Goal: Task Accomplishment & Management: Manage account settings

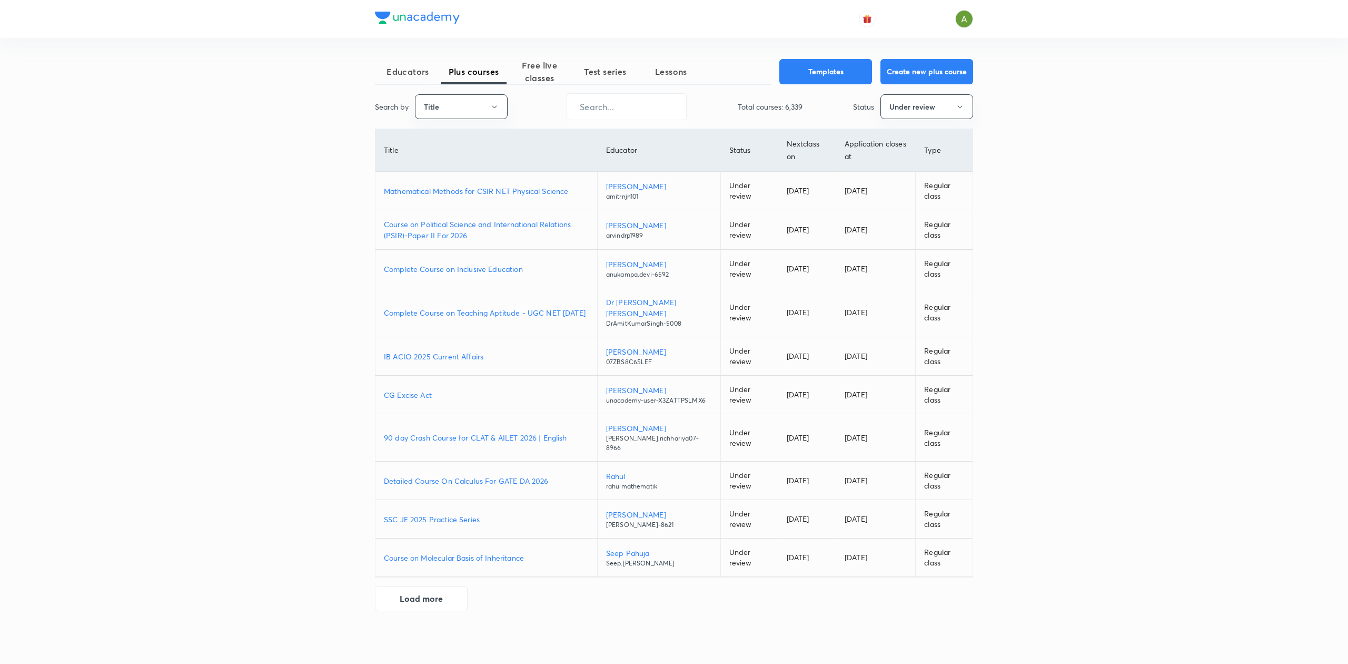
click at [407, 187] on p "Mathematical Methods for CSIR NET Physical Science" at bounding box center [486, 190] width 205 height 11
click at [477, 103] on button "Title" at bounding box center [461, 106] width 93 height 25
click at [460, 161] on span "Username" at bounding box center [461, 158] width 79 height 11
click at [612, 105] on input "text" at bounding box center [626, 106] width 119 height 27
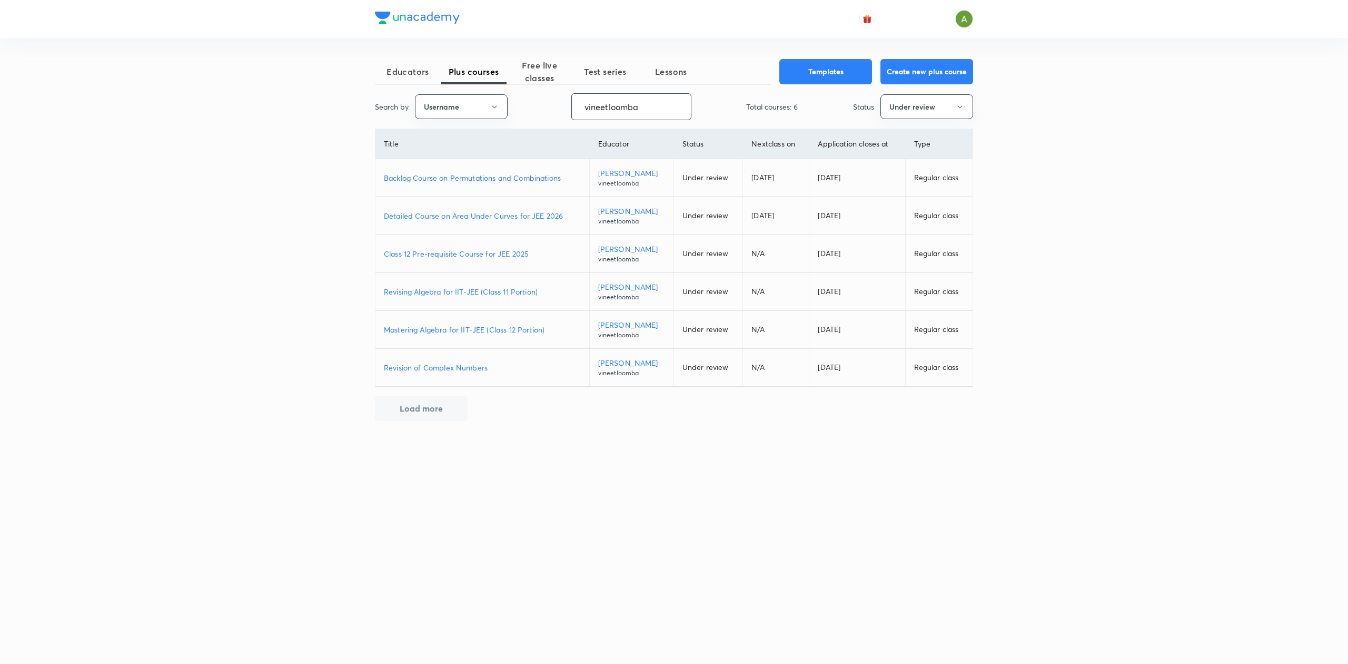
type input "vineetloomba"
click at [490, 179] on p "Backlog Course on Permutations and Combinations" at bounding box center [482, 177] width 197 height 11
click at [485, 215] on p "Detailed Course on Area Under Curves for JEE 2026" at bounding box center [482, 215] width 197 height 11
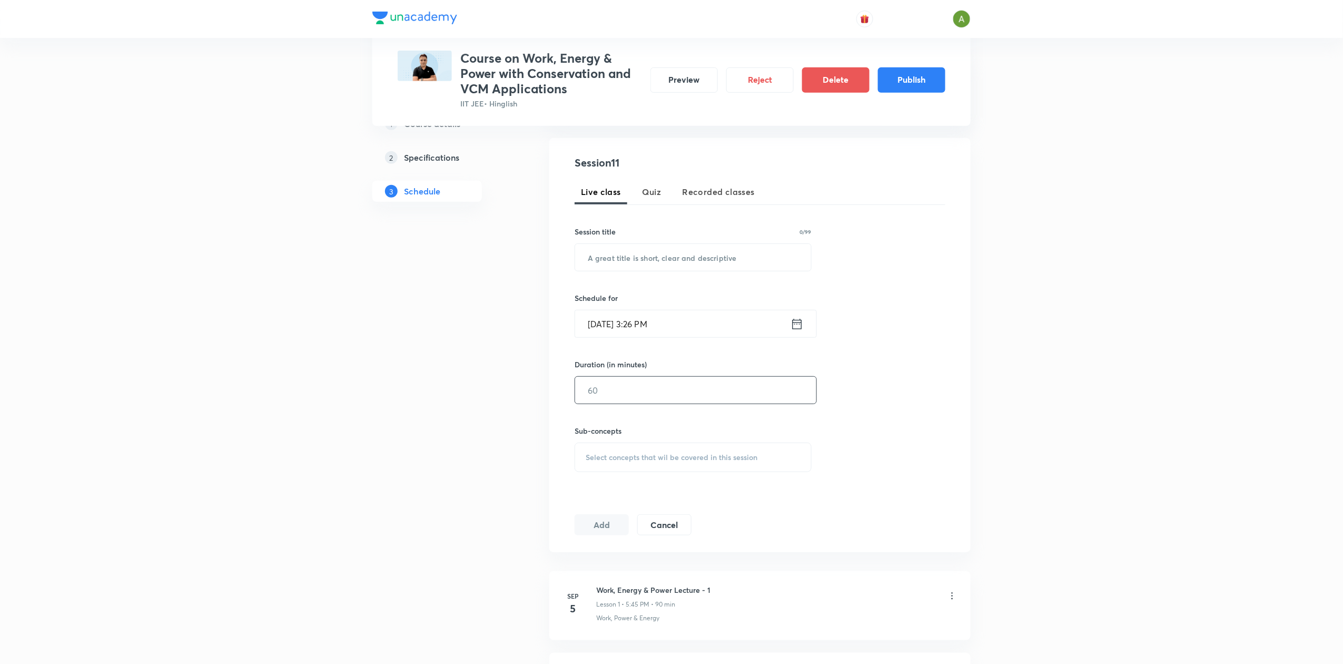
scroll to position [185, 0]
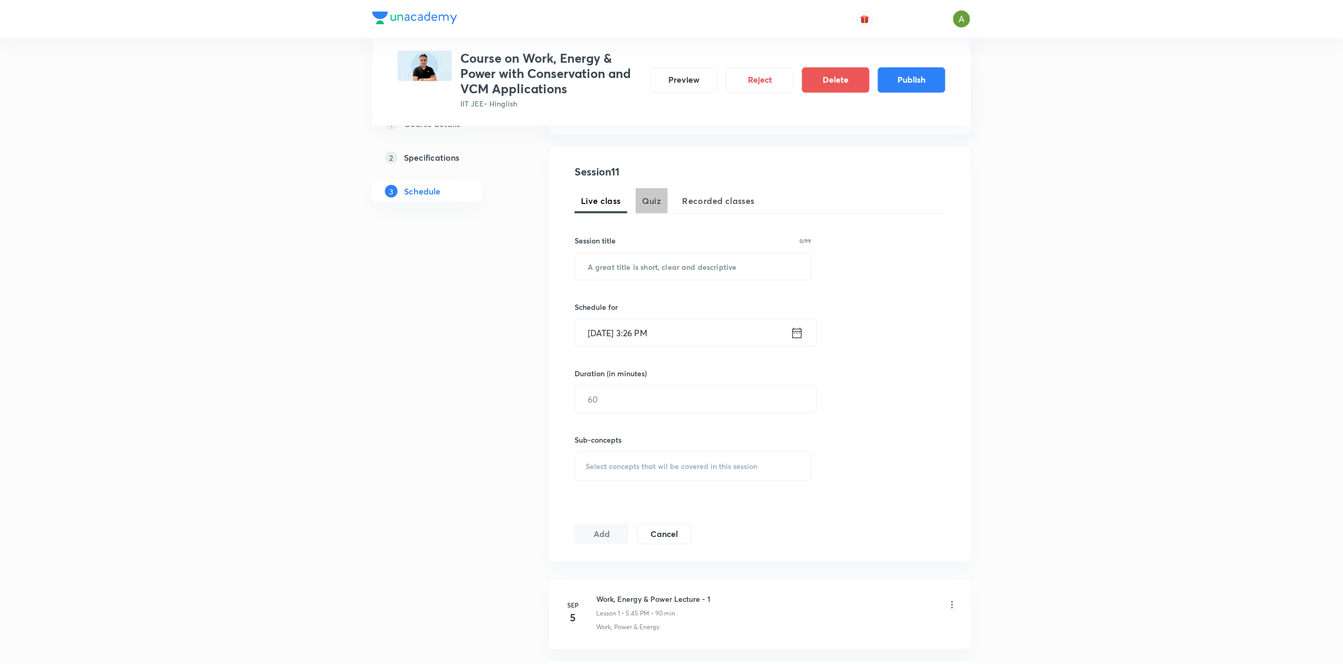
click at [651, 205] on span "Quiz" at bounding box center [651, 200] width 19 height 13
click at [634, 257] on input "text" at bounding box center [693, 266] width 236 height 27
type input "Weekly Quiz"
click at [719, 324] on input "[DATE] 3:26 PM" at bounding box center [682, 332] width 215 height 27
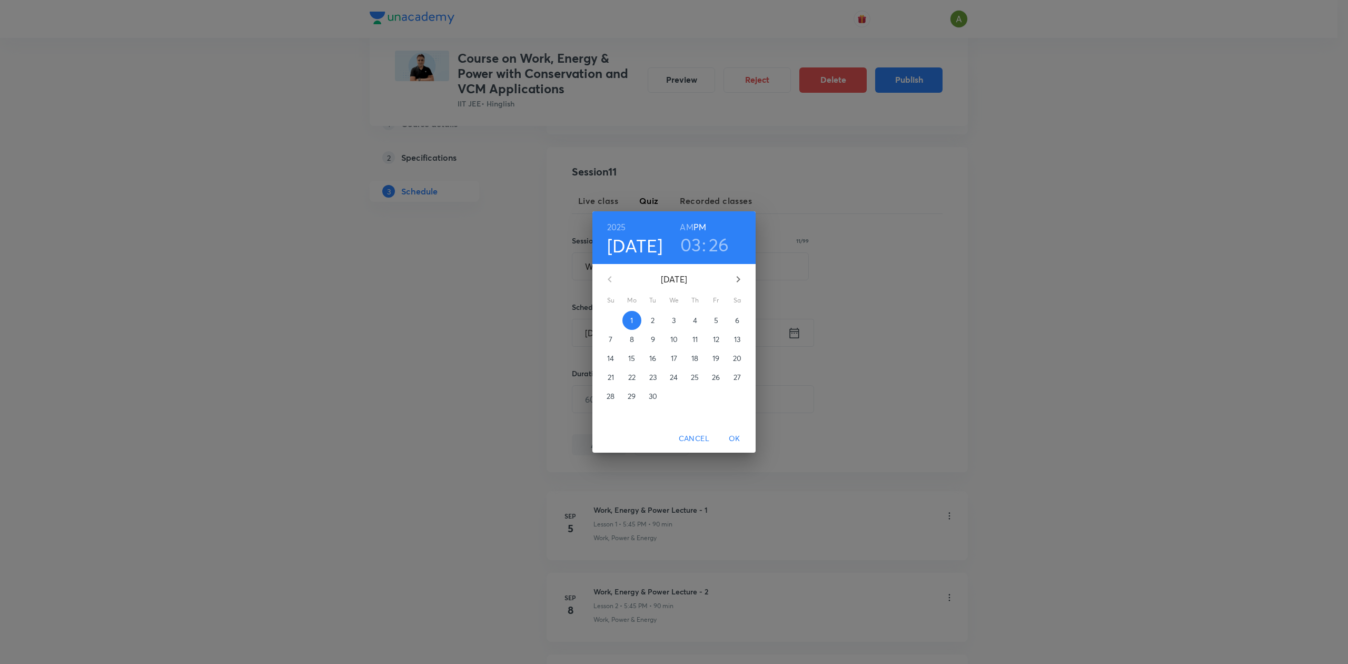
click at [737, 338] on p "13" at bounding box center [737, 339] width 6 height 11
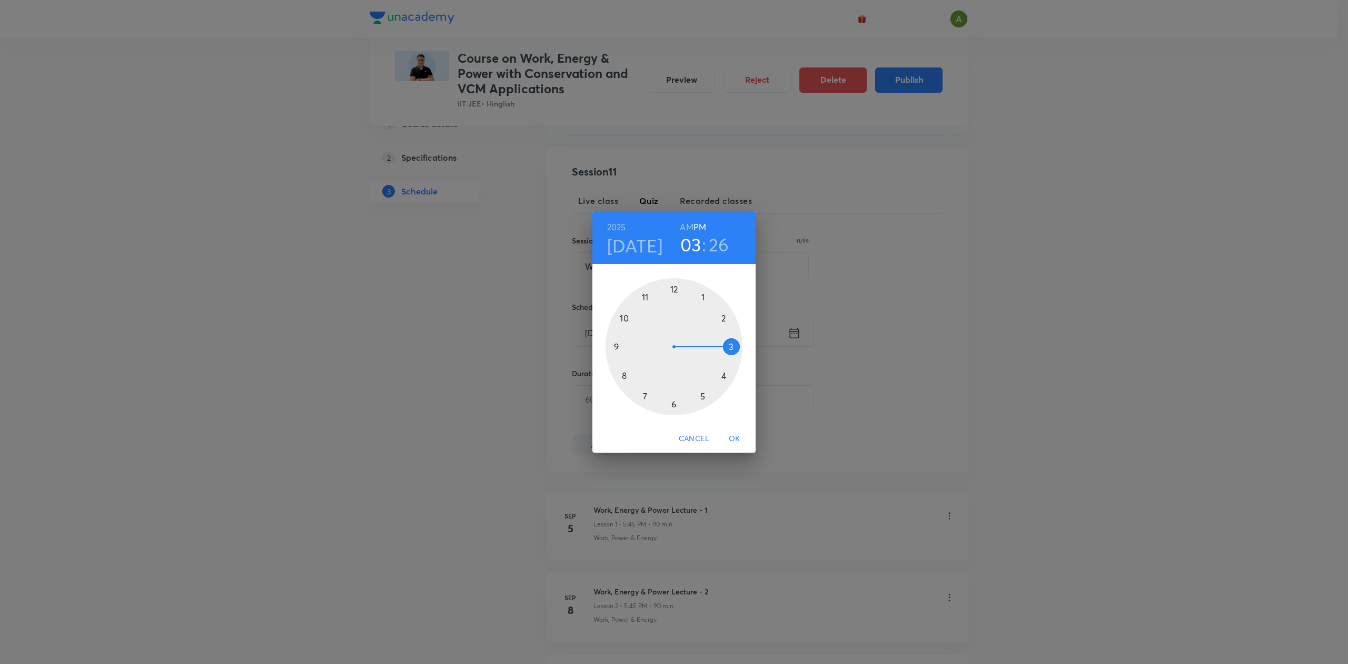
click at [624, 348] on div at bounding box center [674, 346] width 137 height 137
click at [673, 293] on div at bounding box center [674, 346] width 137 height 137
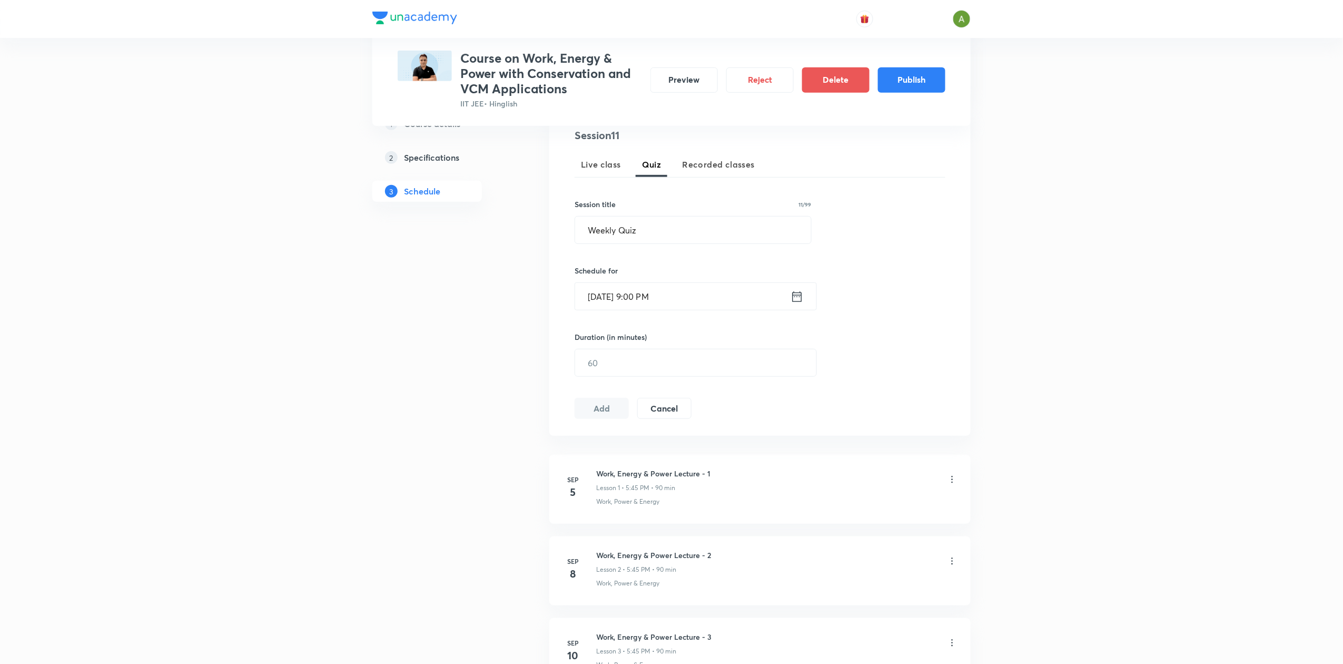
scroll to position [222, 0]
click at [680, 370] on input "text" at bounding box center [695, 362] width 241 height 27
type input "30"
click at [618, 402] on button "Add" at bounding box center [602, 406] width 54 height 21
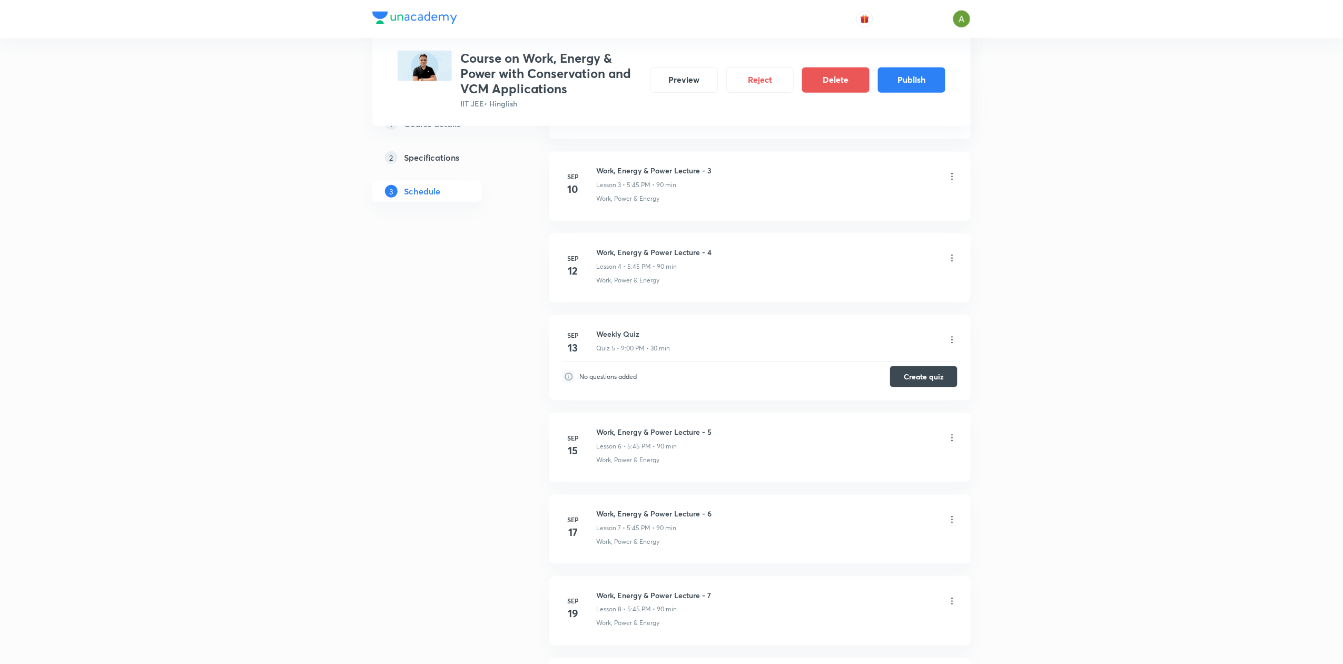
scroll to position [421, 0]
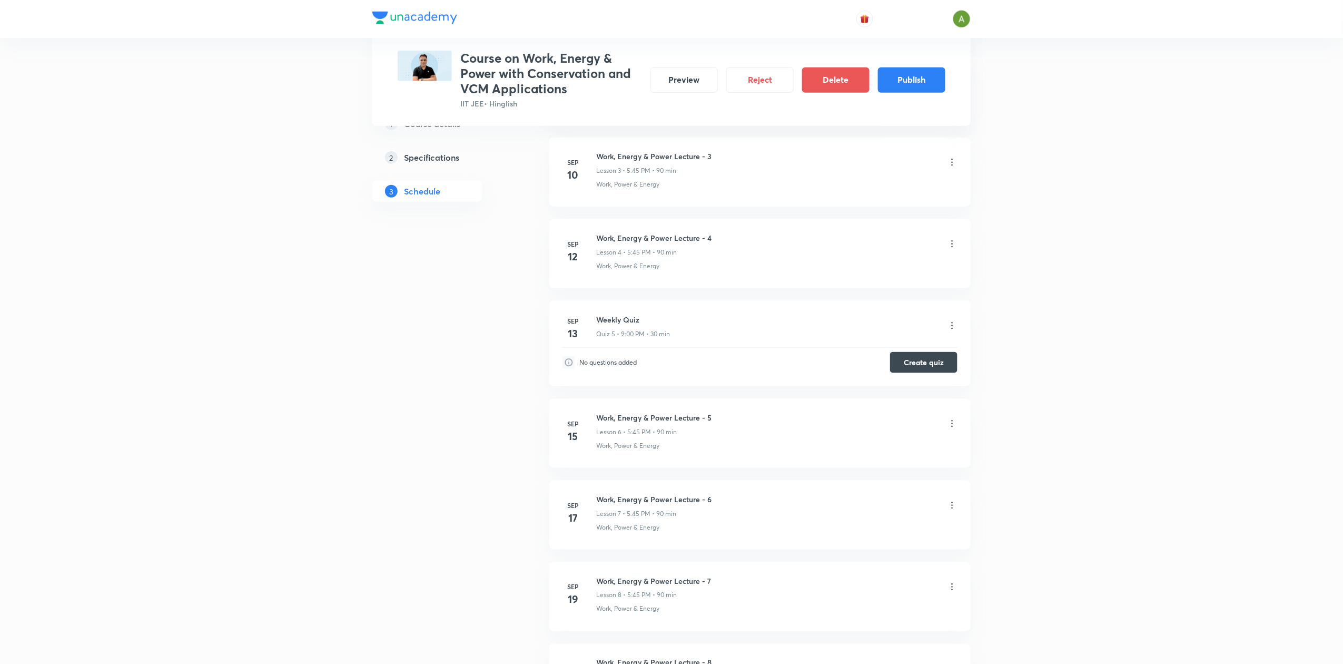
click at [955, 325] on icon at bounding box center [952, 325] width 11 height 11
click at [877, 348] on li "Edit" at bounding box center [896, 353] width 115 height 19
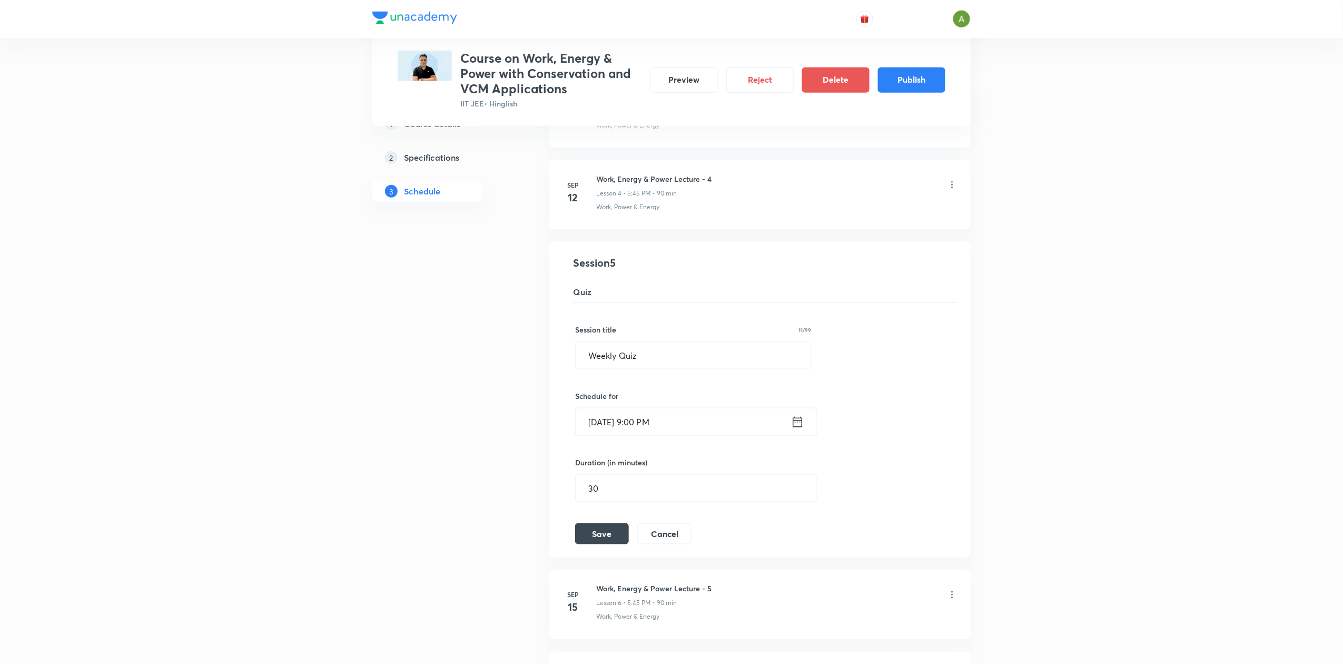
click at [729, 418] on input "Sep 13, 2025, 9:00 PM" at bounding box center [683, 421] width 215 height 27
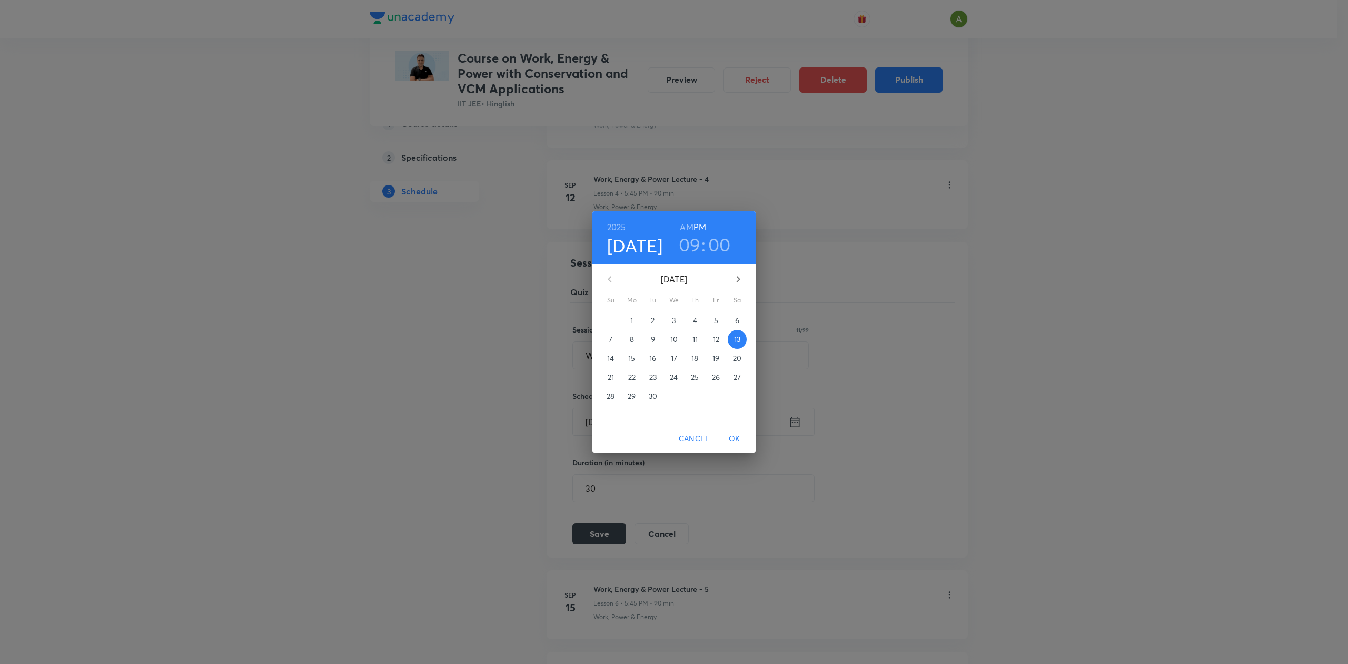
click at [711, 244] on h3 "00" at bounding box center [719, 244] width 23 height 22
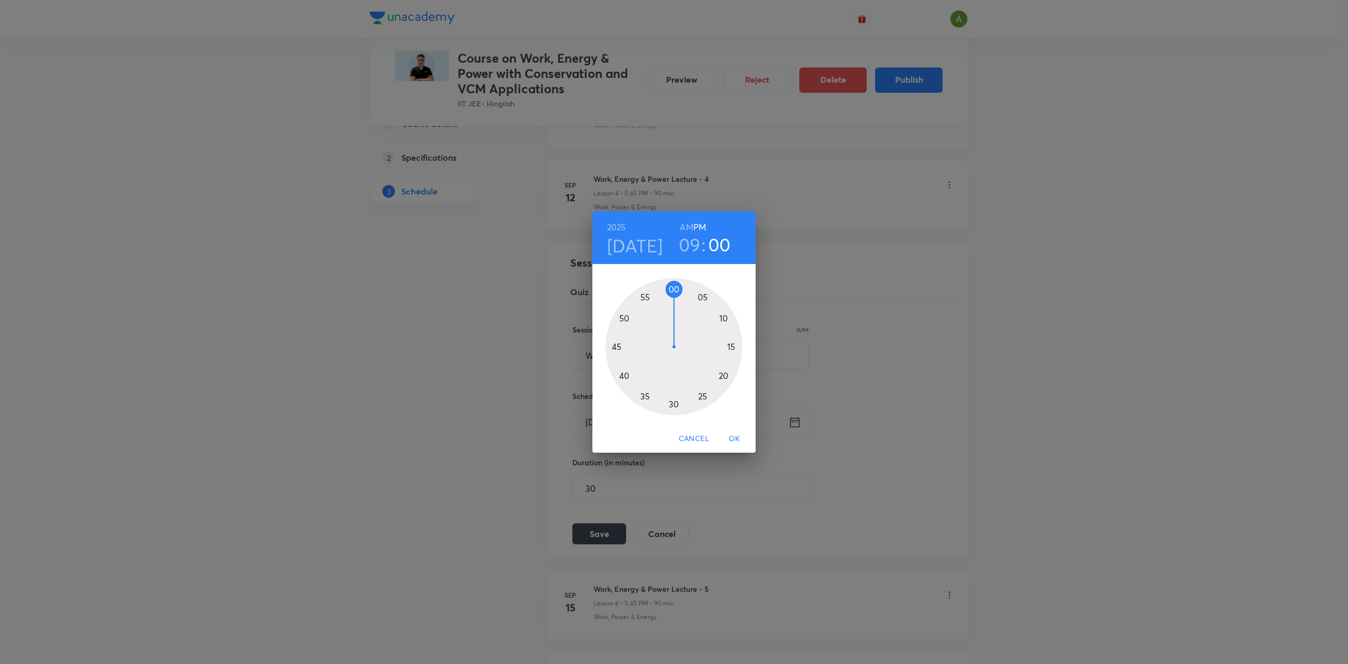
click at [732, 344] on div at bounding box center [674, 346] width 137 height 137
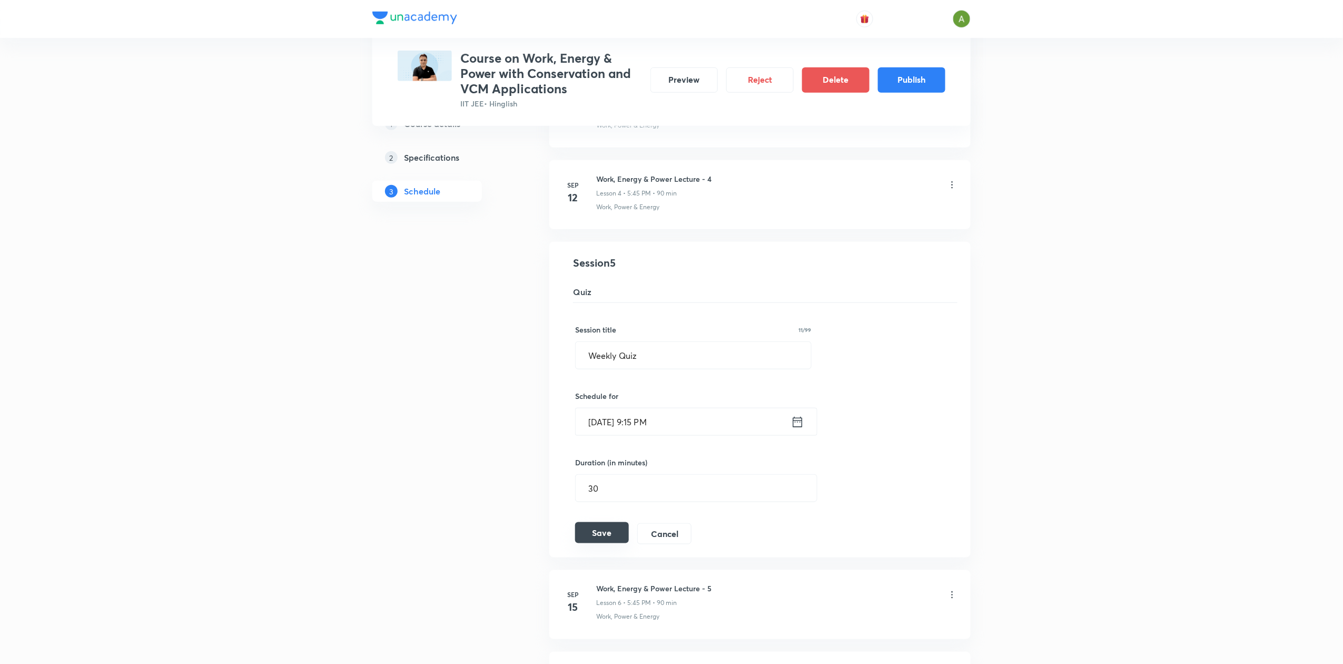
click at [593, 542] on button "Save" at bounding box center [602, 532] width 54 height 21
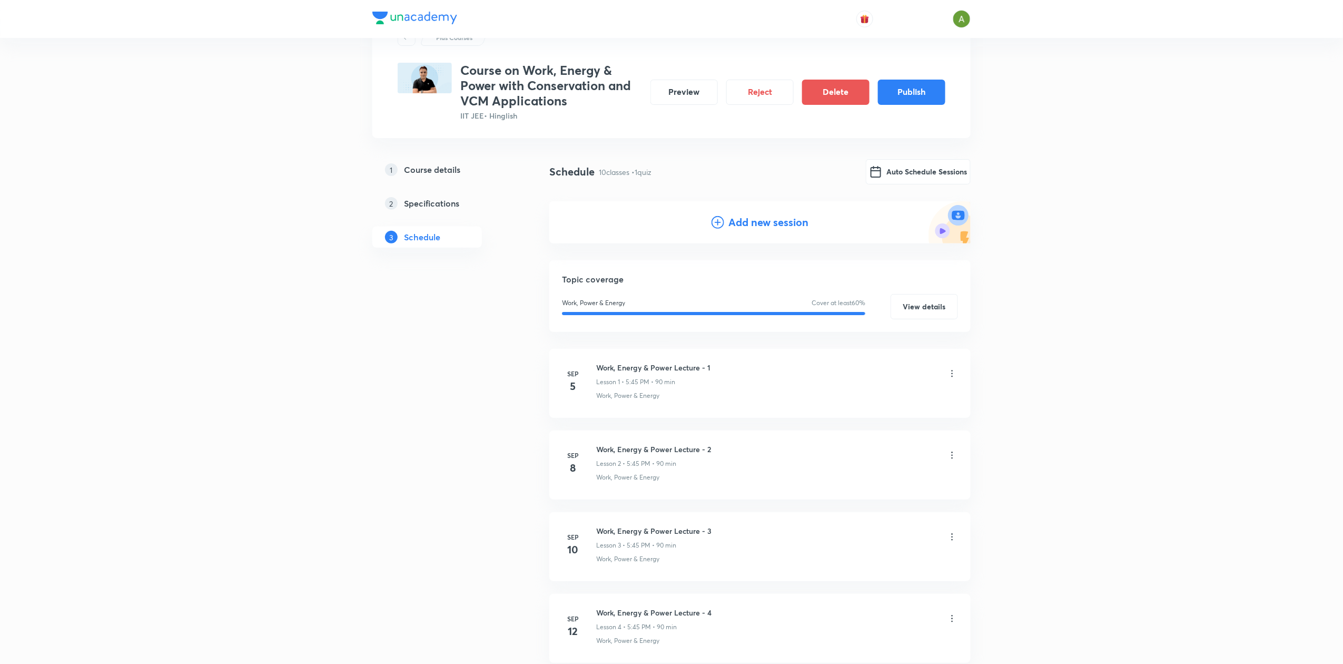
scroll to position [37, 0]
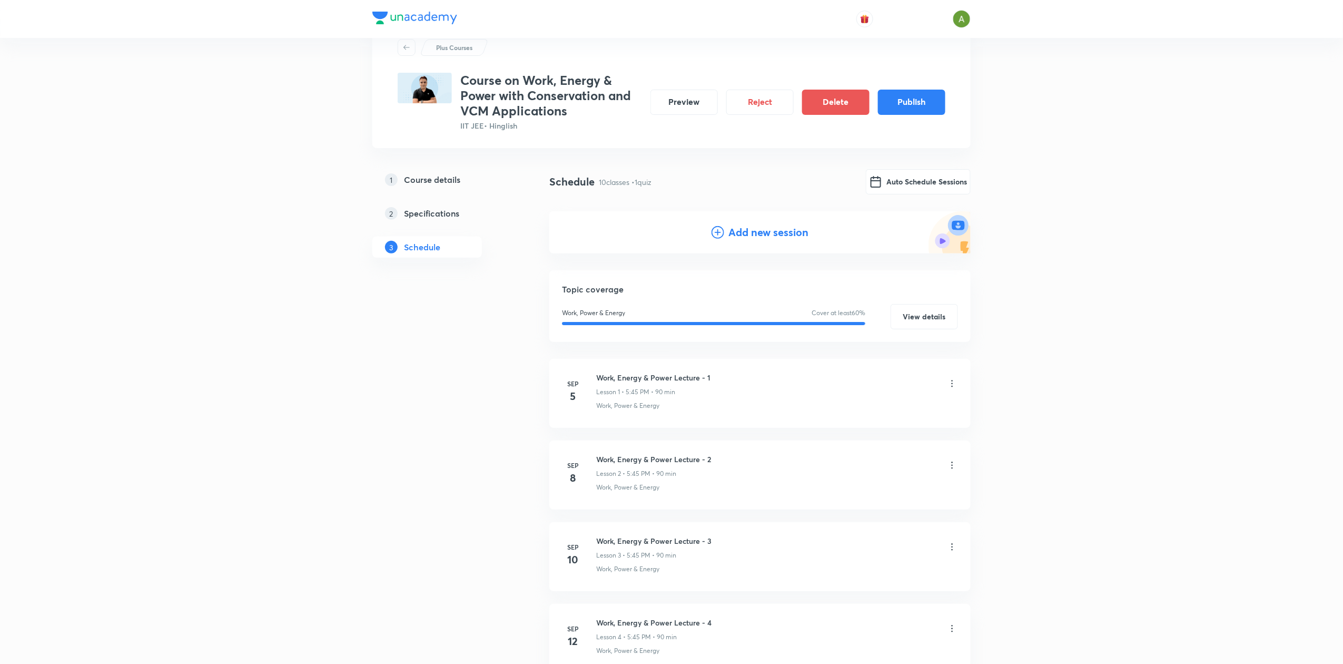
click at [738, 234] on h4 "Add new session" at bounding box center [768, 232] width 80 height 16
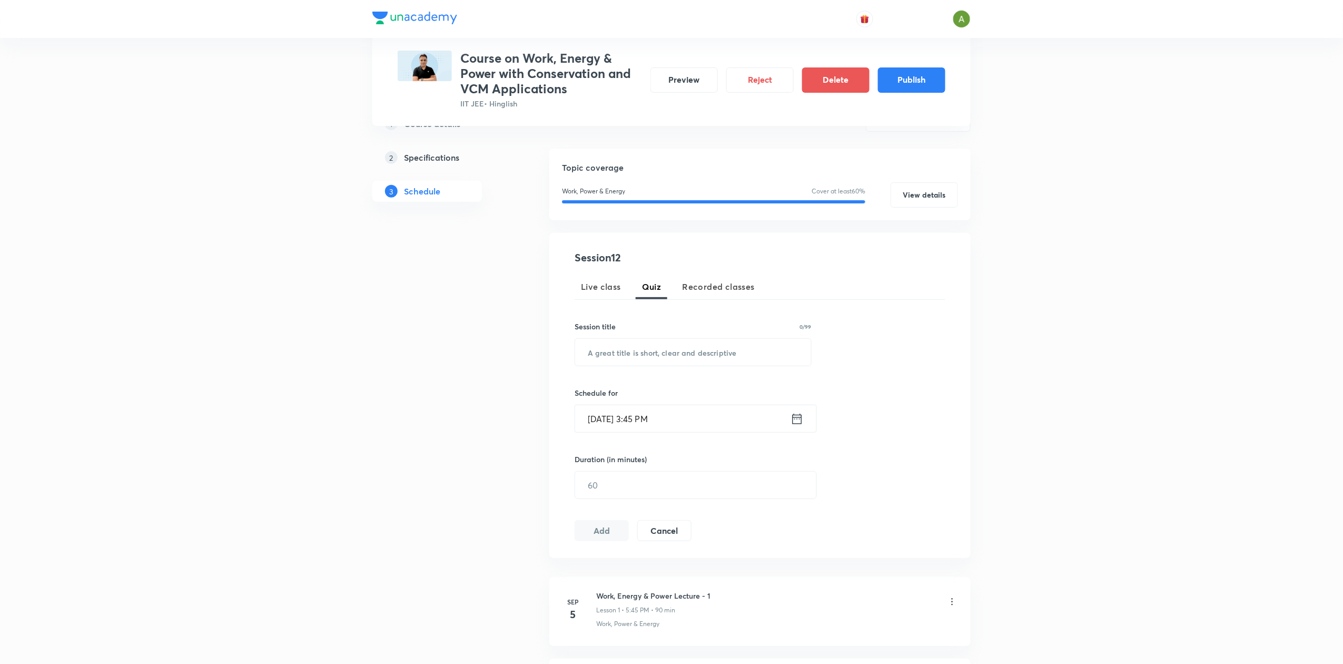
scroll to position [107, 0]
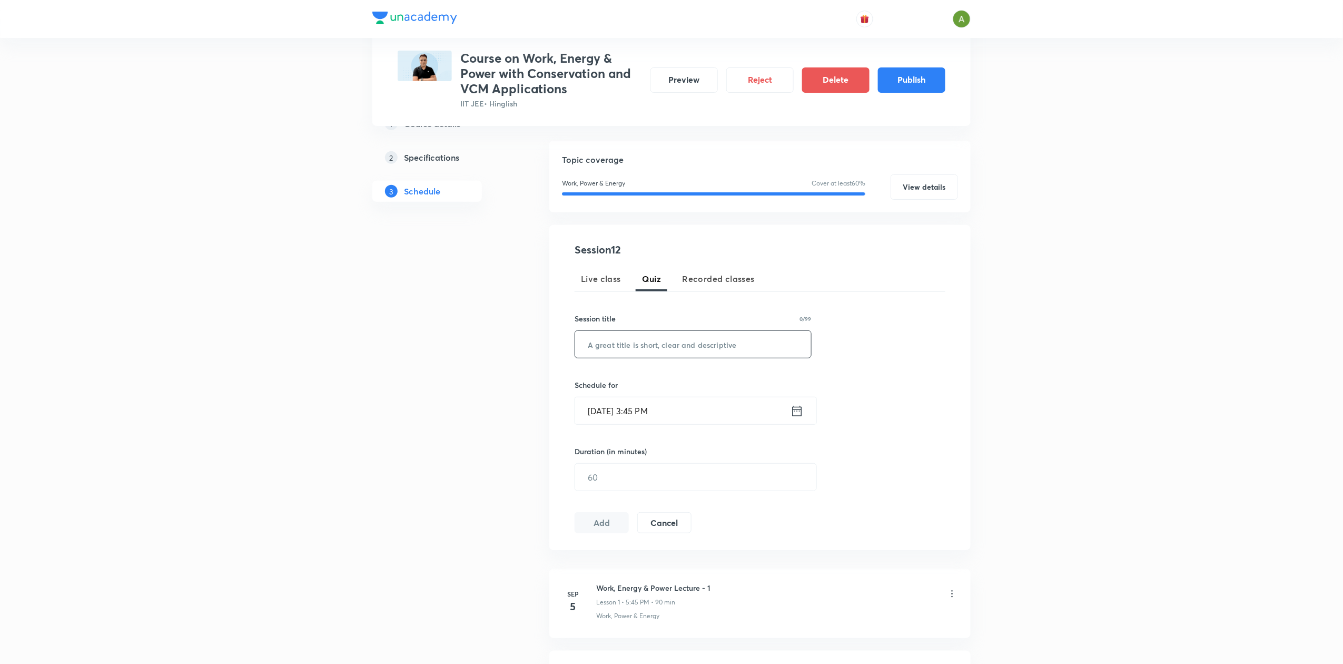
click at [748, 351] on input "text" at bounding box center [693, 344] width 236 height 27
type input "Mega Quiz"
click at [737, 414] on input "Sep 1, 2025, 3:45 PM" at bounding box center [682, 410] width 215 height 27
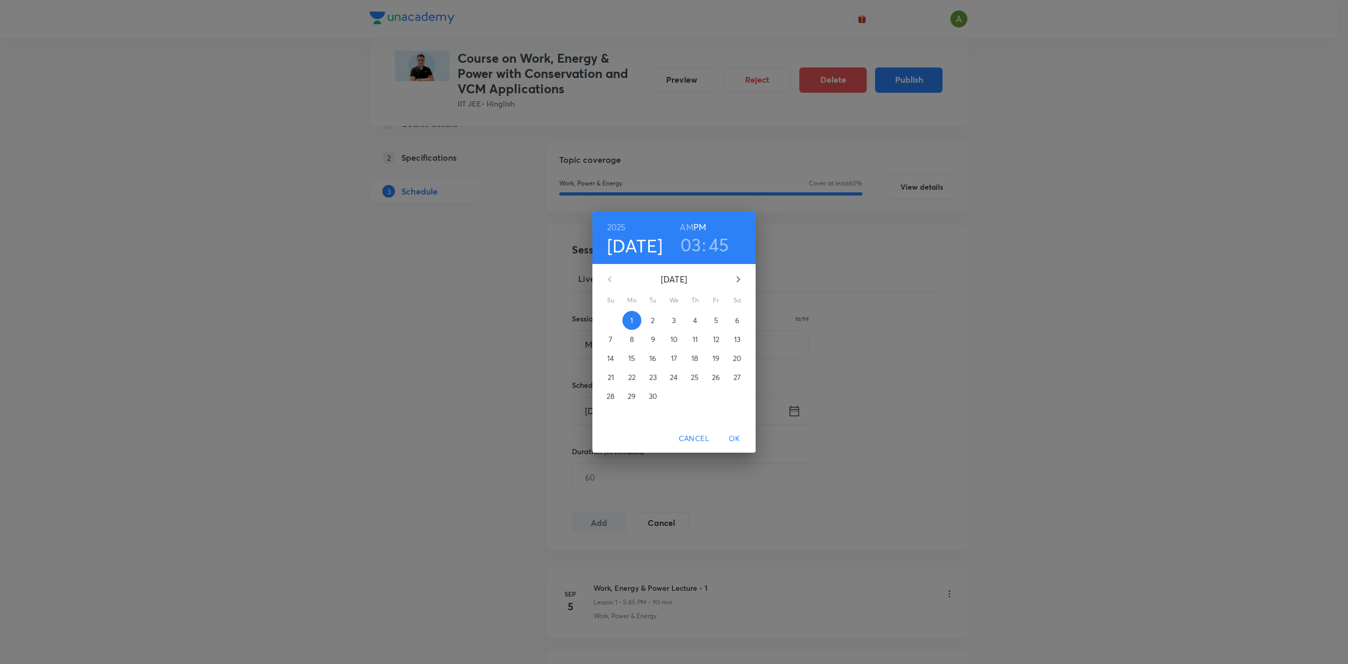
click at [736, 380] on p "27" at bounding box center [737, 377] width 7 height 11
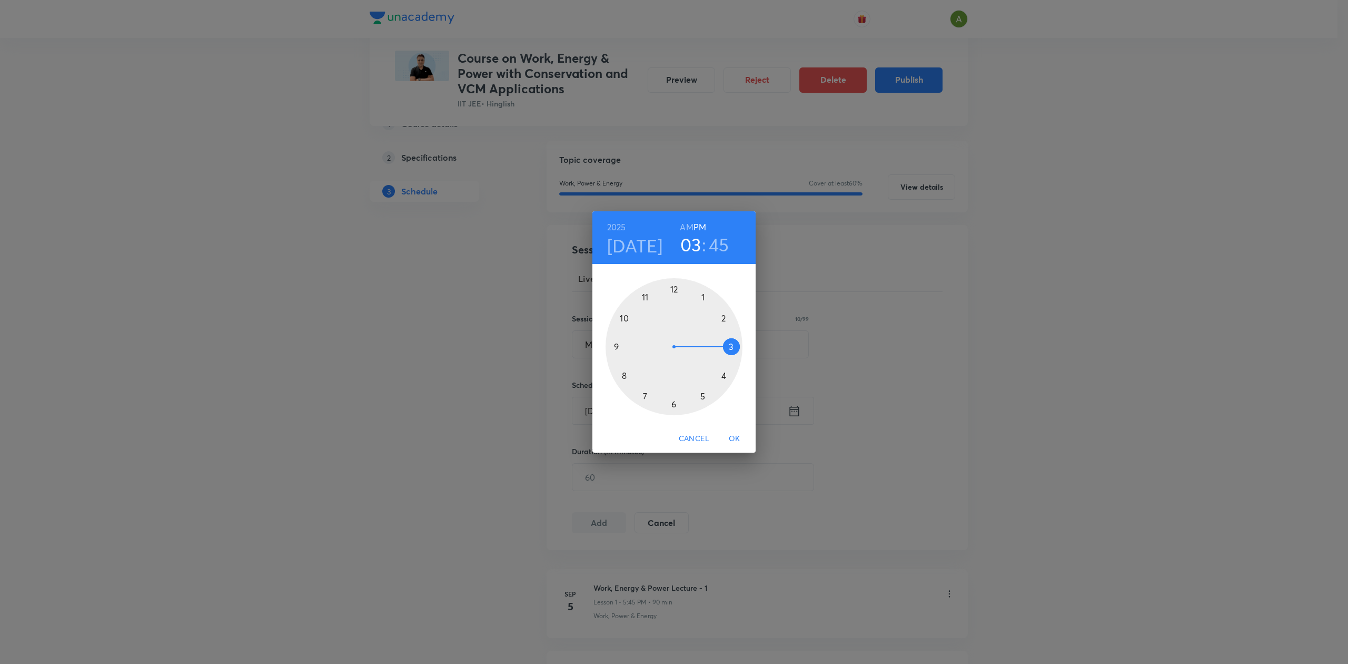
click at [619, 344] on div at bounding box center [674, 346] width 137 height 137
click at [731, 344] on div at bounding box center [674, 346] width 137 height 137
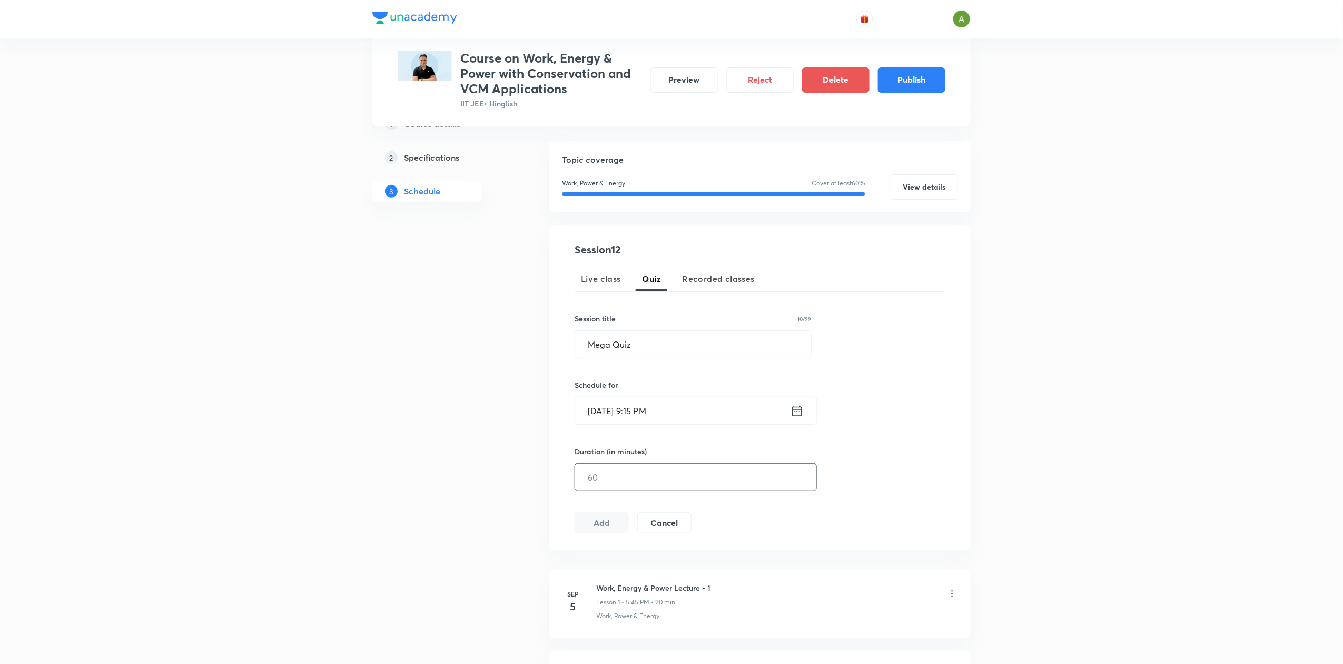
click at [654, 481] on input "text" at bounding box center [695, 476] width 241 height 27
type input "60"
click at [604, 515] on button "Add" at bounding box center [602, 521] width 54 height 21
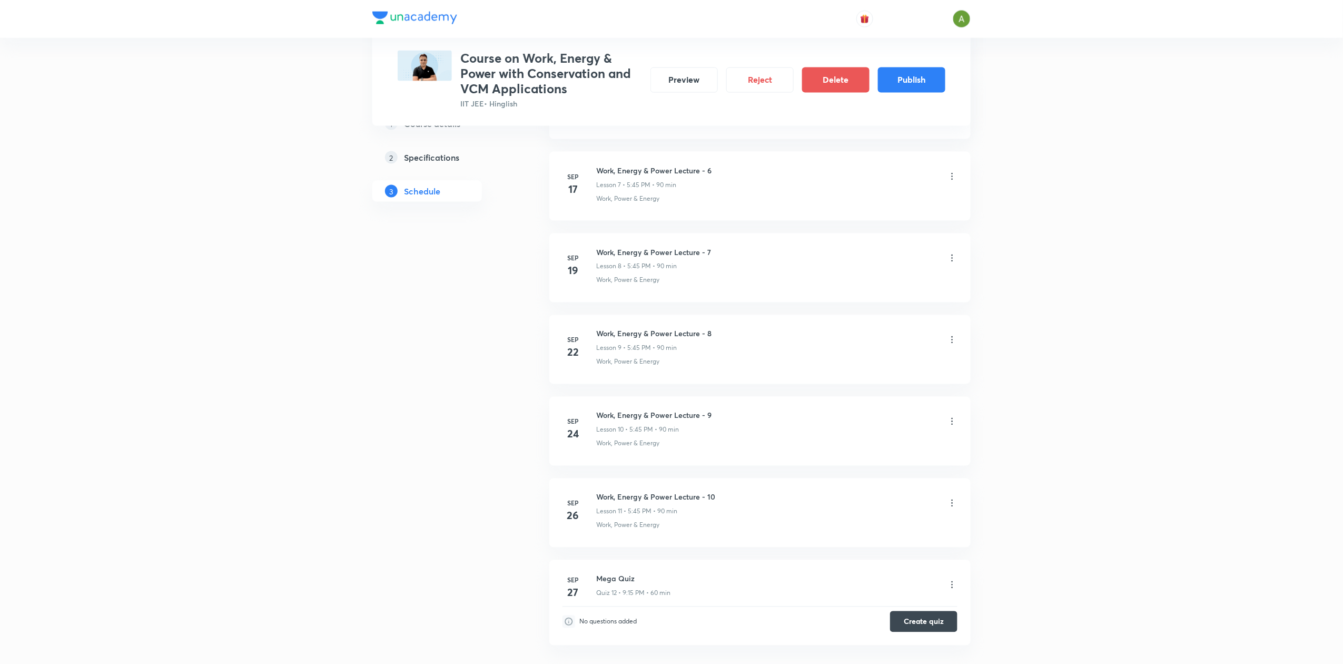
scroll to position [835, 0]
click at [933, 83] on button "Publish" at bounding box center [911, 78] width 67 height 25
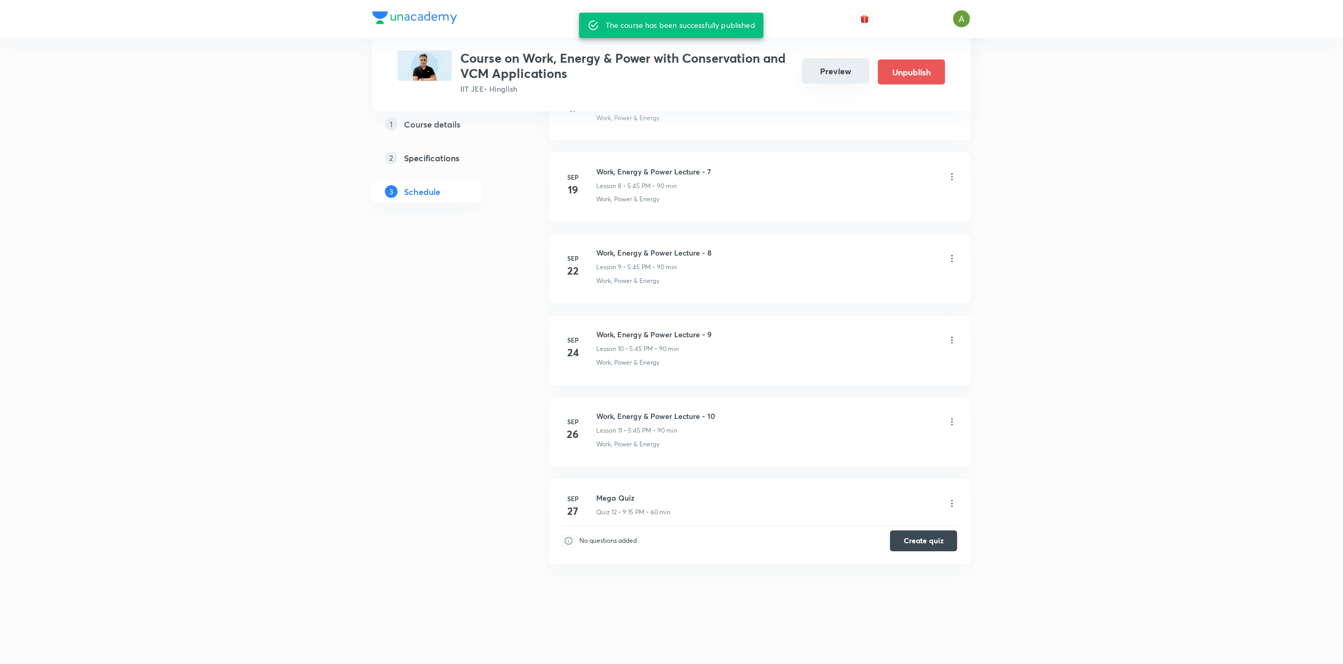
click at [810, 71] on button "Preview" at bounding box center [835, 70] width 67 height 25
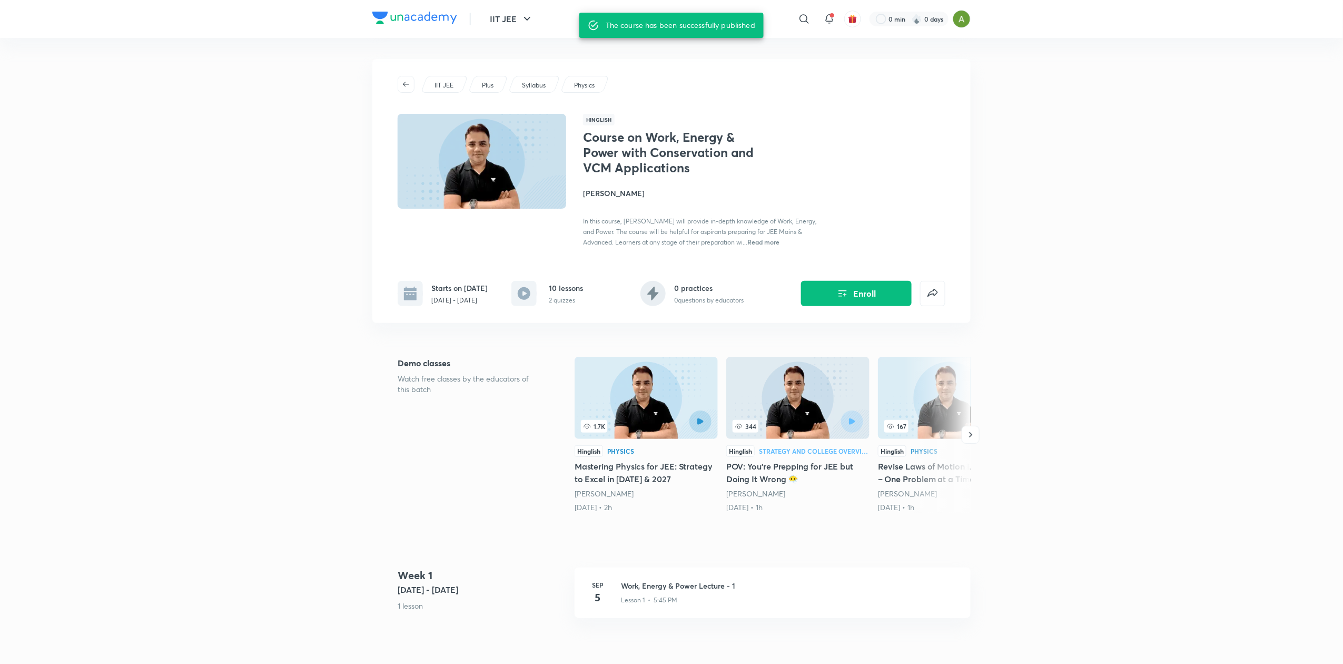
click at [655, 156] on h1 "Course on Work, Energy & Power with Conservation and VCM Applications" at bounding box center [669, 152] width 172 height 45
copy h1 "Course on Work, Energy & Power with Conservation and VCM Applications"
click at [467, 296] on p "Sep 5 - Sep 27, 2025" at bounding box center [459, 299] width 56 height 9
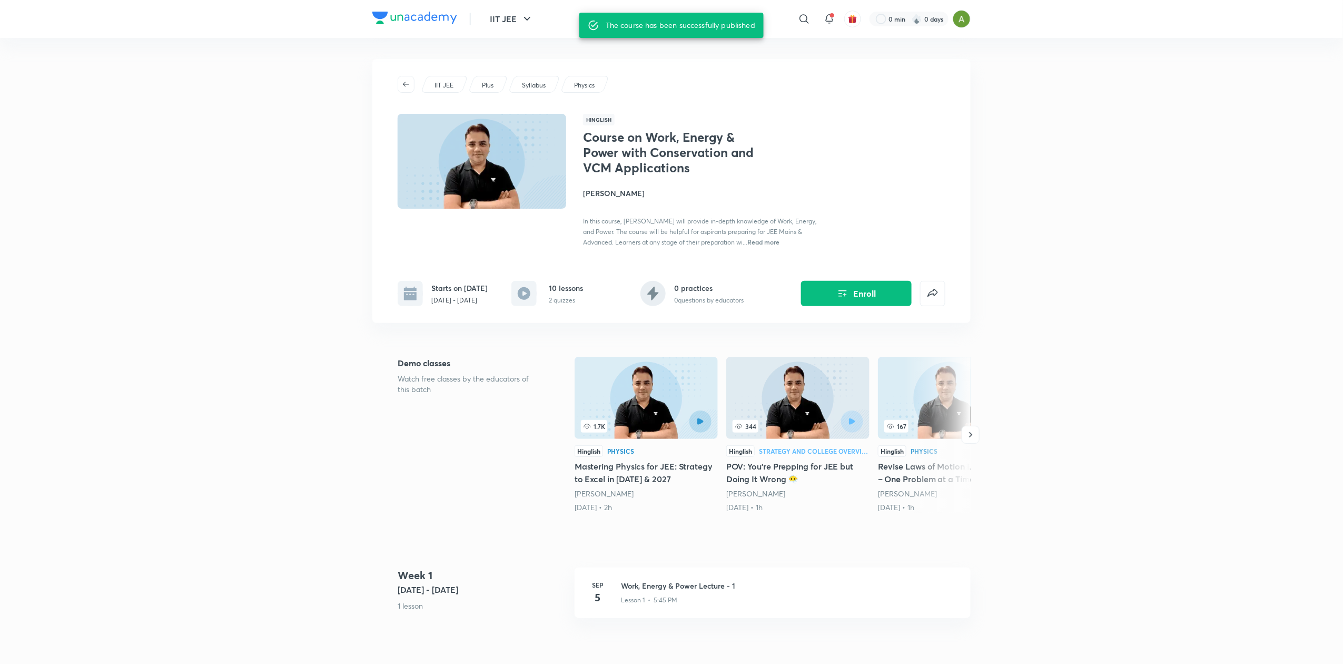
click at [467, 296] on p "Sep 5 - Sep 27, 2025" at bounding box center [459, 299] width 56 height 9
copy div "Sep 5 - Sep 27, 2025"
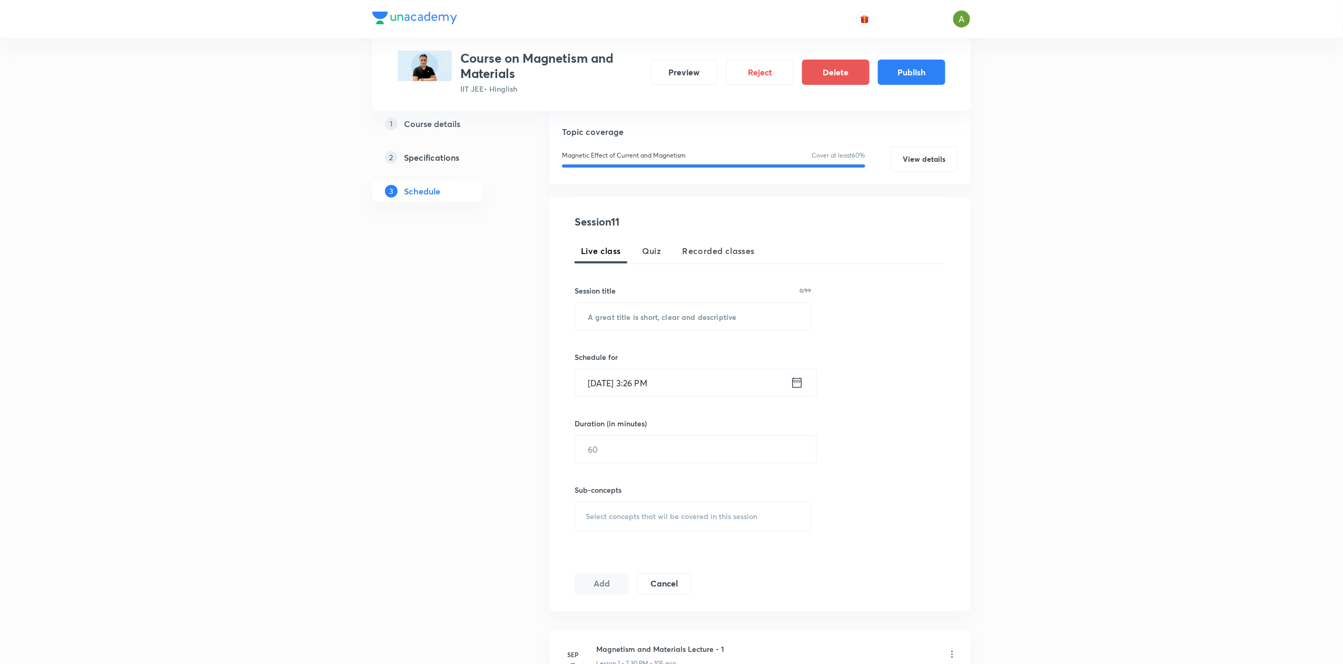
scroll to position [23, 0]
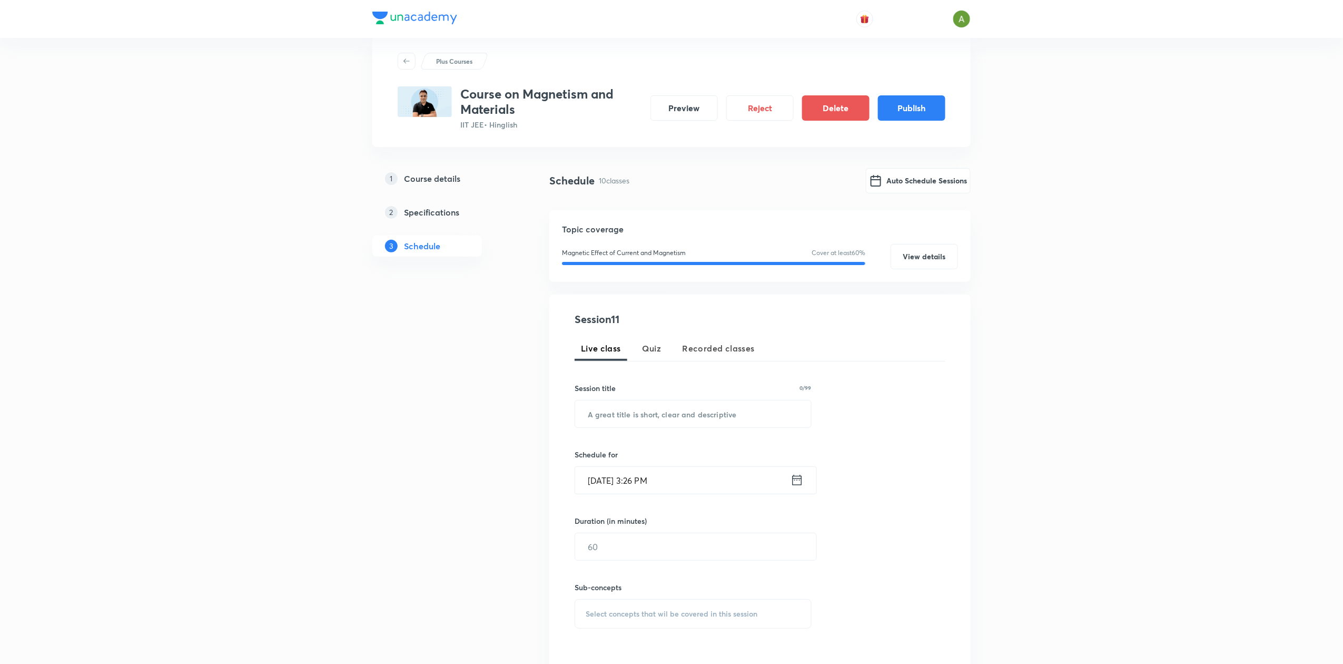
click at [645, 350] on span "Quiz" at bounding box center [651, 348] width 19 height 13
click at [632, 417] on input "text" at bounding box center [693, 413] width 236 height 27
type input "Weekly Quiz"
click at [690, 473] on input "Sep 1, 2025, 3:26 PM" at bounding box center [682, 480] width 215 height 27
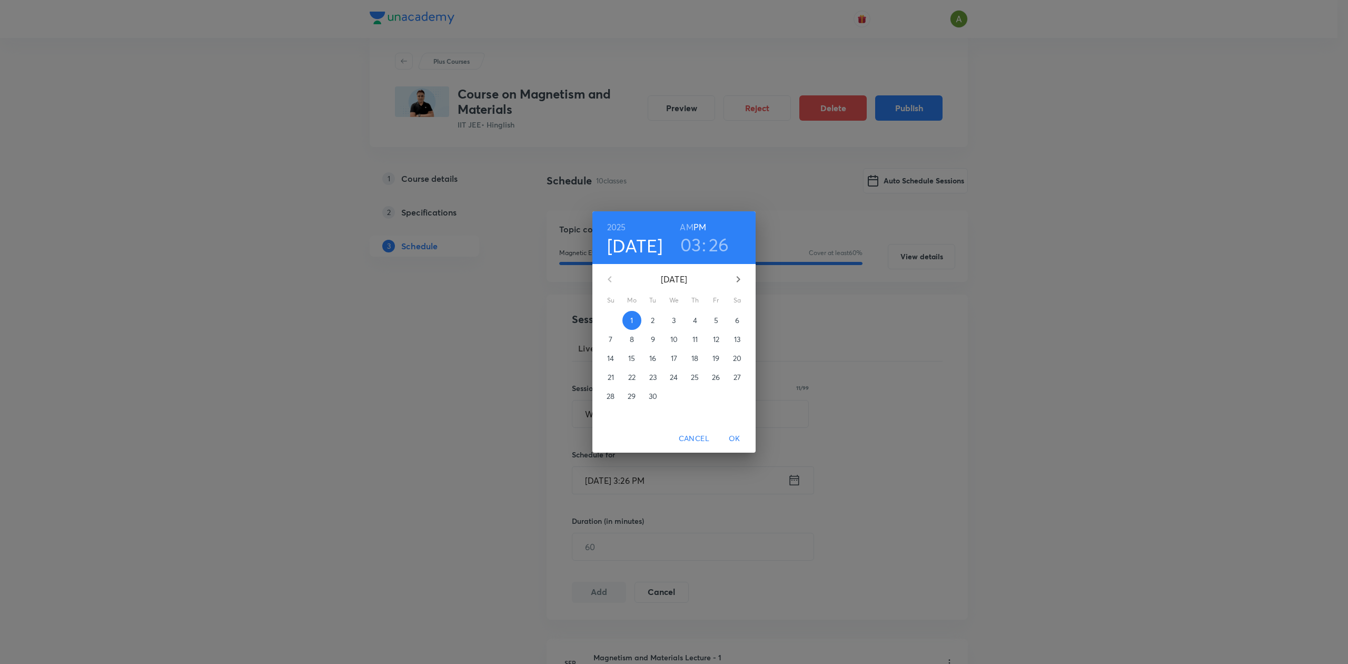
click at [740, 342] on p "13" at bounding box center [737, 339] width 6 height 11
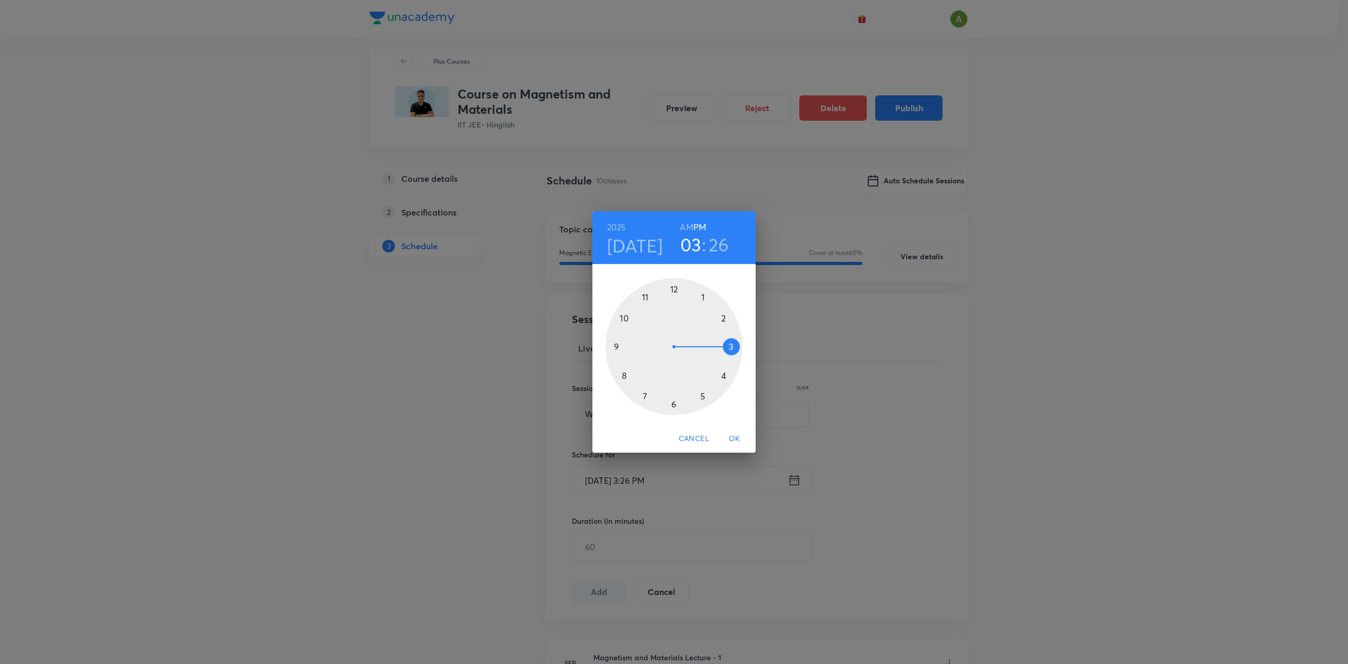
click at [621, 344] on div at bounding box center [674, 346] width 137 height 137
click at [676, 301] on div at bounding box center [674, 346] width 137 height 137
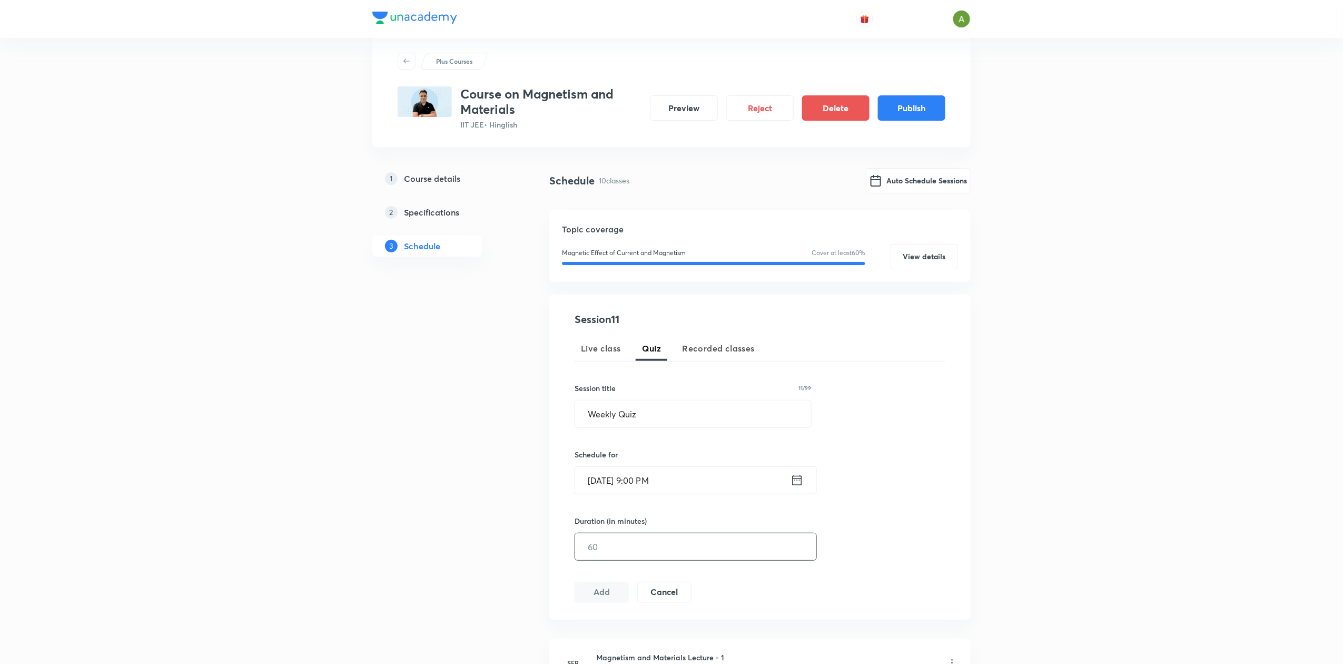
click at [681, 541] on input "text" at bounding box center [695, 546] width 241 height 27
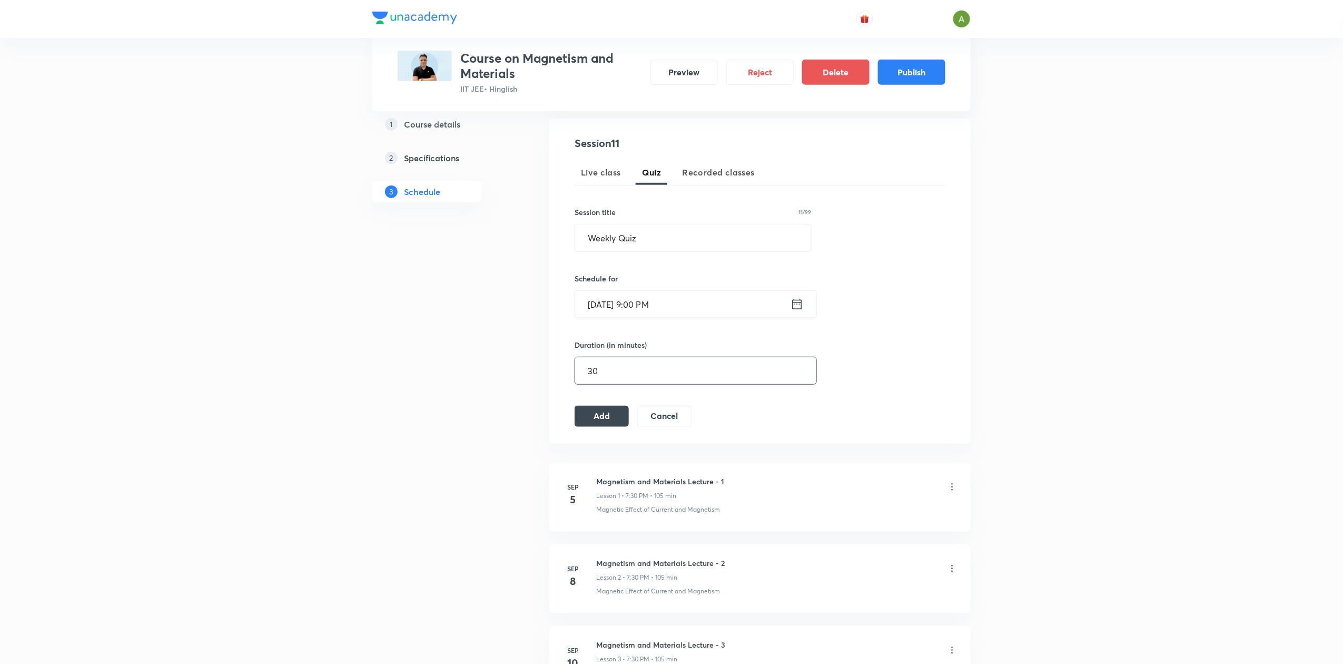
scroll to position [201, 0]
type input "30"
click at [584, 411] on button "Add" at bounding box center [602, 413] width 54 height 21
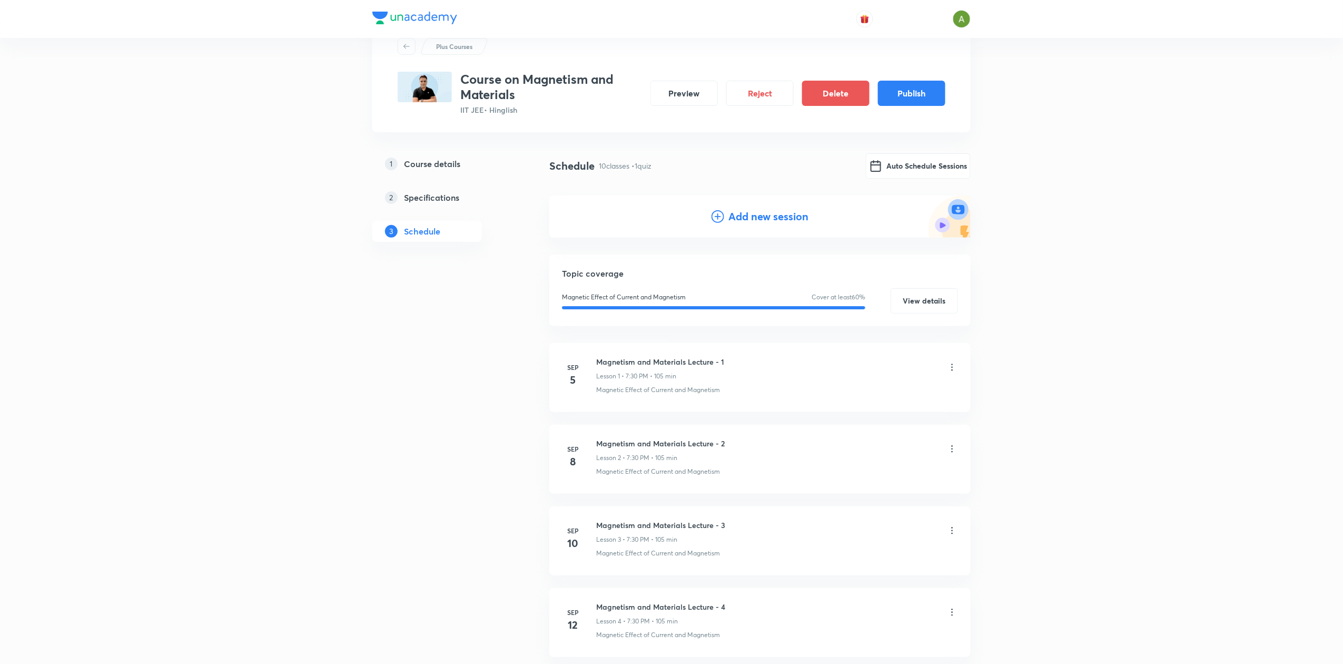
scroll to position [32, 0]
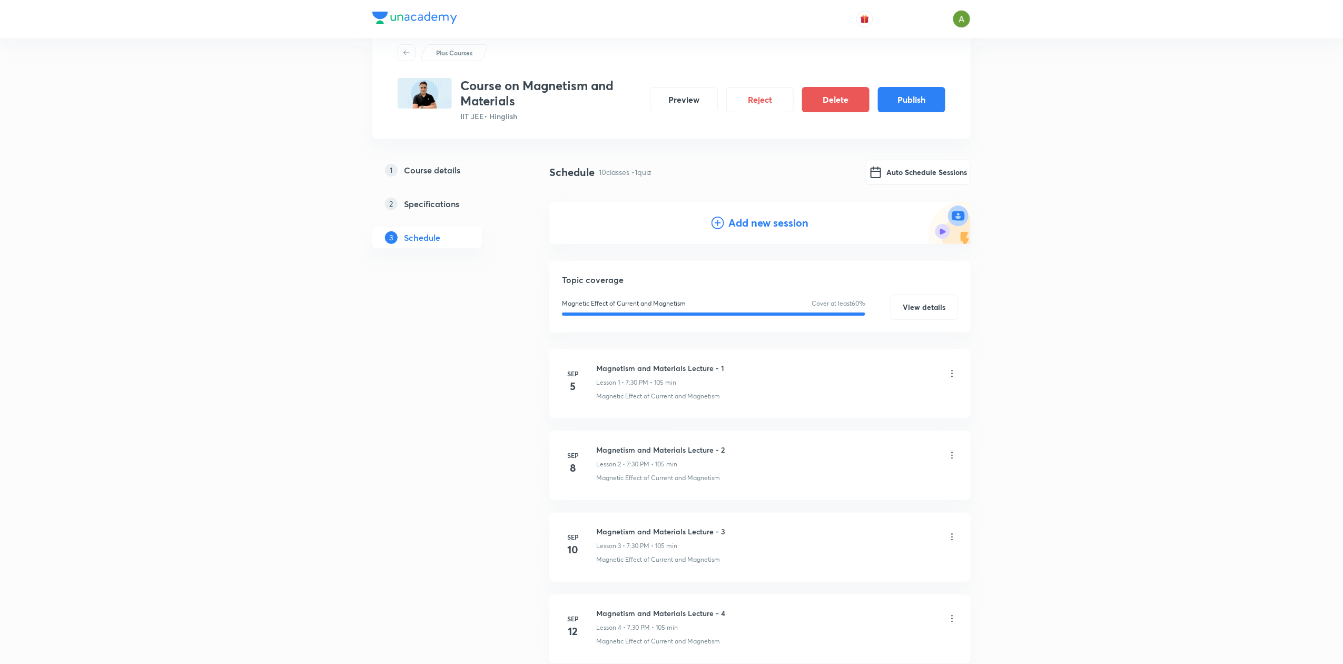
click at [766, 225] on h4 "Add new session" at bounding box center [768, 223] width 80 height 16
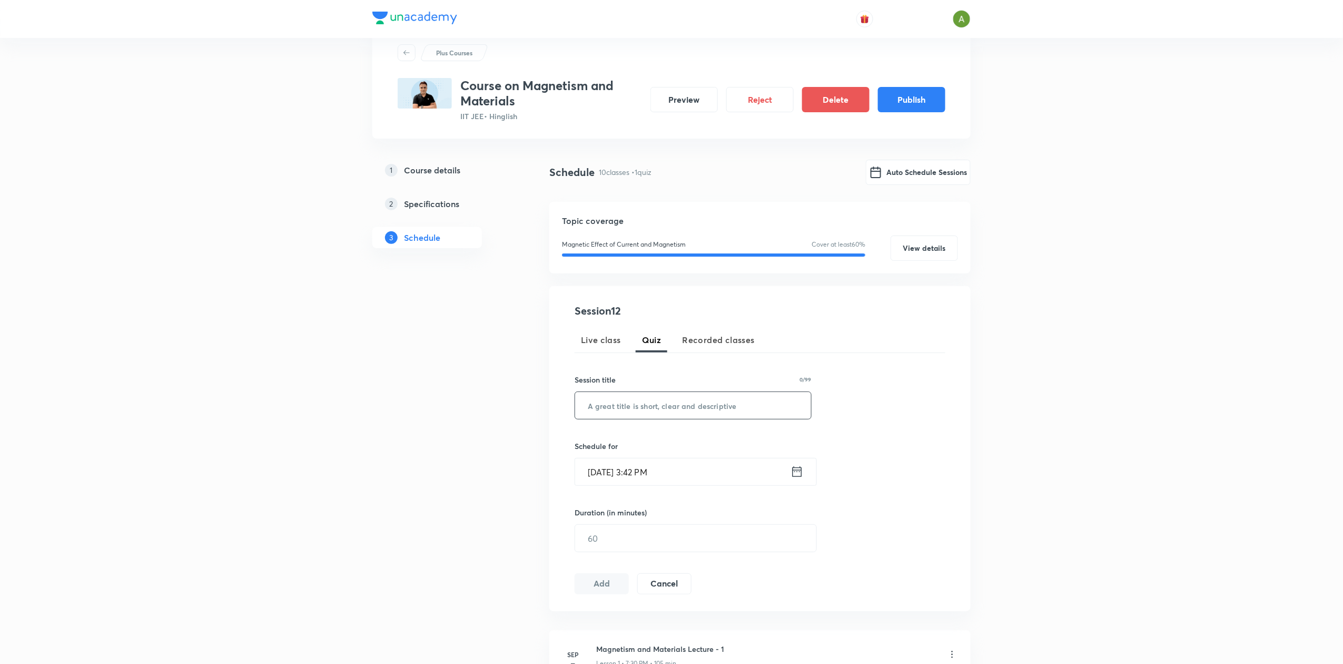
click at [628, 403] on input "text" at bounding box center [693, 405] width 236 height 27
type input "Mega Quiz"
click at [710, 477] on input "Sep 1, 2025, 3:42 PM" at bounding box center [682, 471] width 215 height 27
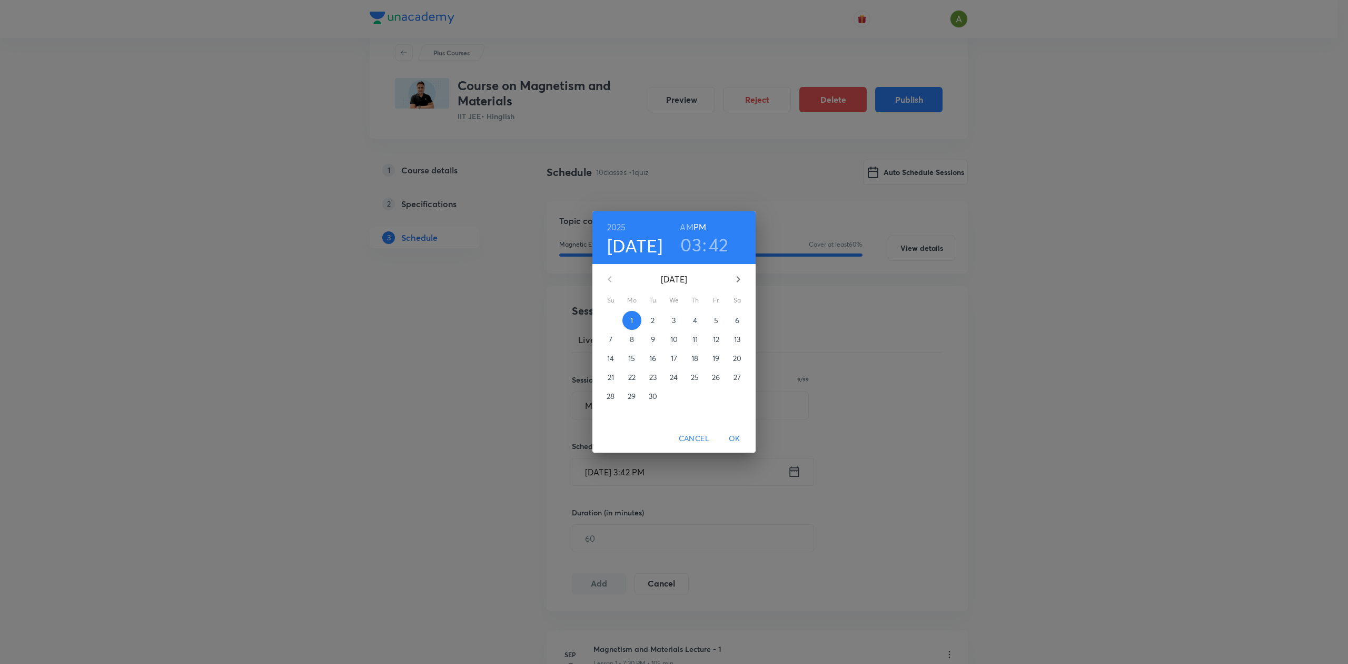
click at [736, 375] on p "27" at bounding box center [737, 377] width 7 height 11
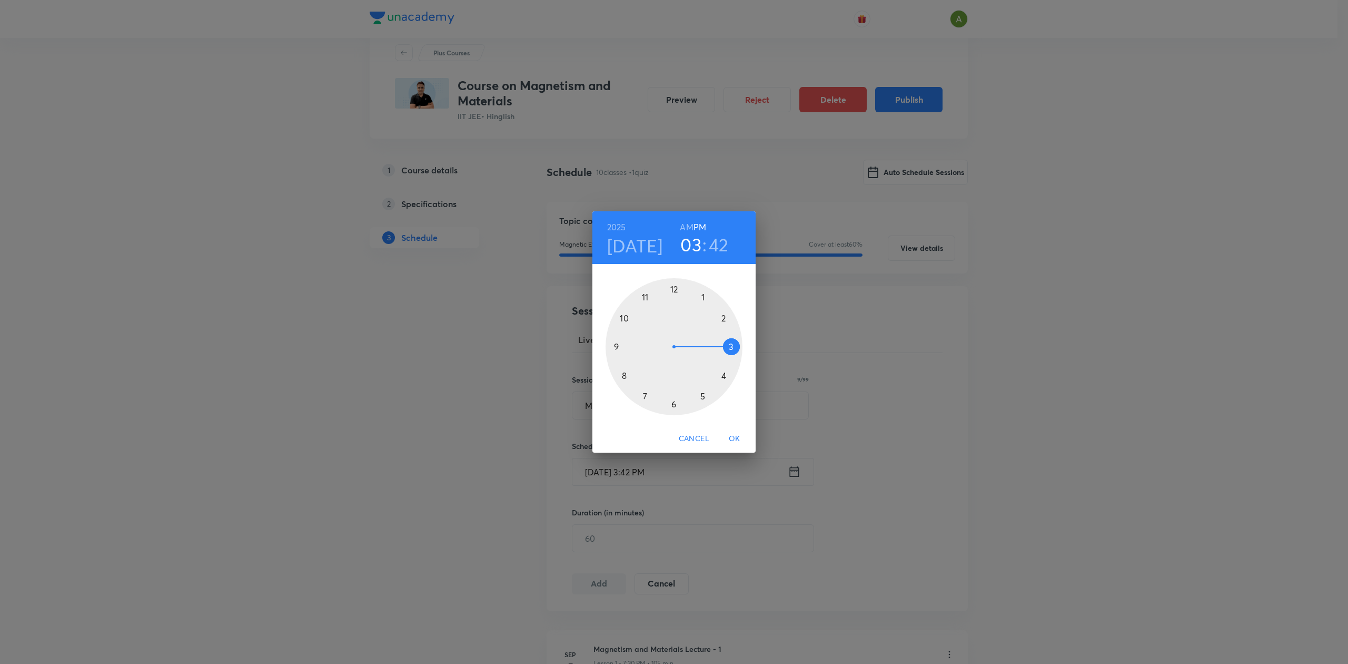
click at [617, 347] on div at bounding box center [674, 346] width 137 height 137
click at [674, 297] on div at bounding box center [674, 346] width 137 height 137
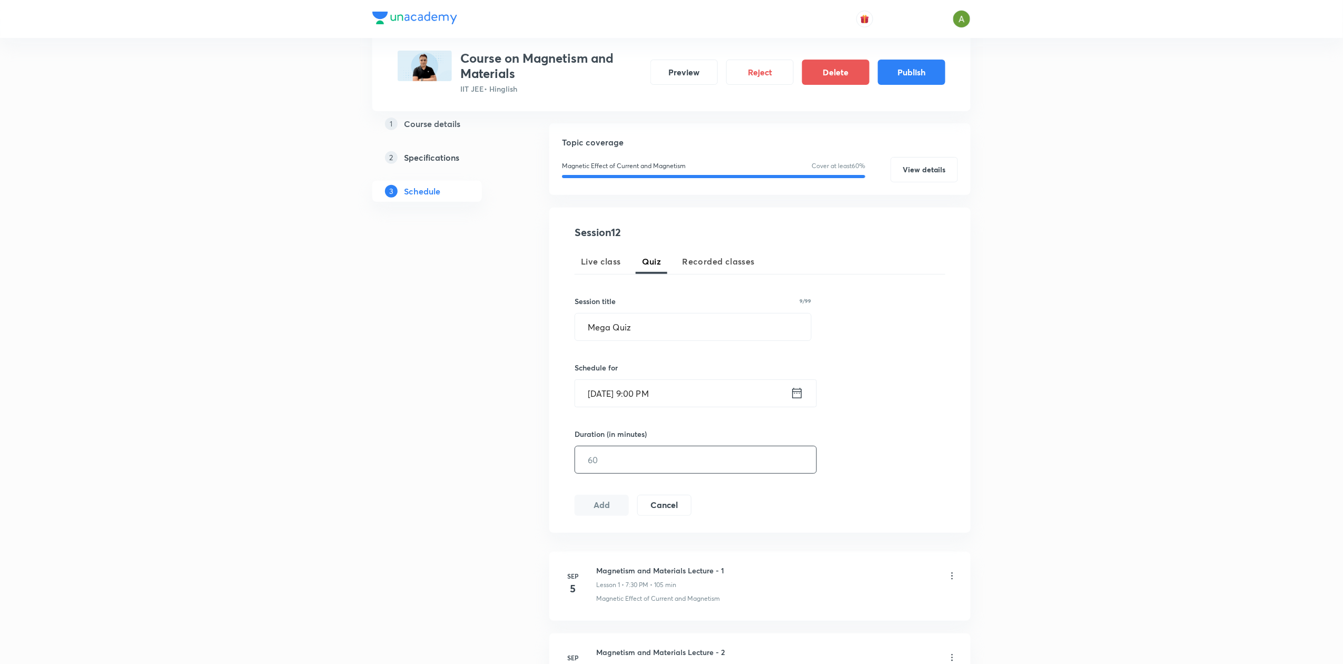
scroll to position [111, 0]
click at [679, 460] on input "text" at bounding box center [695, 459] width 241 height 27
type input "60"
click at [615, 504] on button "Add" at bounding box center [602, 503] width 54 height 21
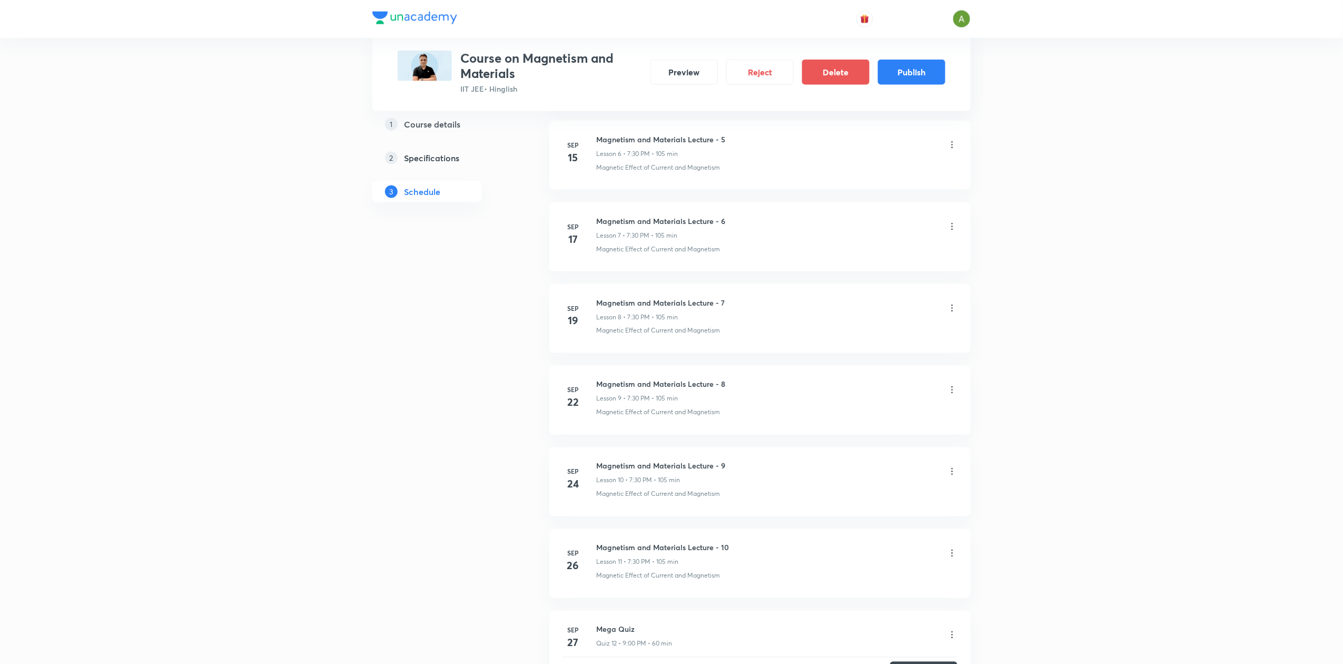
scroll to position [820, 0]
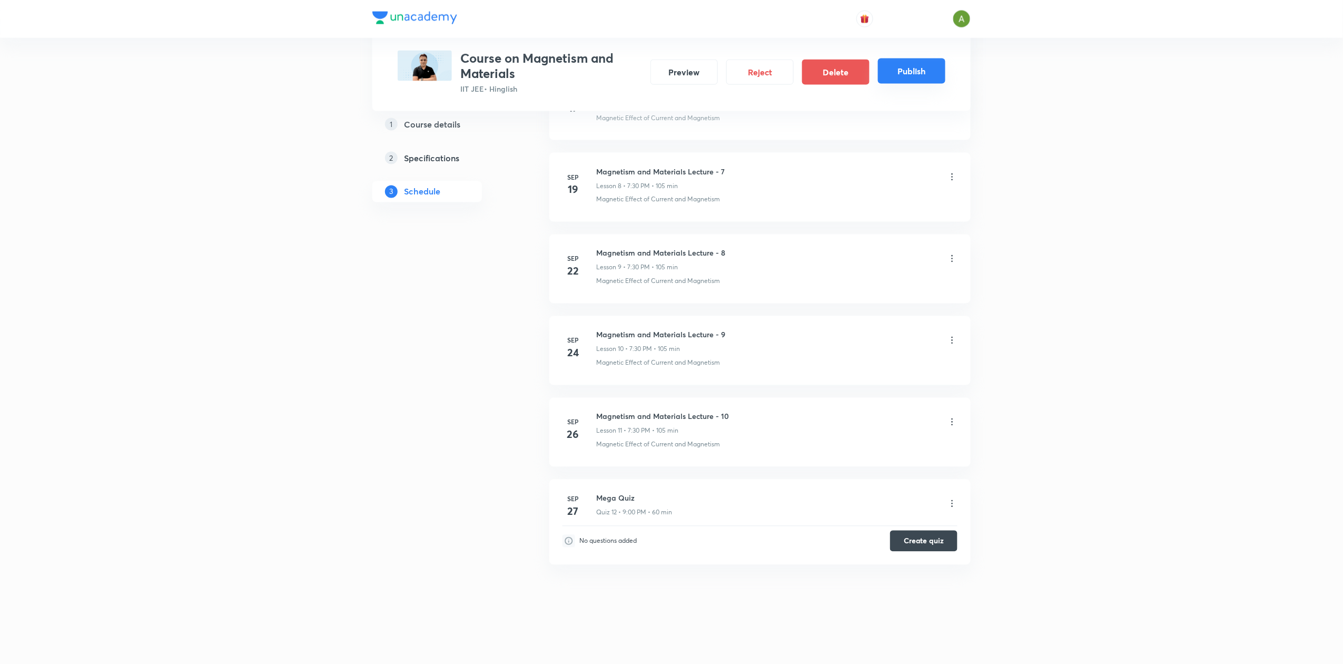
click at [896, 72] on button "Publish" at bounding box center [911, 70] width 67 height 25
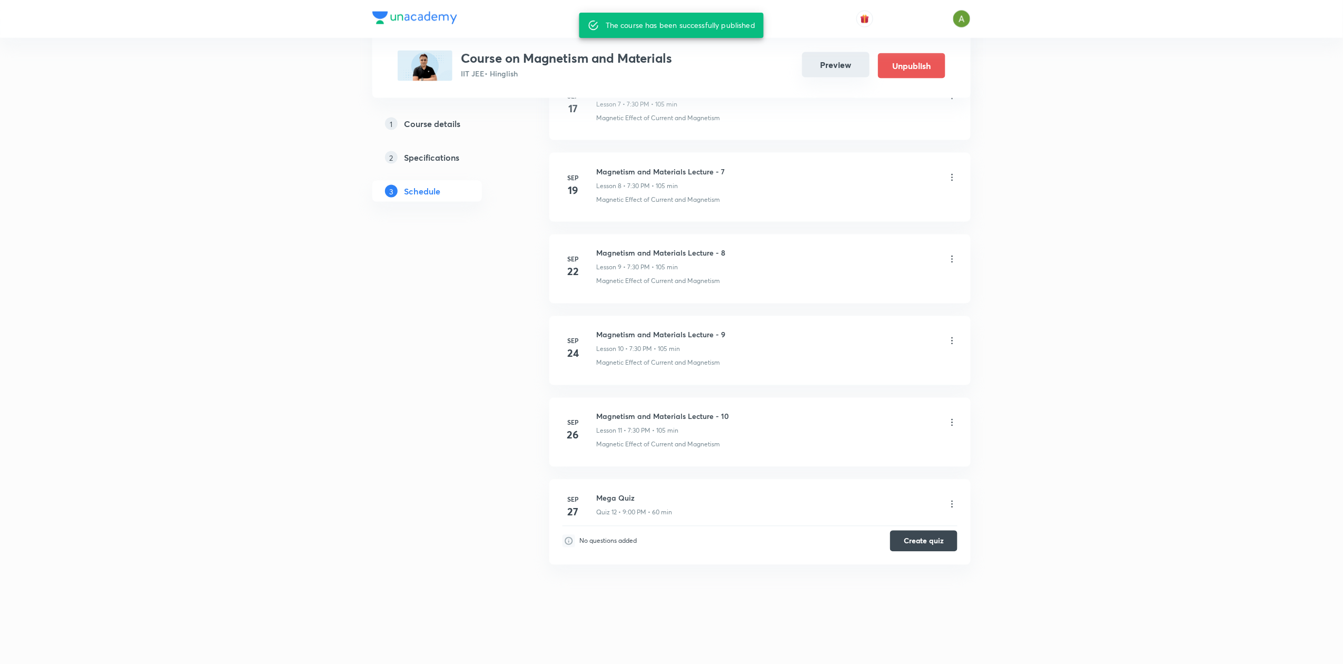
click at [835, 62] on button "Preview" at bounding box center [835, 64] width 67 height 25
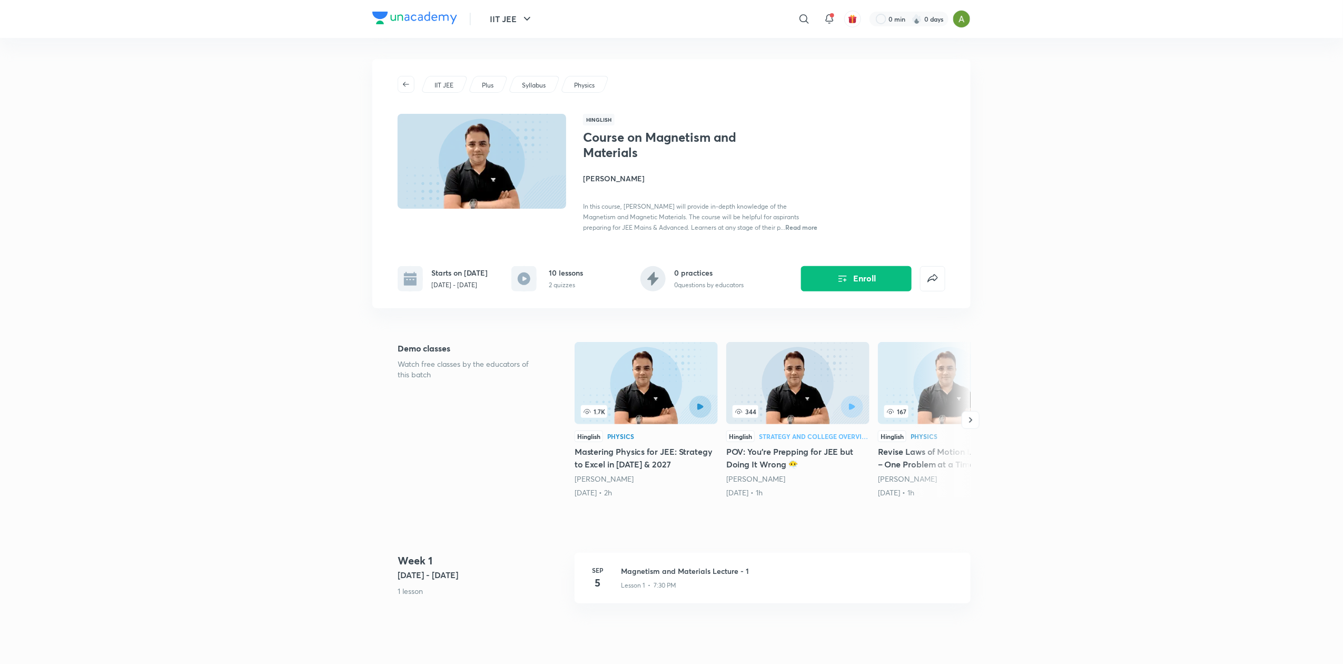
click at [599, 142] on h1 "Course on Magnetism and Materials" at bounding box center [669, 145] width 172 height 31
copy h1 "Course on Magnetism and Materials"
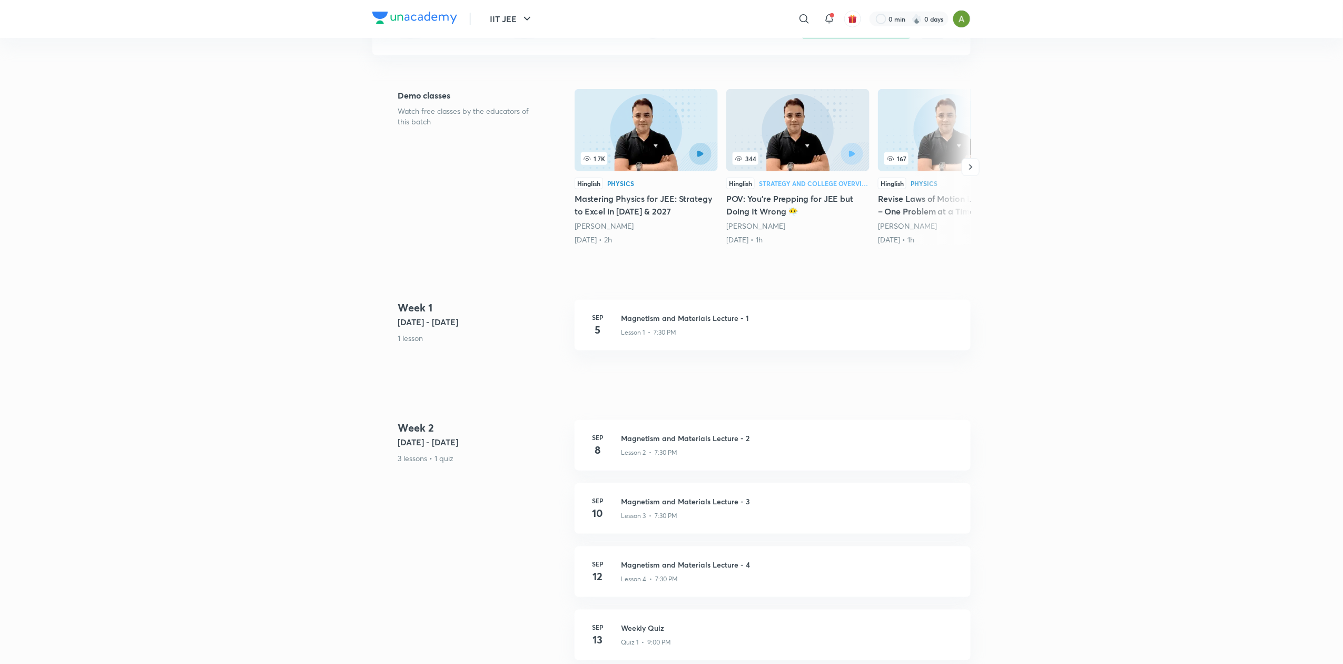
scroll to position [266, 0]
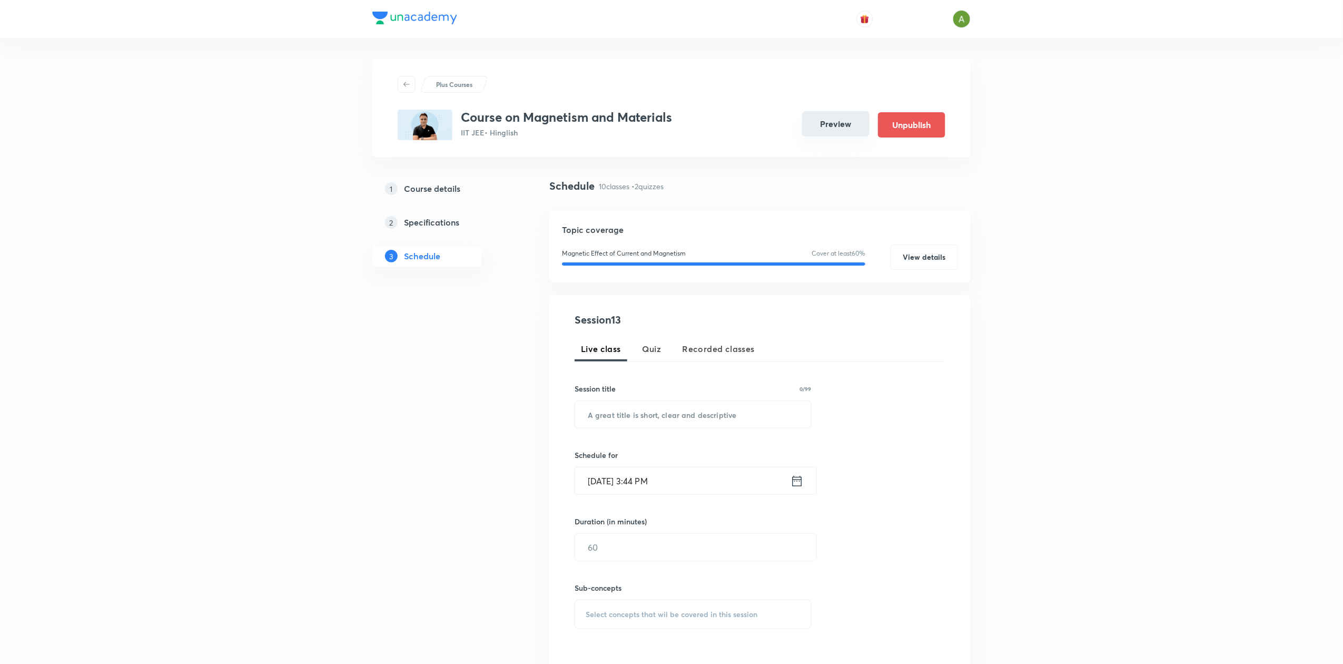
click at [837, 124] on button "Preview" at bounding box center [835, 123] width 67 height 25
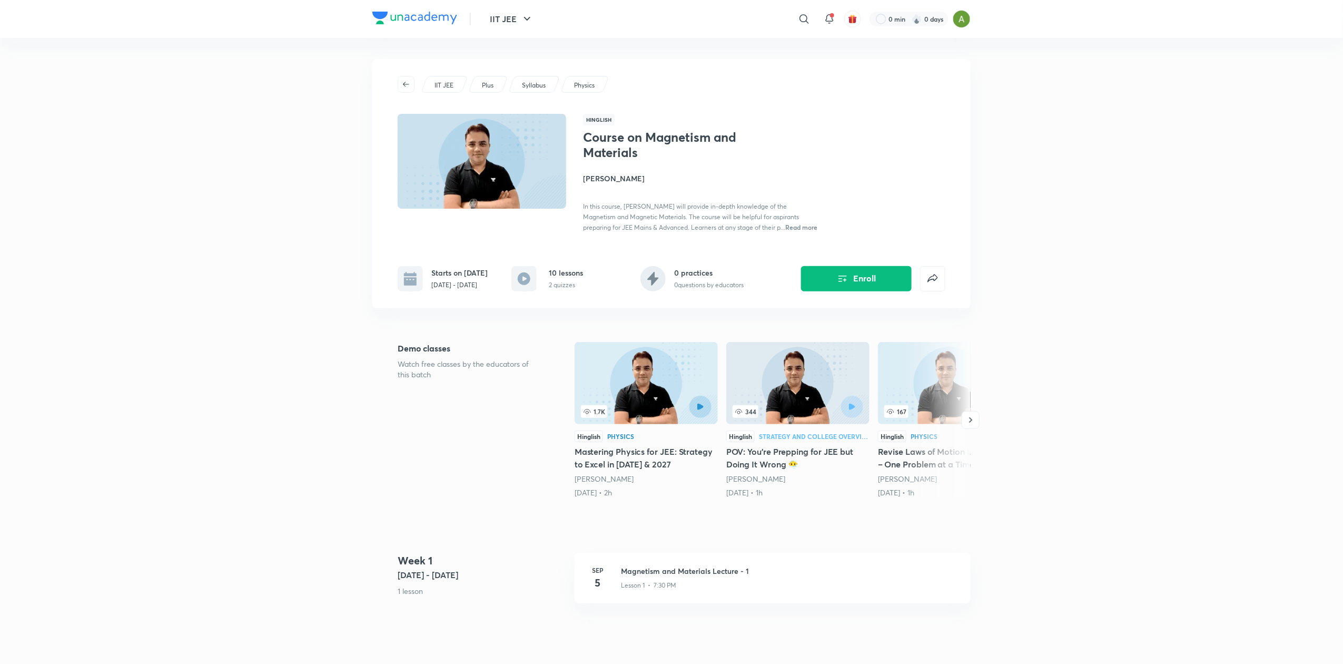
click at [470, 285] on p "Sep 5 - Sep 27, 2025" at bounding box center [459, 284] width 56 height 9
copy div "Sep 5 - Sep 27, 2025"
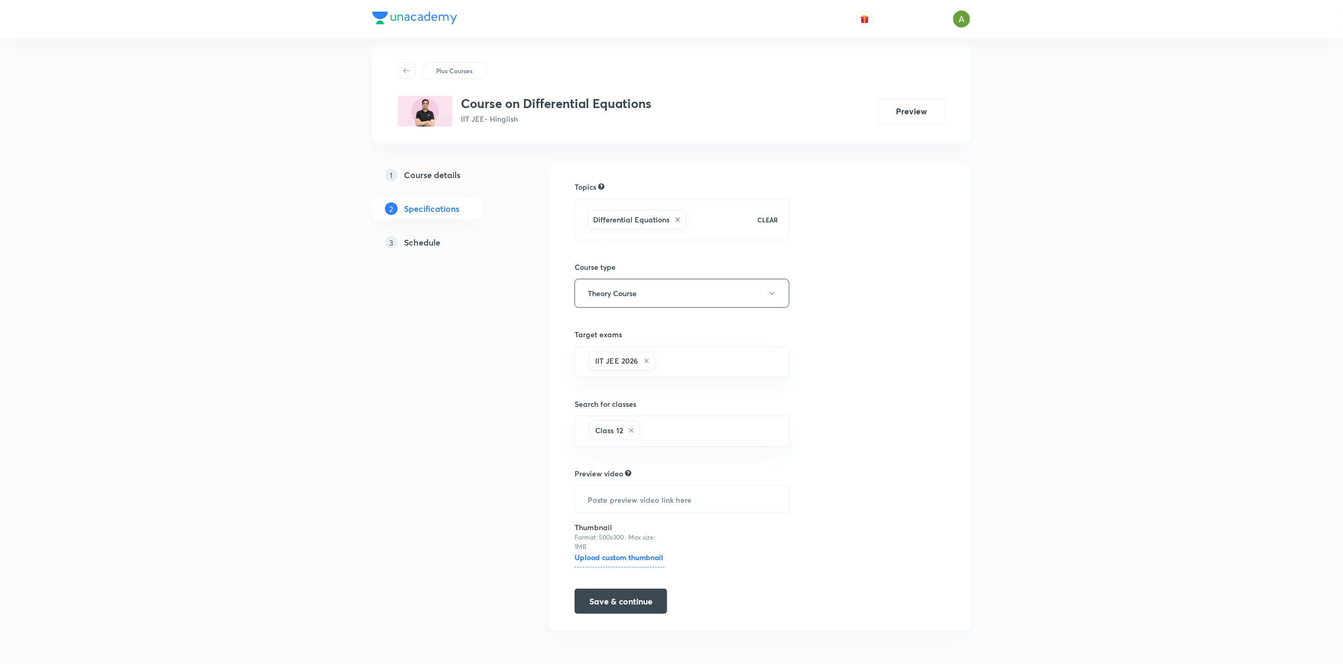
scroll to position [17, 0]
click at [413, 231] on link "3 Schedule" at bounding box center [443, 241] width 143 height 21
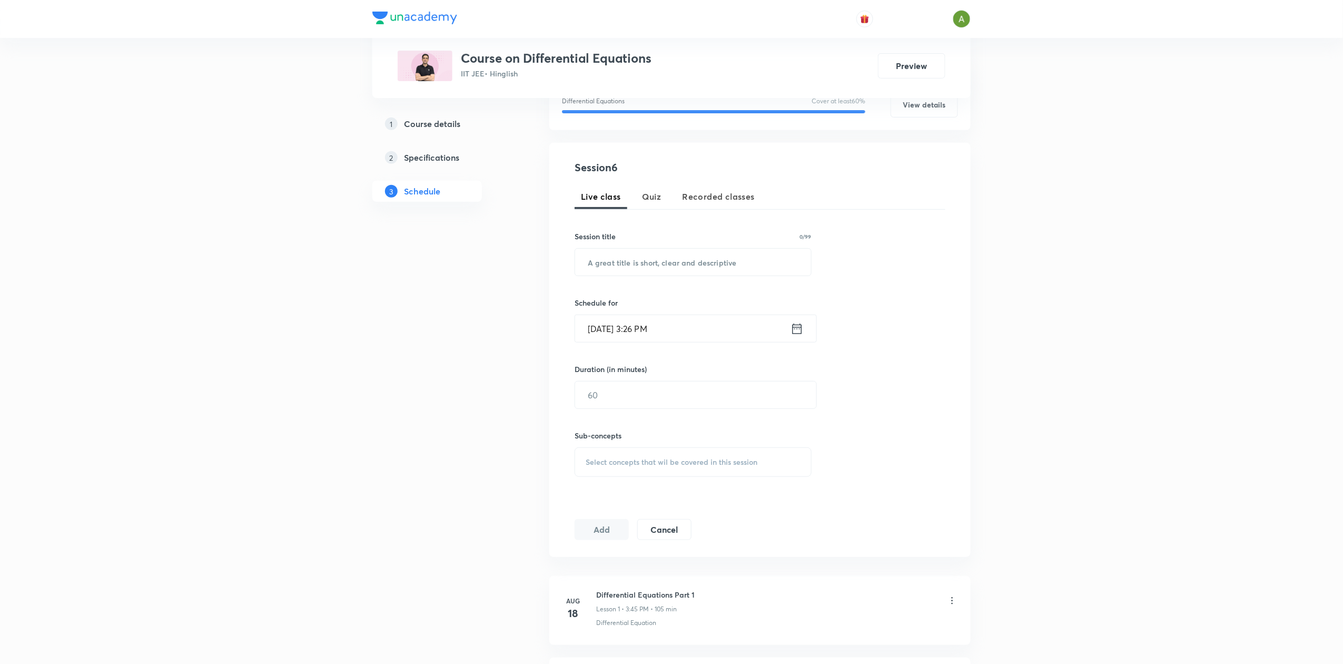
scroll to position [145, 0]
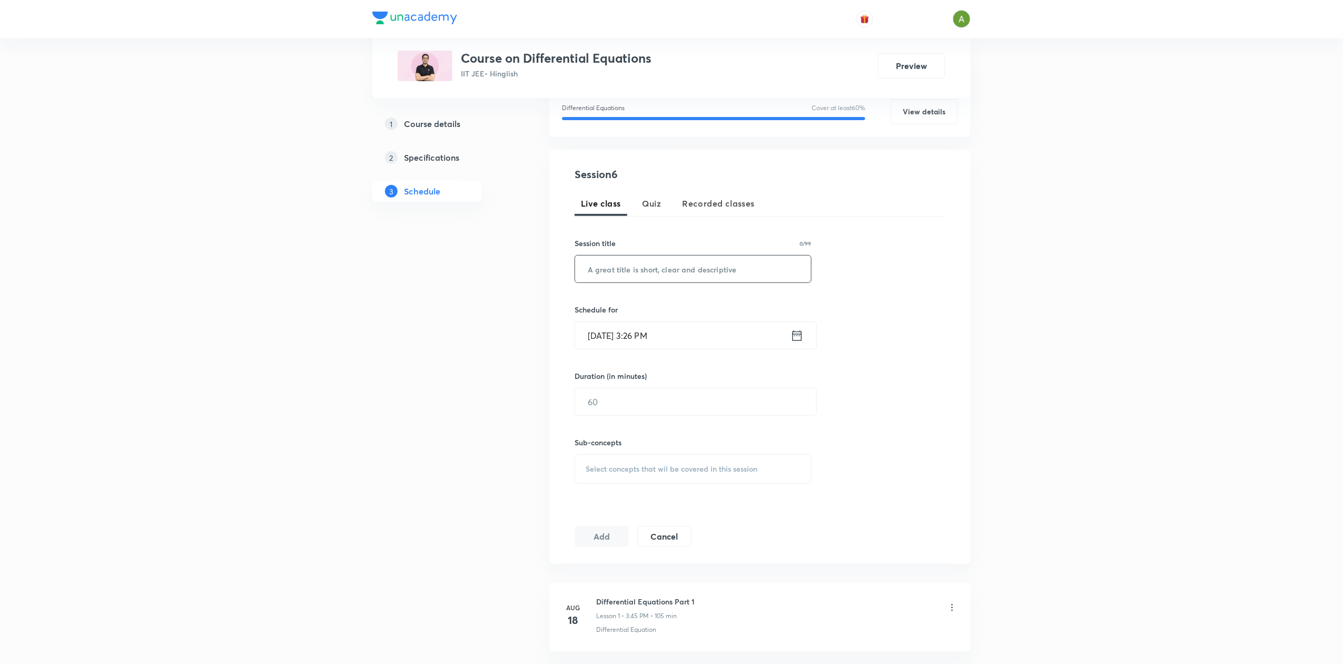
click at [637, 255] on input "text" at bounding box center [693, 268] width 236 height 27
paste input "Final Session with AK Sir"
type input "Final Session with AK Sir"
click at [675, 339] on input "Sep 1, 2025, 3:26 PM" at bounding box center [682, 335] width 215 height 27
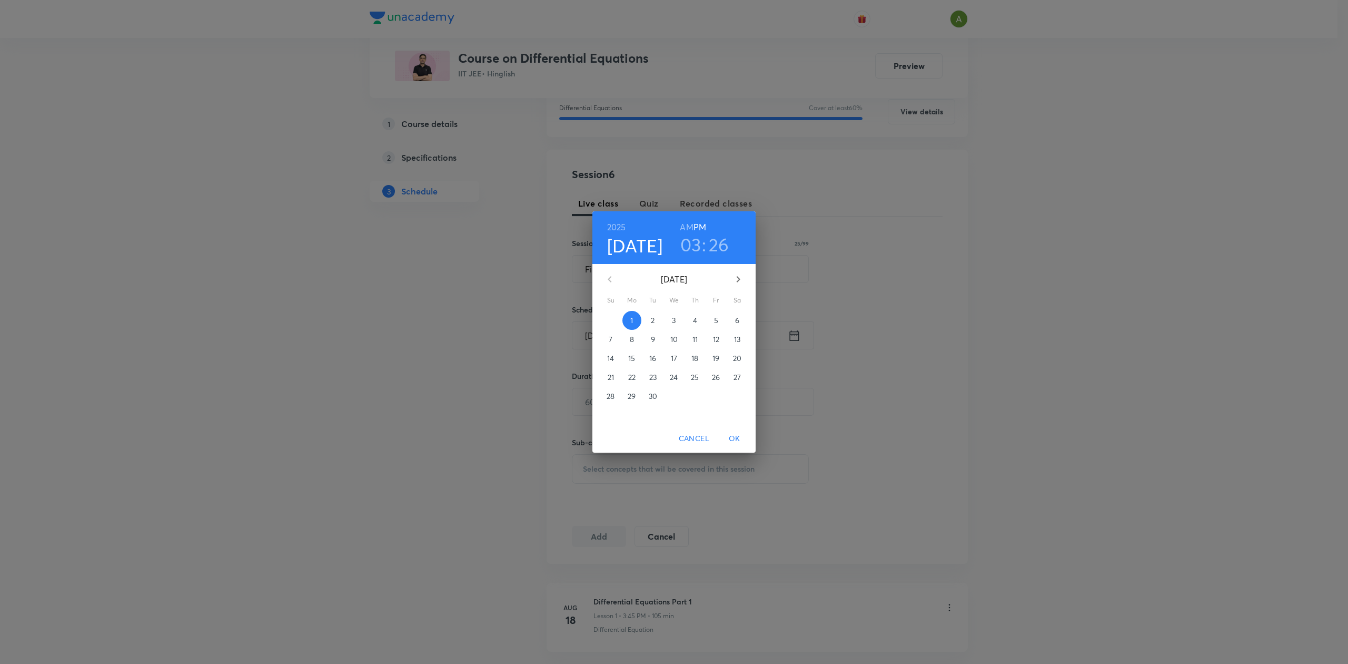
click at [653, 321] on p "2" at bounding box center [653, 320] width 4 height 11
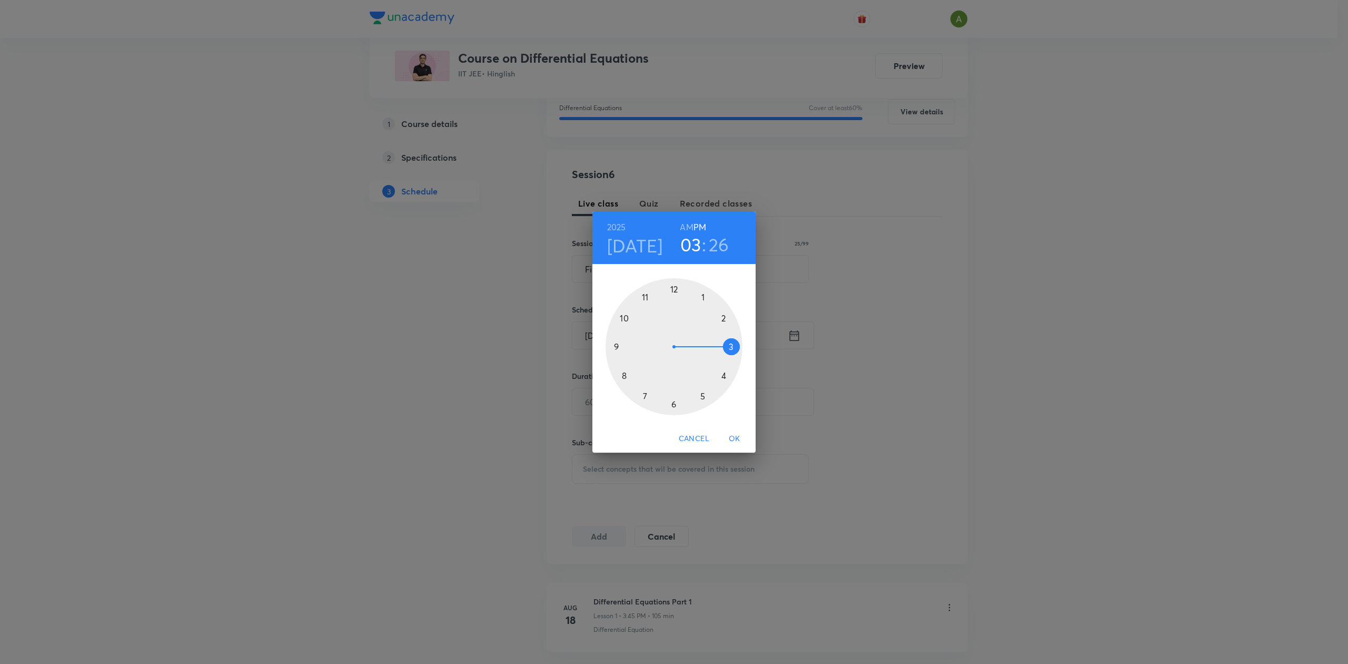
click at [725, 375] on div at bounding box center [674, 346] width 137 height 137
click at [673, 290] on div at bounding box center [674, 346] width 137 height 137
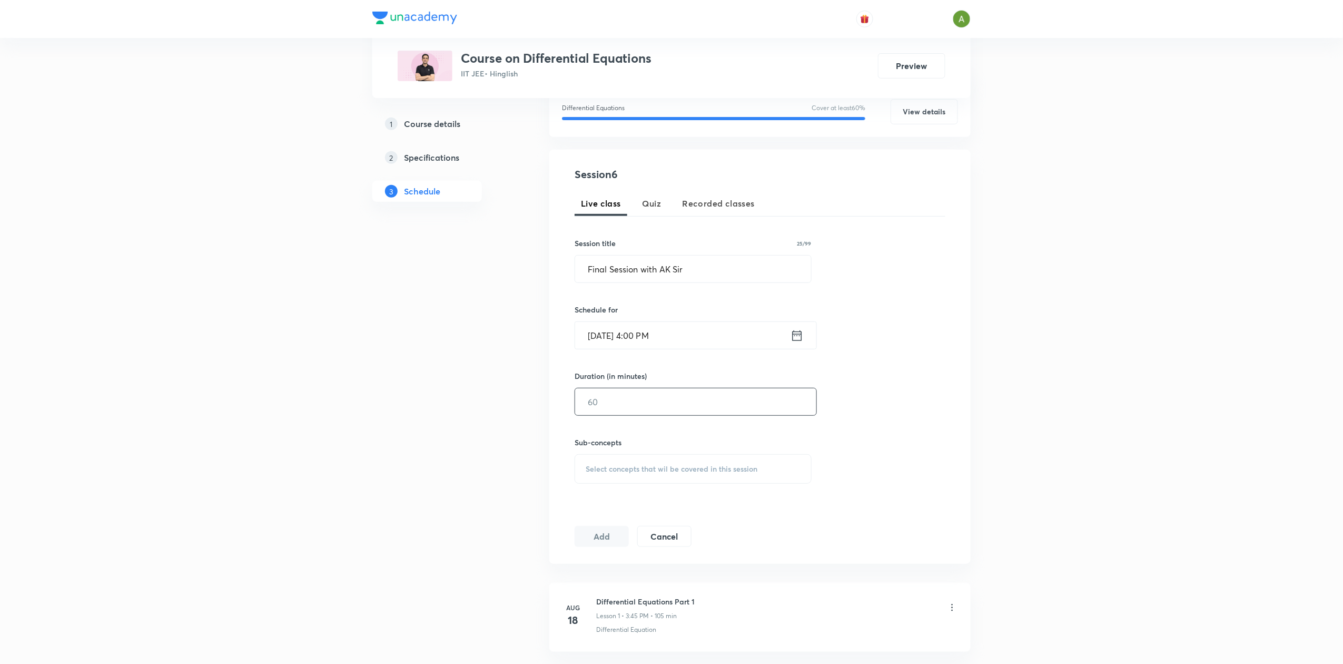
click at [639, 406] on input "text" at bounding box center [695, 401] width 241 height 27
type input "45"
click at [634, 460] on div "Select concepts that wil be covered in this session" at bounding box center [693, 468] width 237 height 29
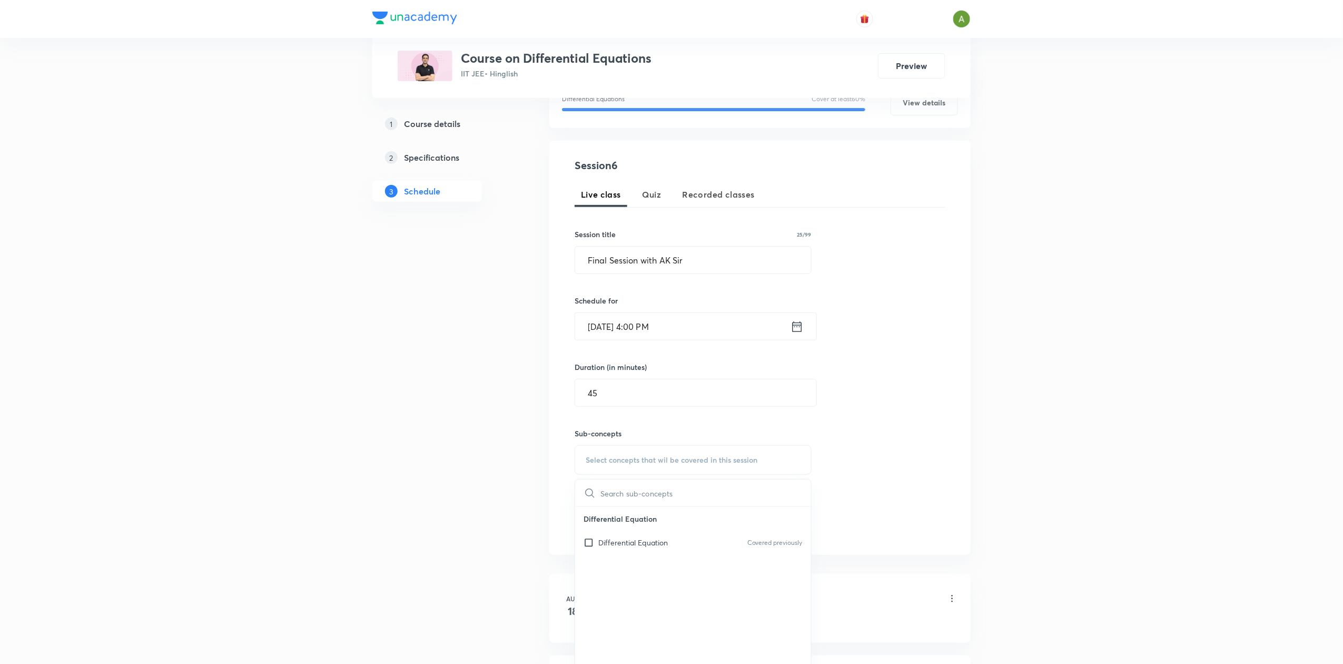
scroll to position [159, 0]
click at [656, 531] on div "Differential Equation Covered previously" at bounding box center [693, 538] width 236 height 24
checkbox input "true"
click at [874, 457] on div "Session 6 Live class Quiz Recorded classes Session title 25/99 Final Session wi…" at bounding box center [760, 349] width 371 height 392
click at [596, 536] on button "Add" at bounding box center [602, 533] width 54 height 21
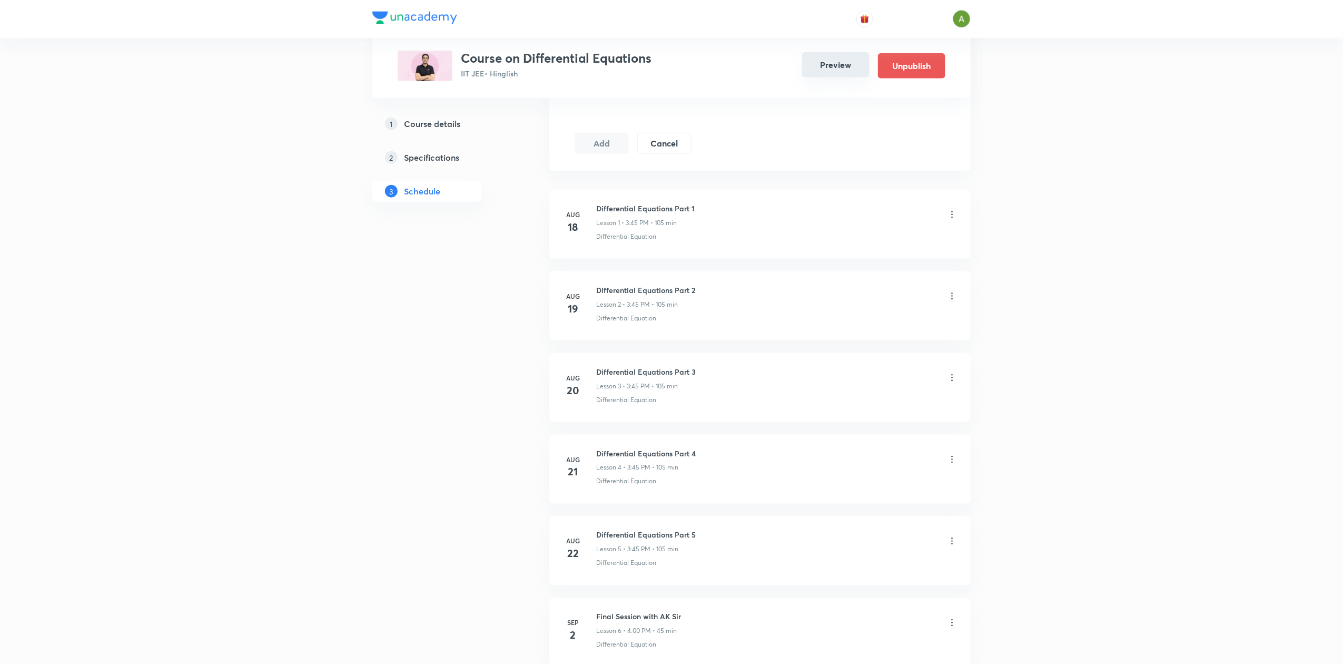
click at [835, 63] on button "Preview" at bounding box center [835, 64] width 67 height 25
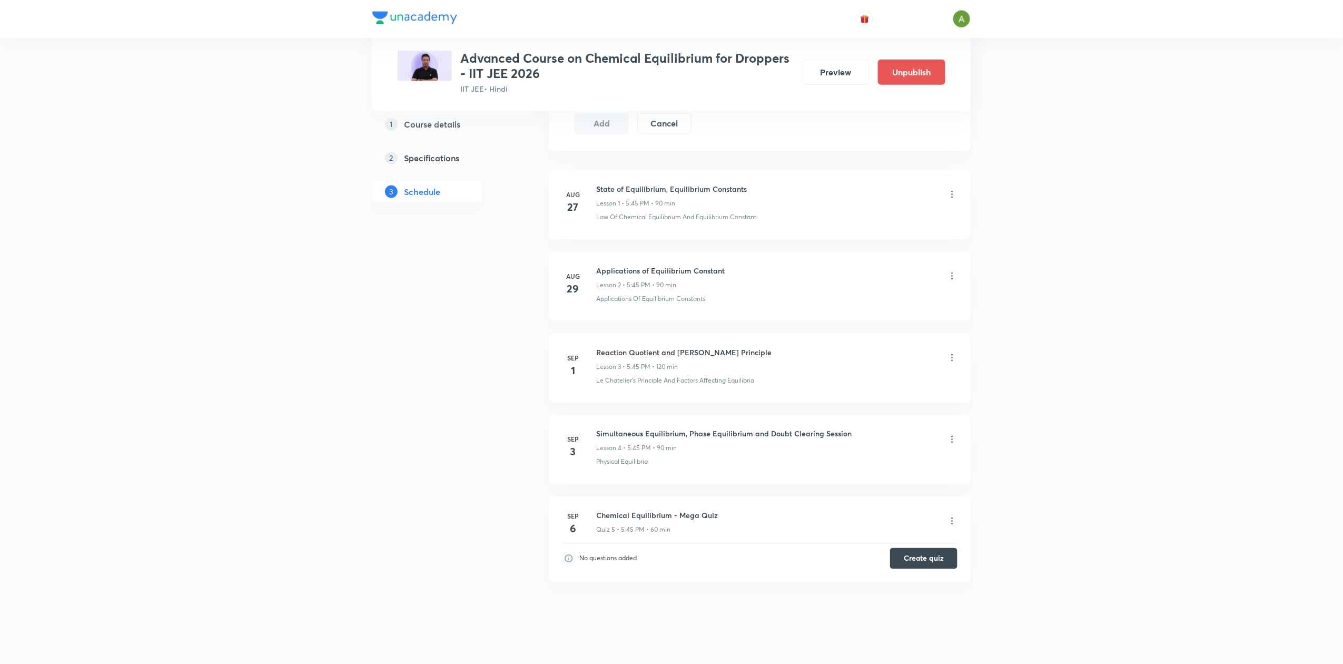
scroll to position [591, 0]
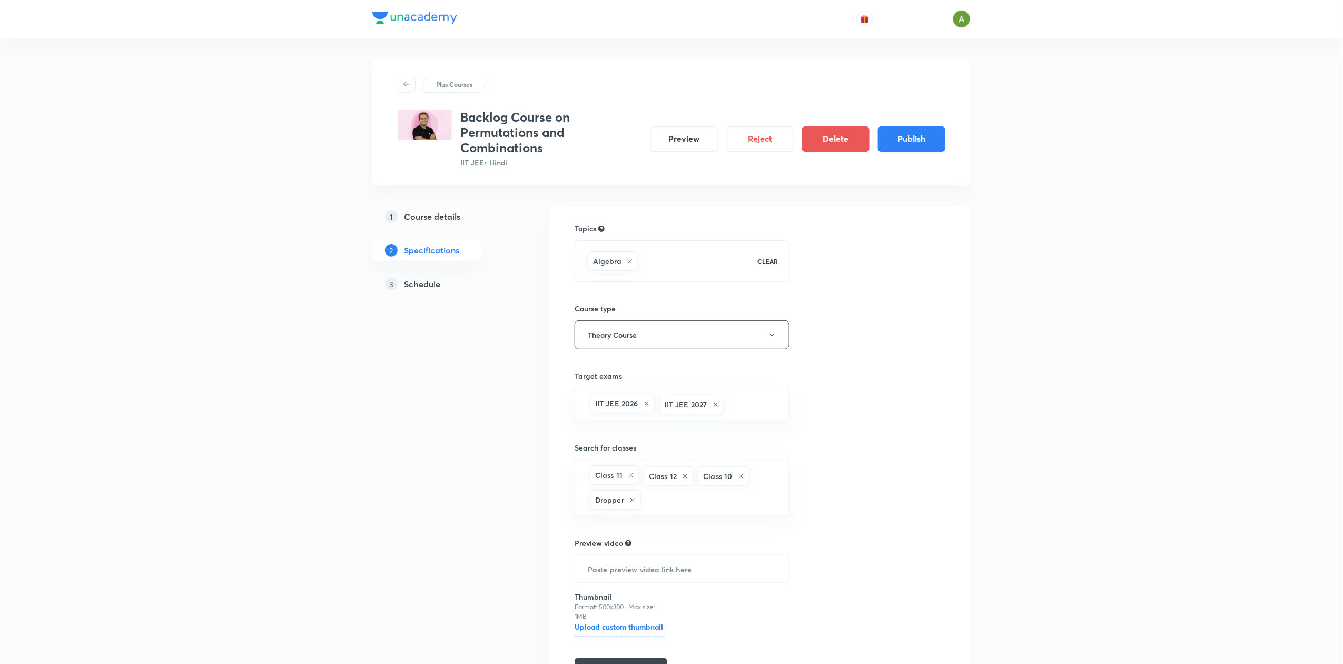
click at [443, 283] on div "3 Schedule" at bounding box center [446, 284] width 122 height 13
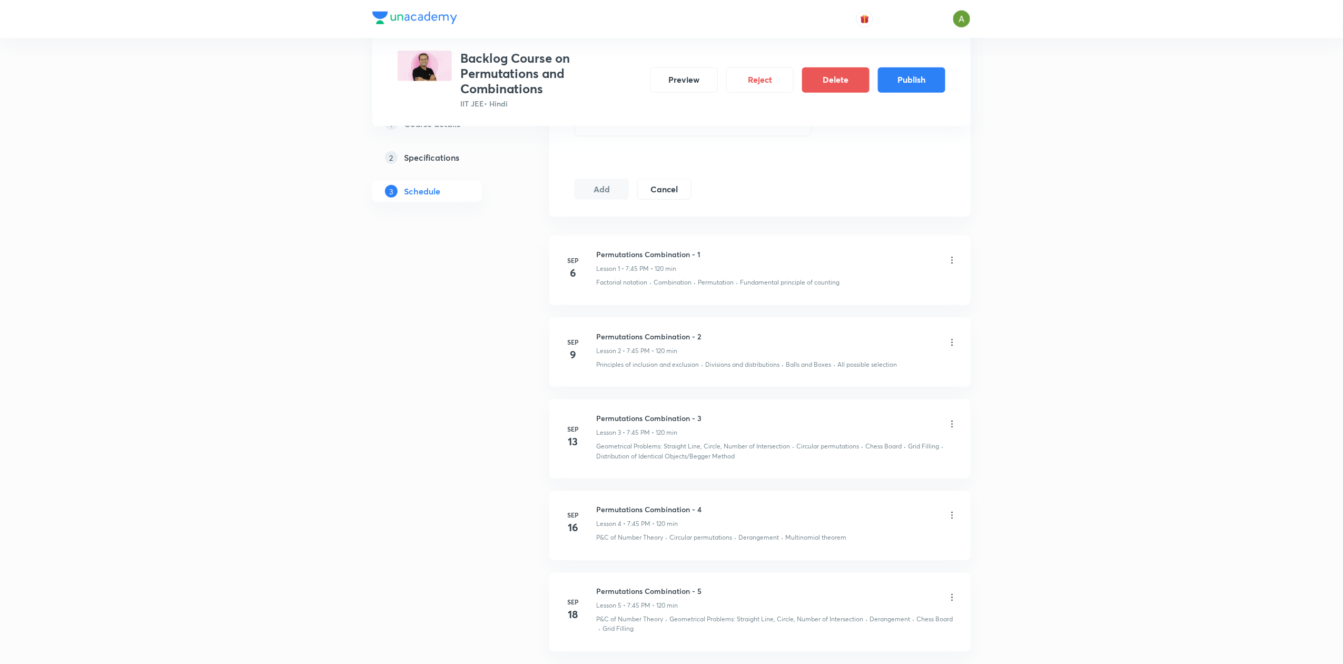
scroll to position [619, 0]
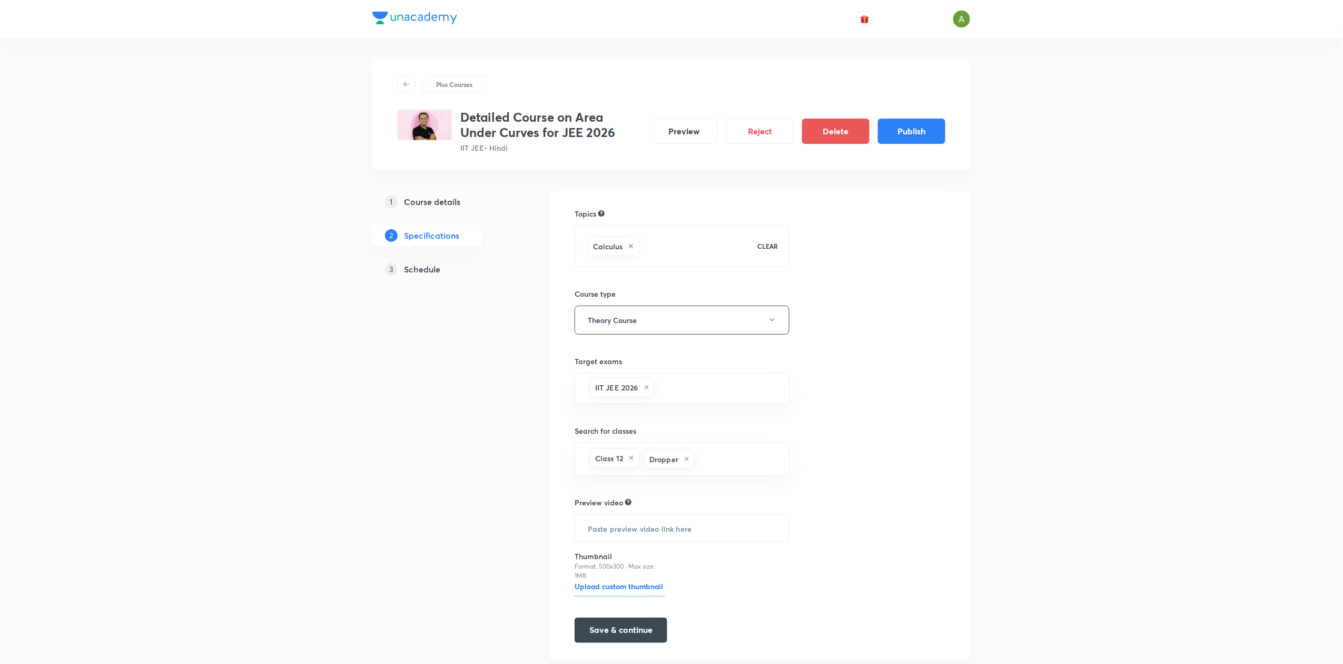
click at [443, 268] on div "3 Schedule" at bounding box center [446, 269] width 122 height 13
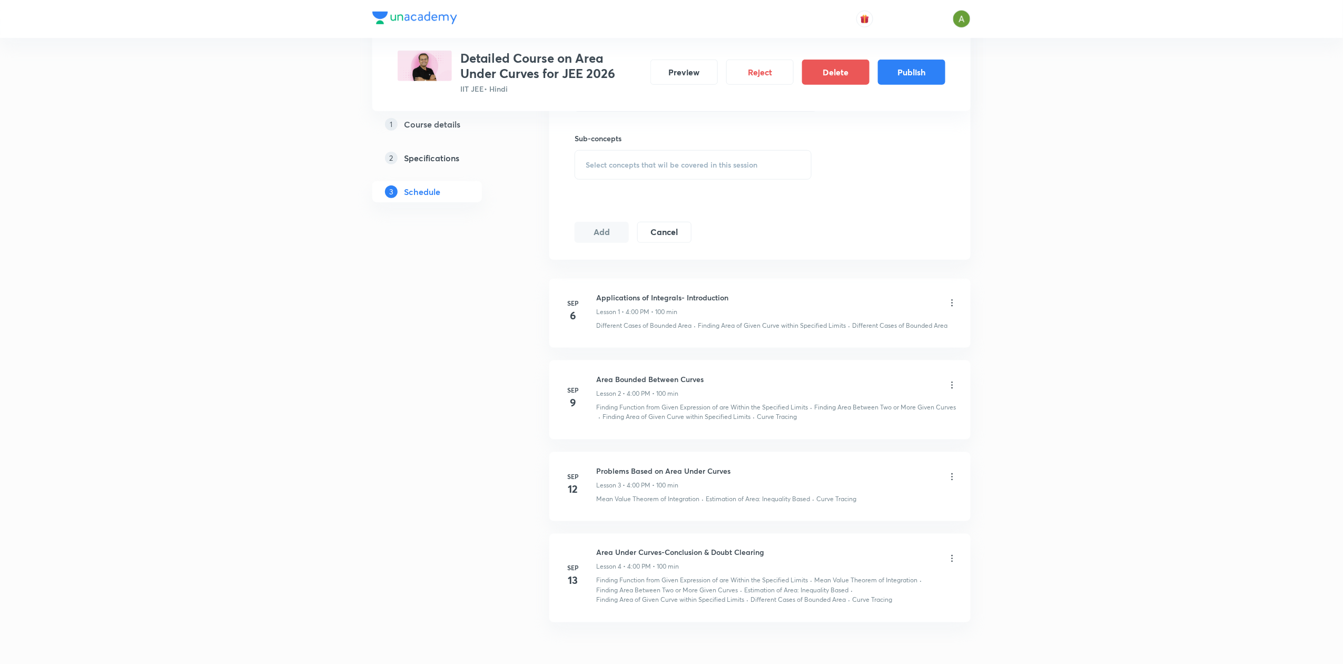
scroll to position [532, 0]
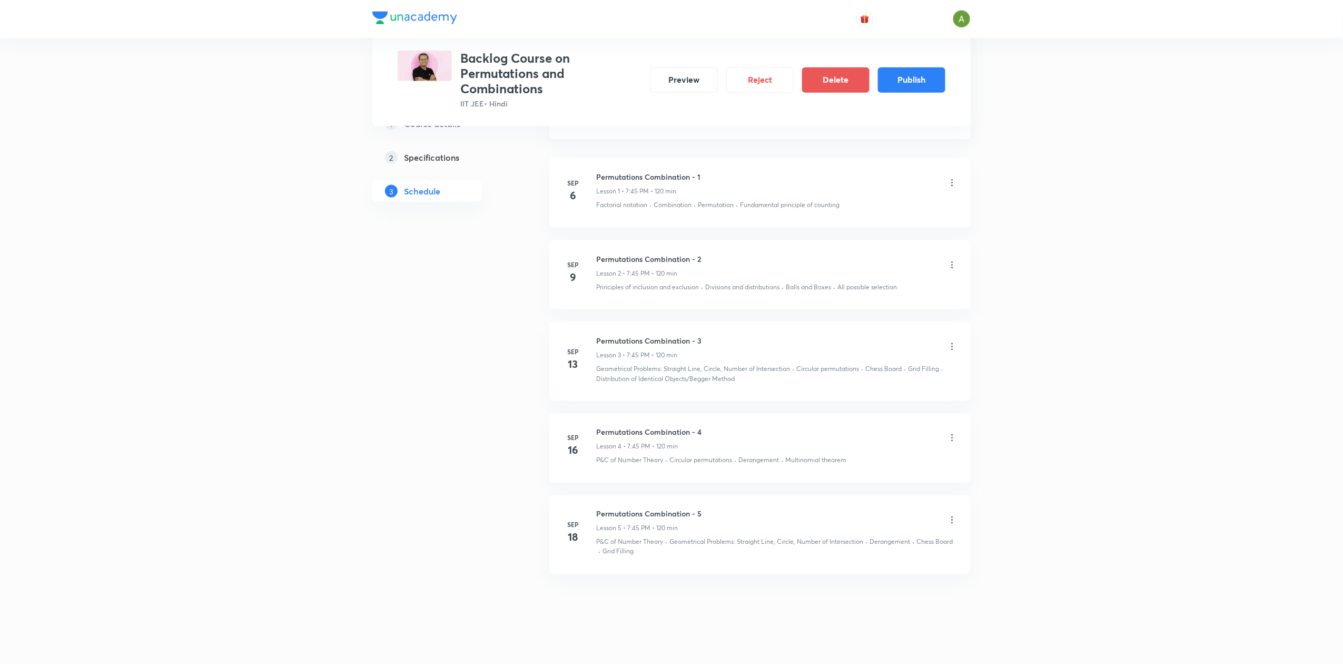
scroll to position [619, 0]
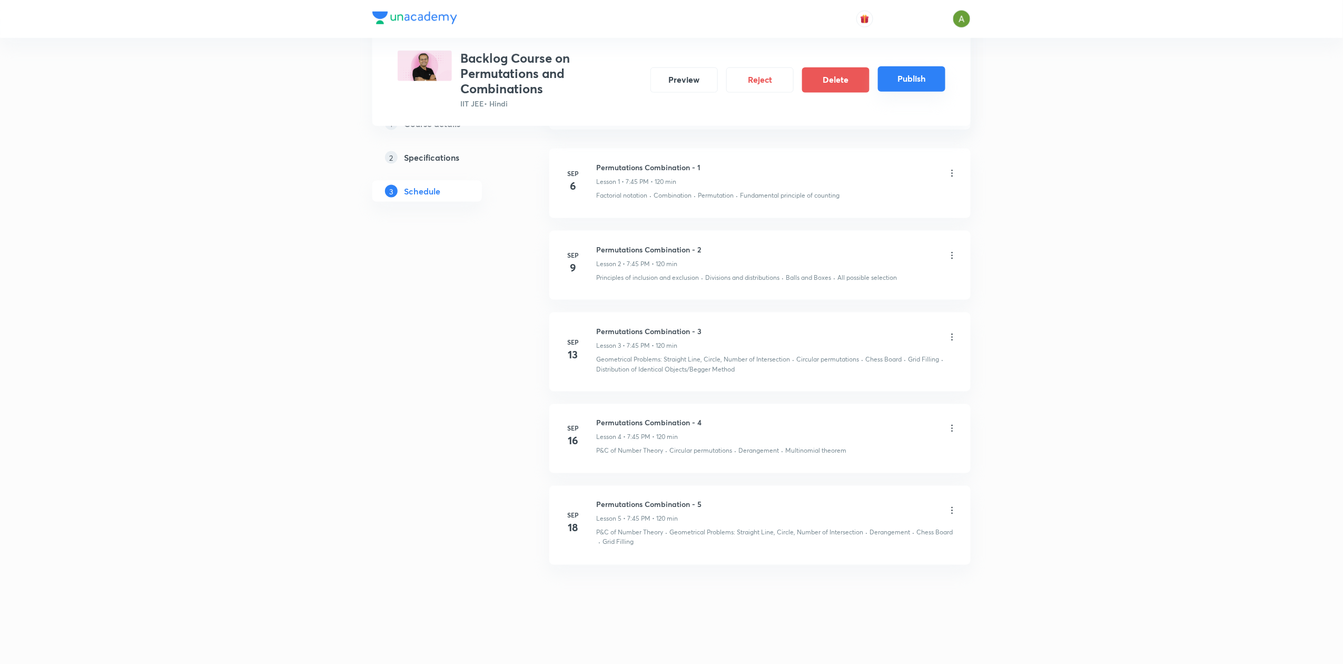
click at [890, 73] on button "Publish" at bounding box center [911, 78] width 67 height 25
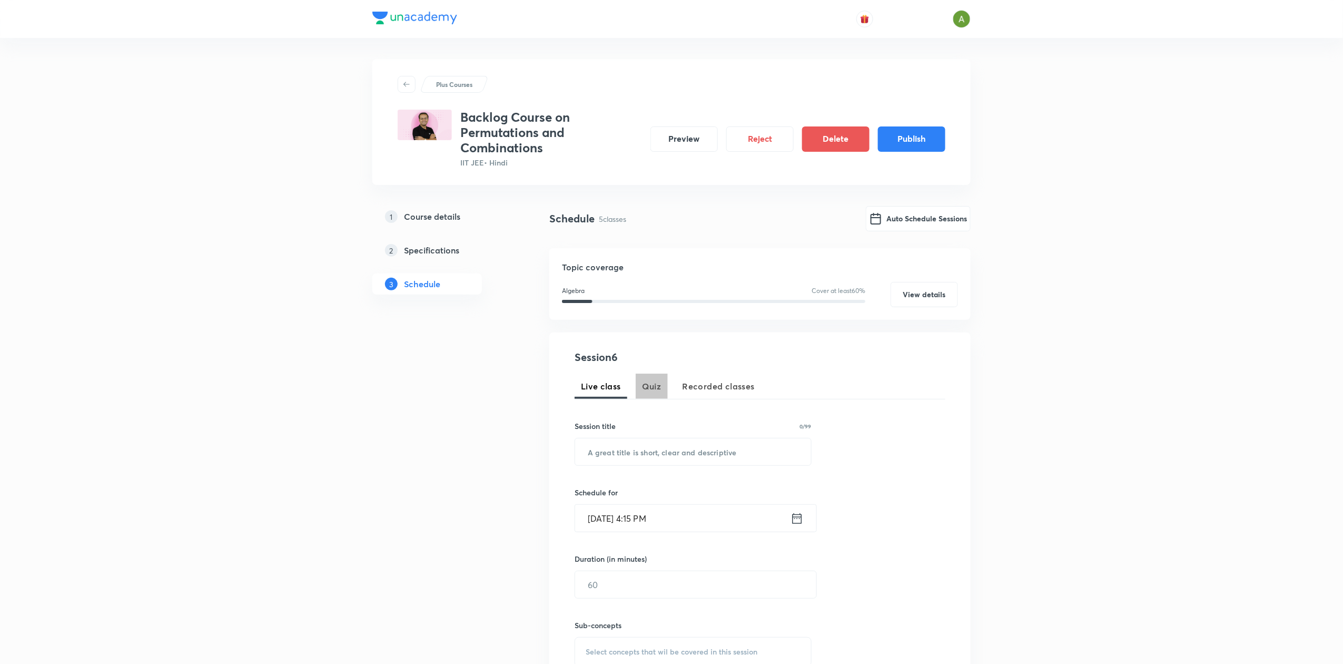
click at [647, 388] on span "Quiz" at bounding box center [651, 386] width 19 height 13
click at [638, 455] on input "text" at bounding box center [693, 451] width 236 height 27
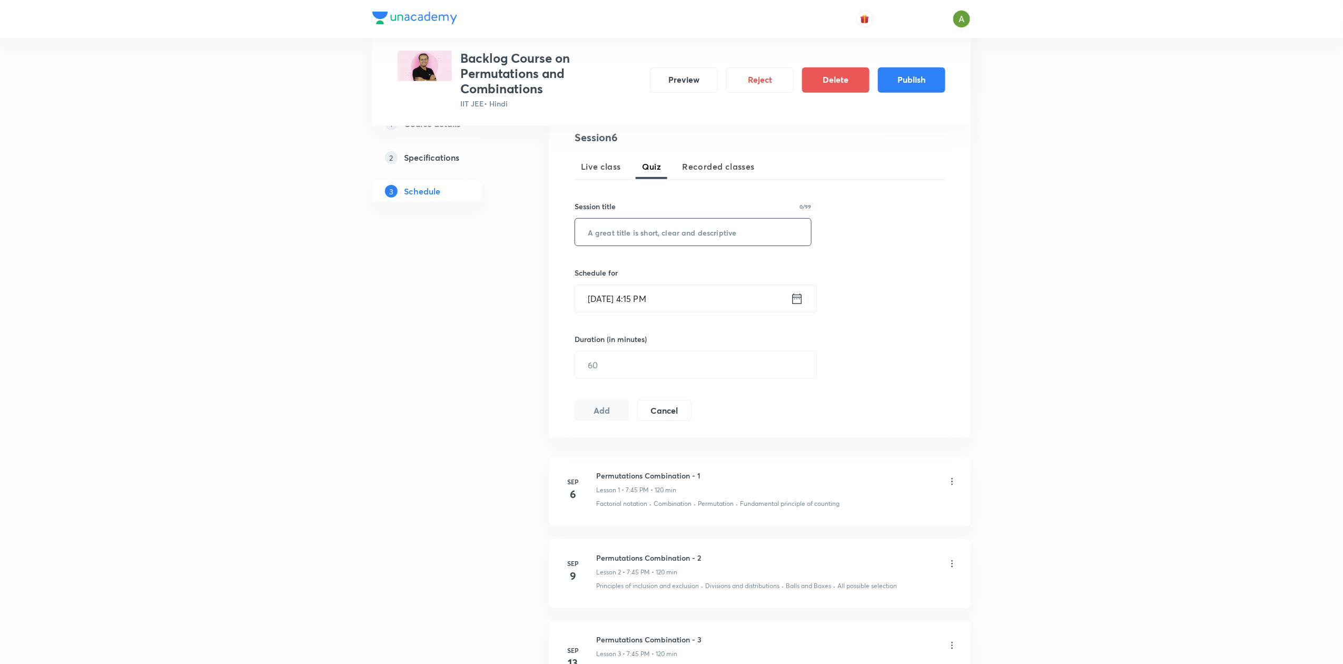
scroll to position [203, 0]
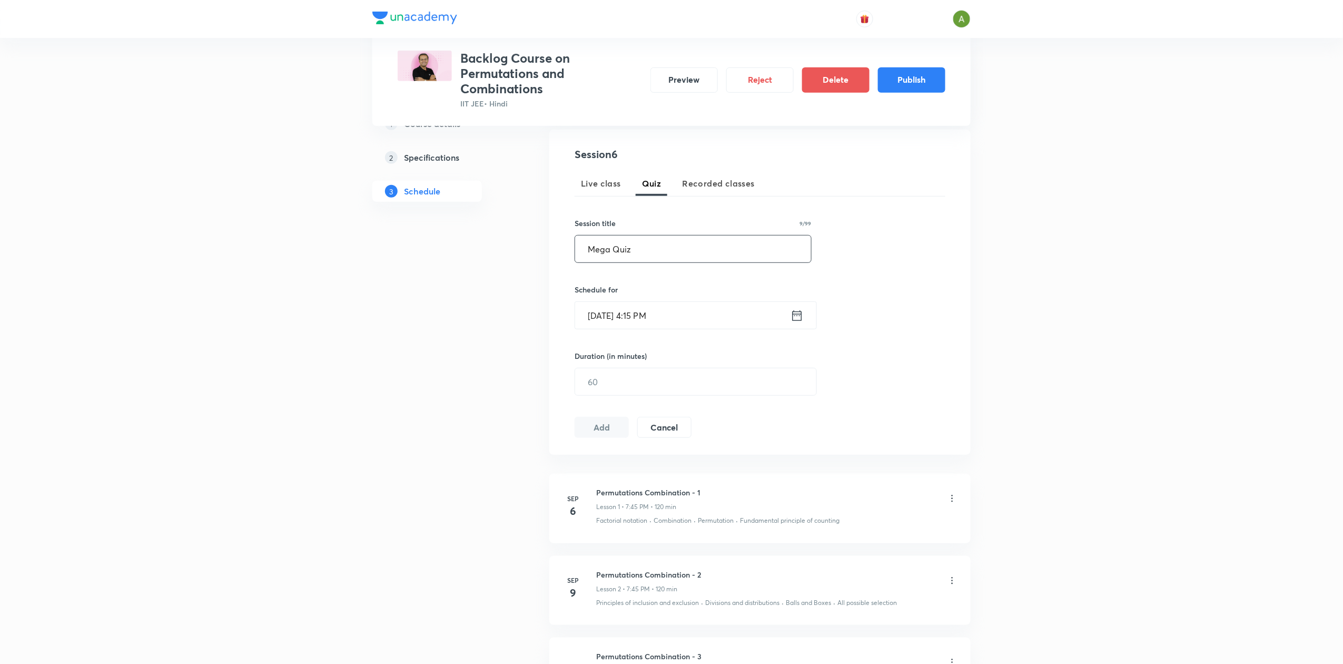
type input "Mega Quiz"
click at [691, 312] on input "Sep 1, 2025, 4:15 PM" at bounding box center [682, 315] width 215 height 27
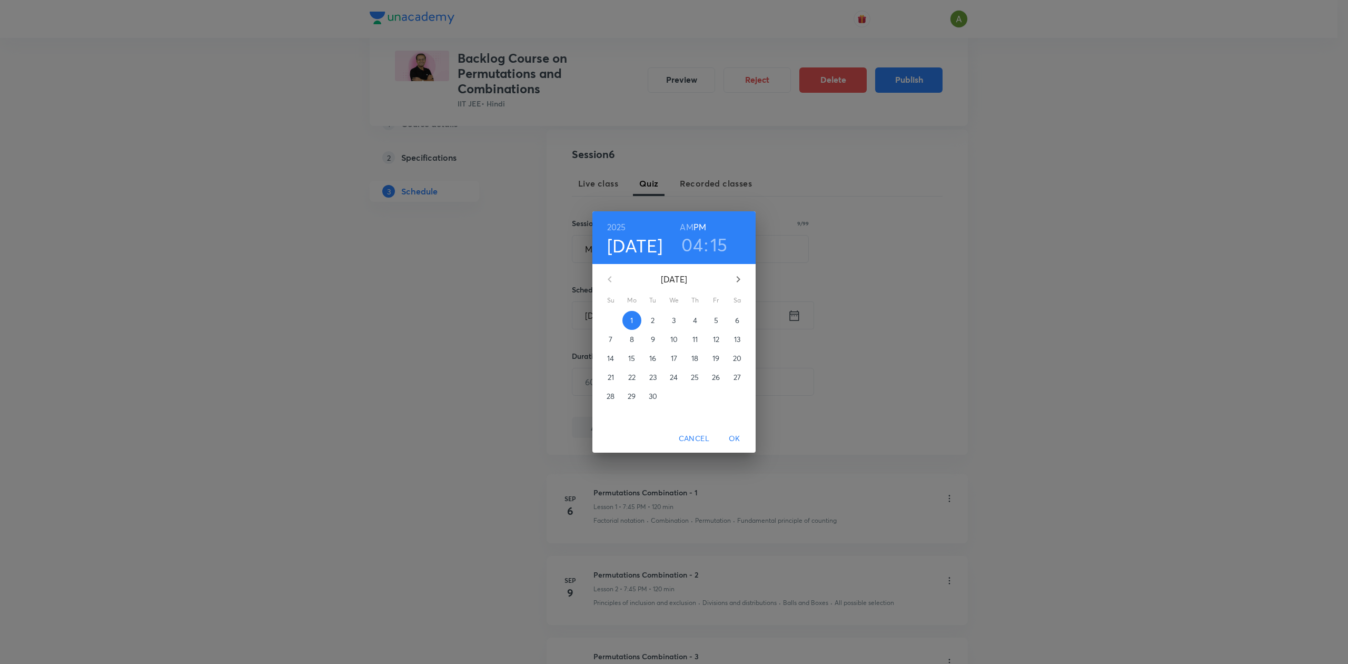
click at [717, 357] on p "19" at bounding box center [716, 358] width 7 height 11
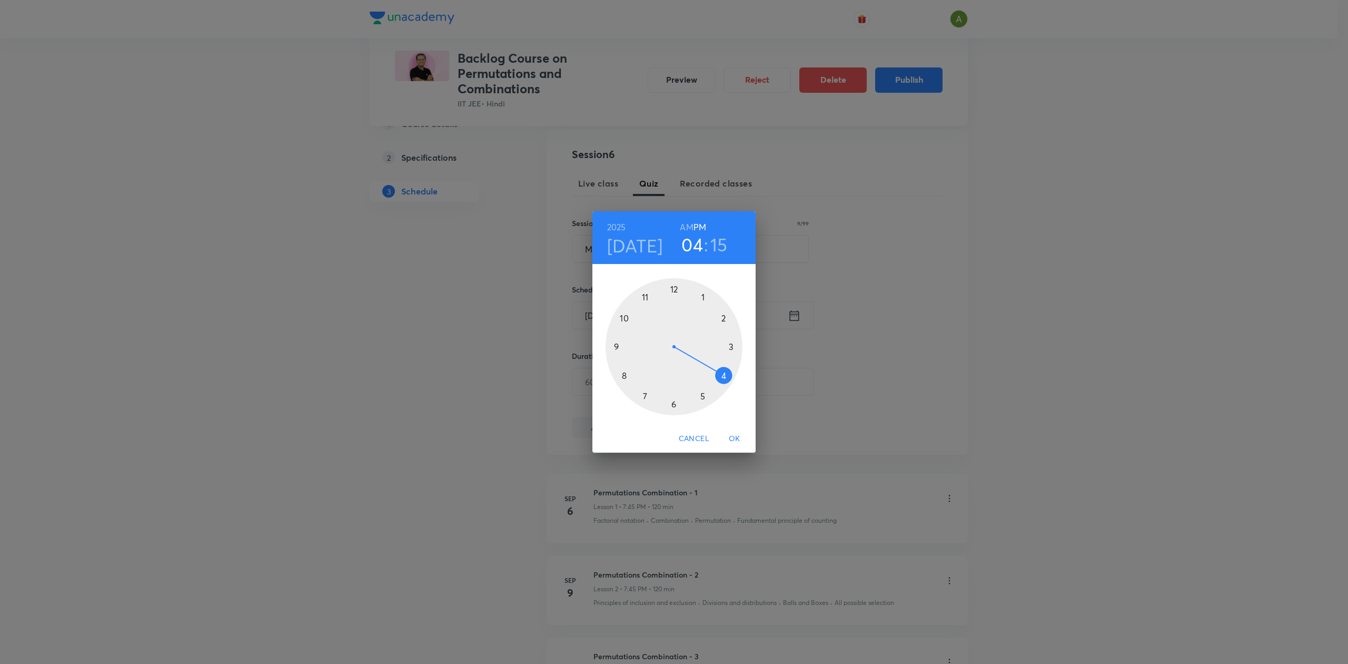
click at [628, 318] on div at bounding box center [674, 346] width 137 height 137
click at [675, 291] on div at bounding box center [674, 346] width 137 height 137
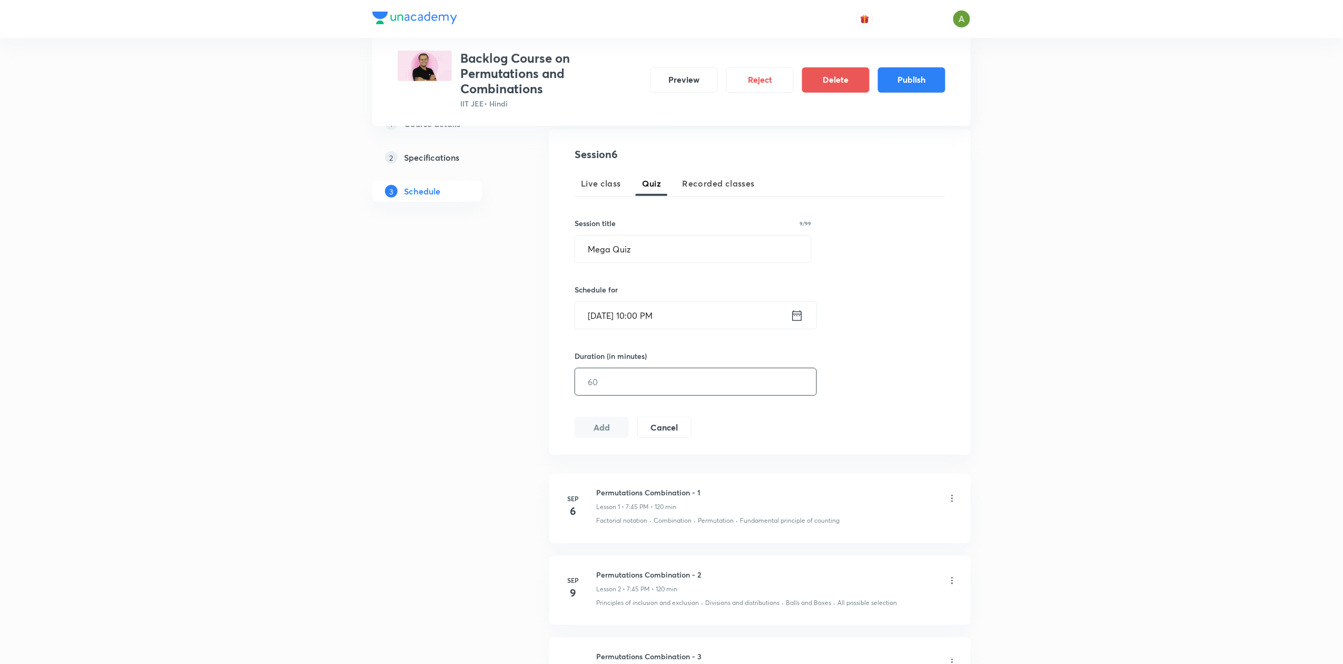
click at [685, 378] on input "text" at bounding box center [695, 381] width 241 height 27
type input "60"
click at [620, 424] on button "Add" at bounding box center [602, 426] width 54 height 21
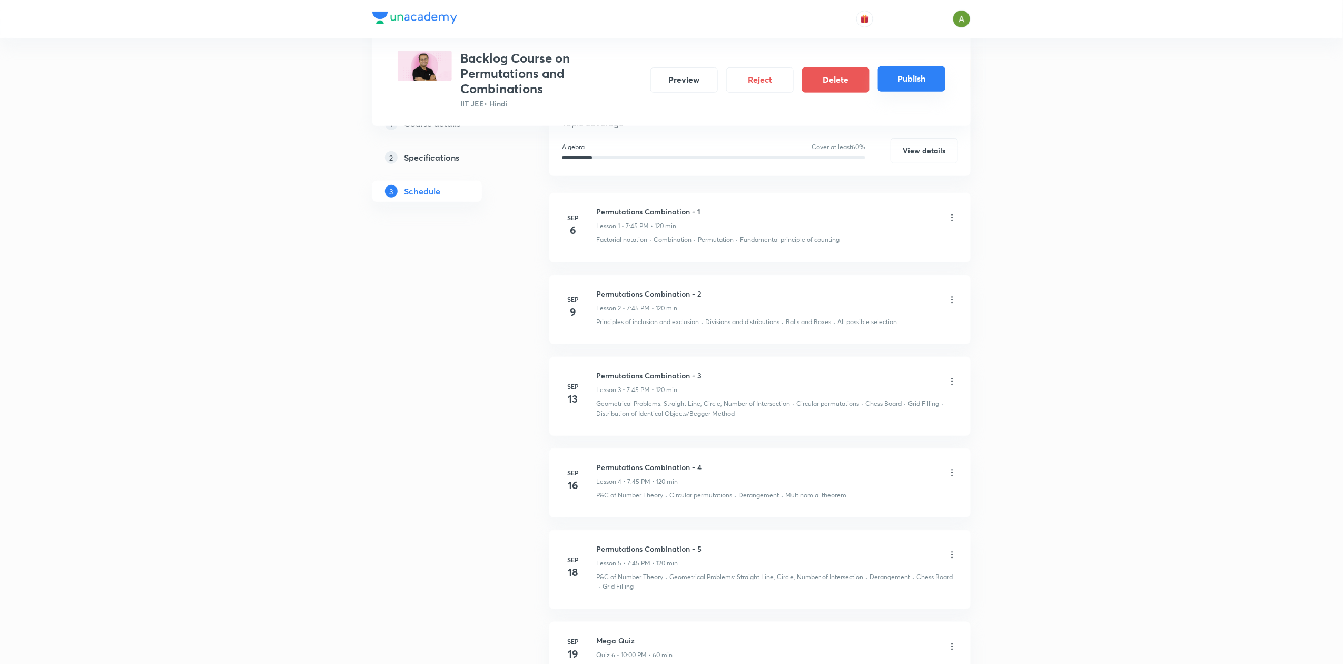
click at [917, 75] on button "Publish" at bounding box center [911, 78] width 67 height 25
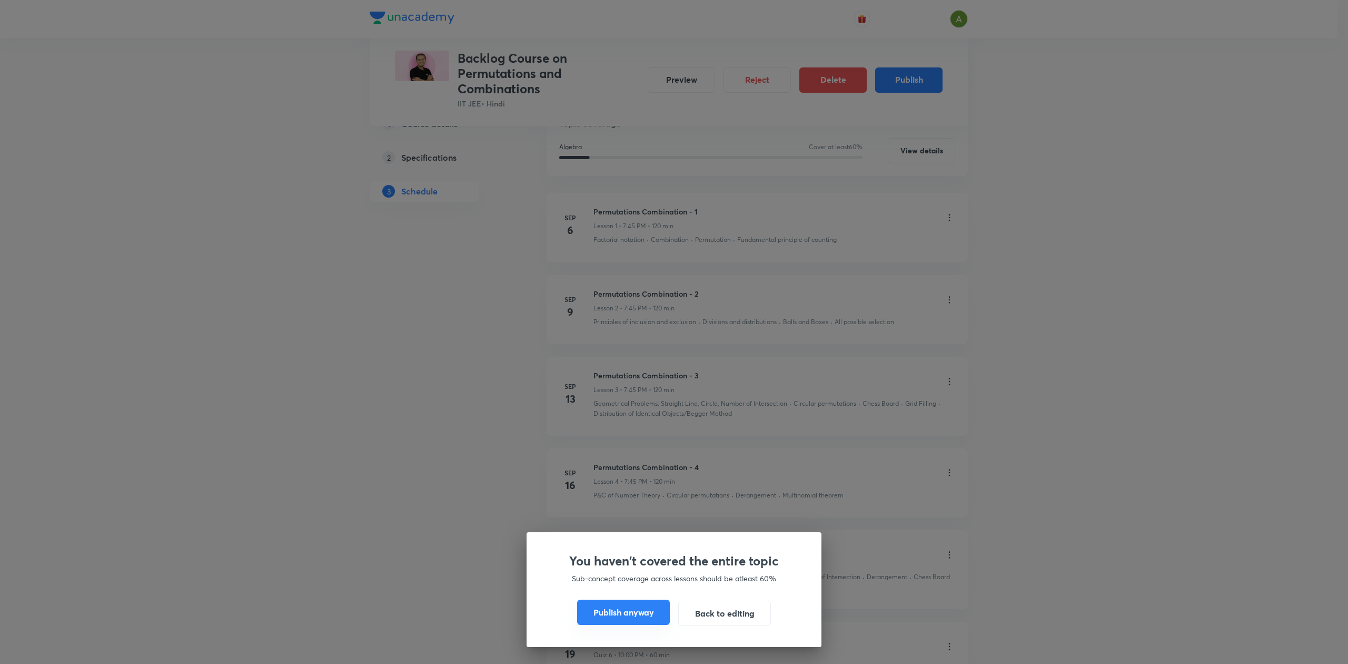
click at [640, 609] on button "Publish anyway" at bounding box center [623, 611] width 93 height 25
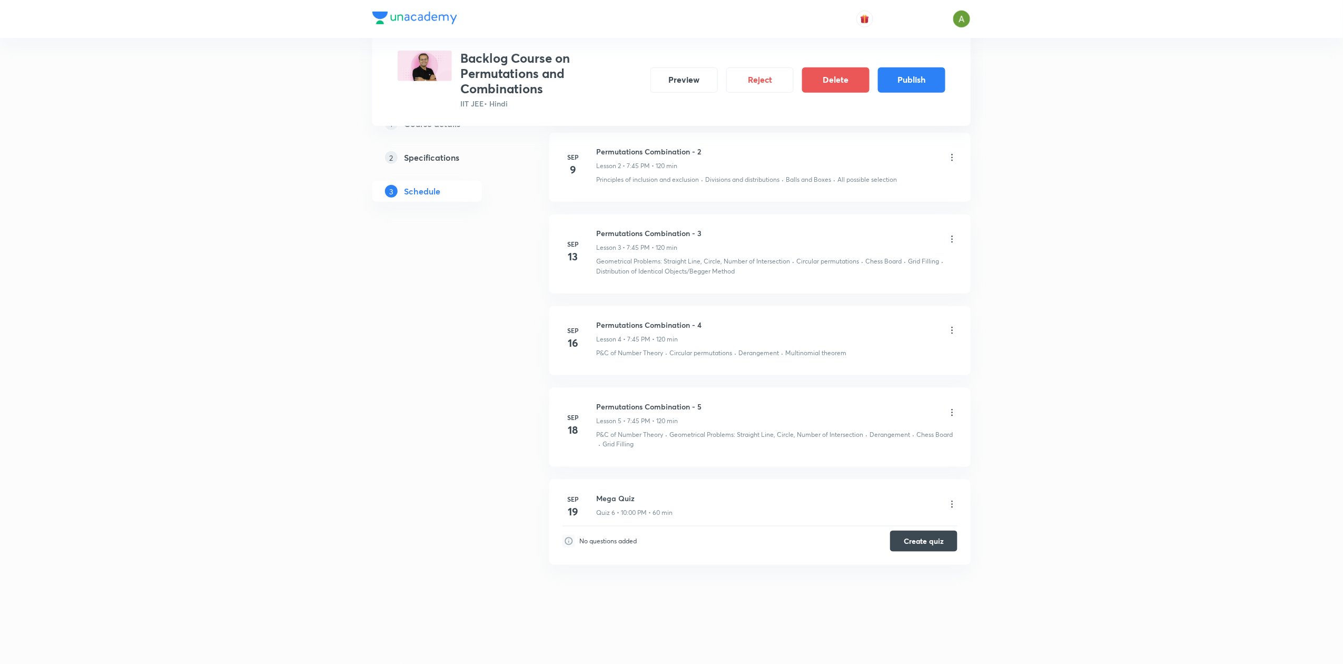
scroll to position [310, 0]
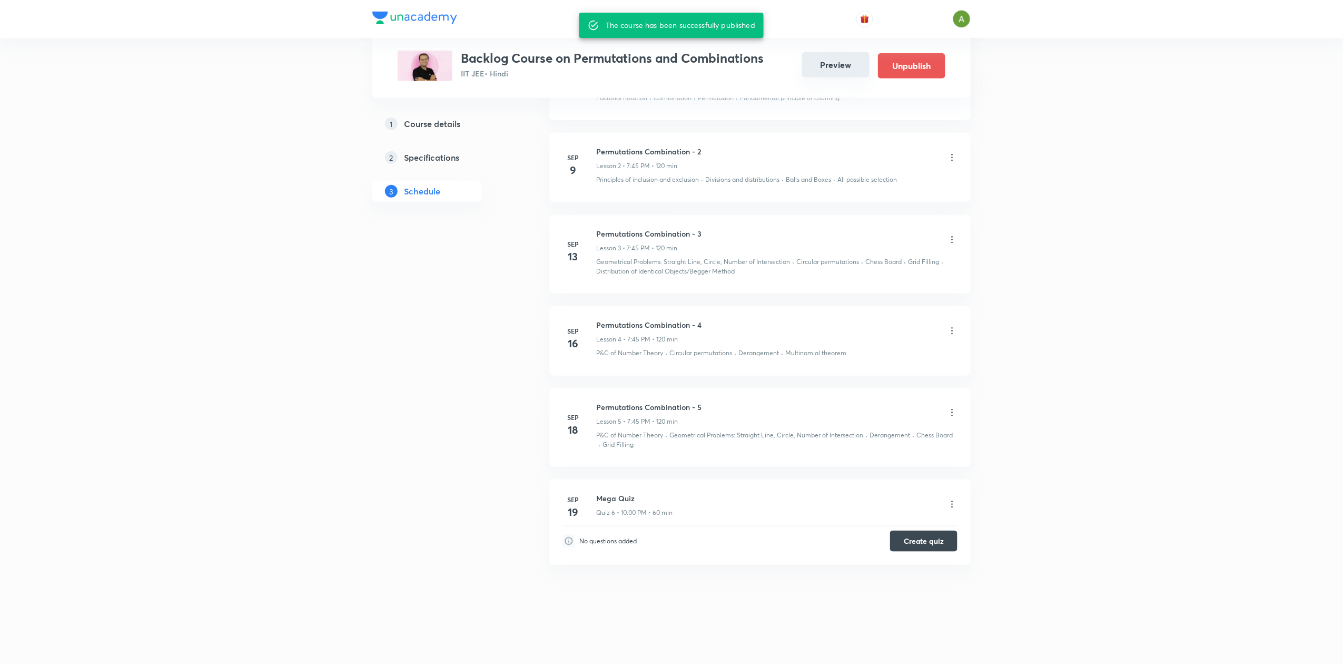
click at [836, 68] on button "Preview" at bounding box center [835, 64] width 67 height 25
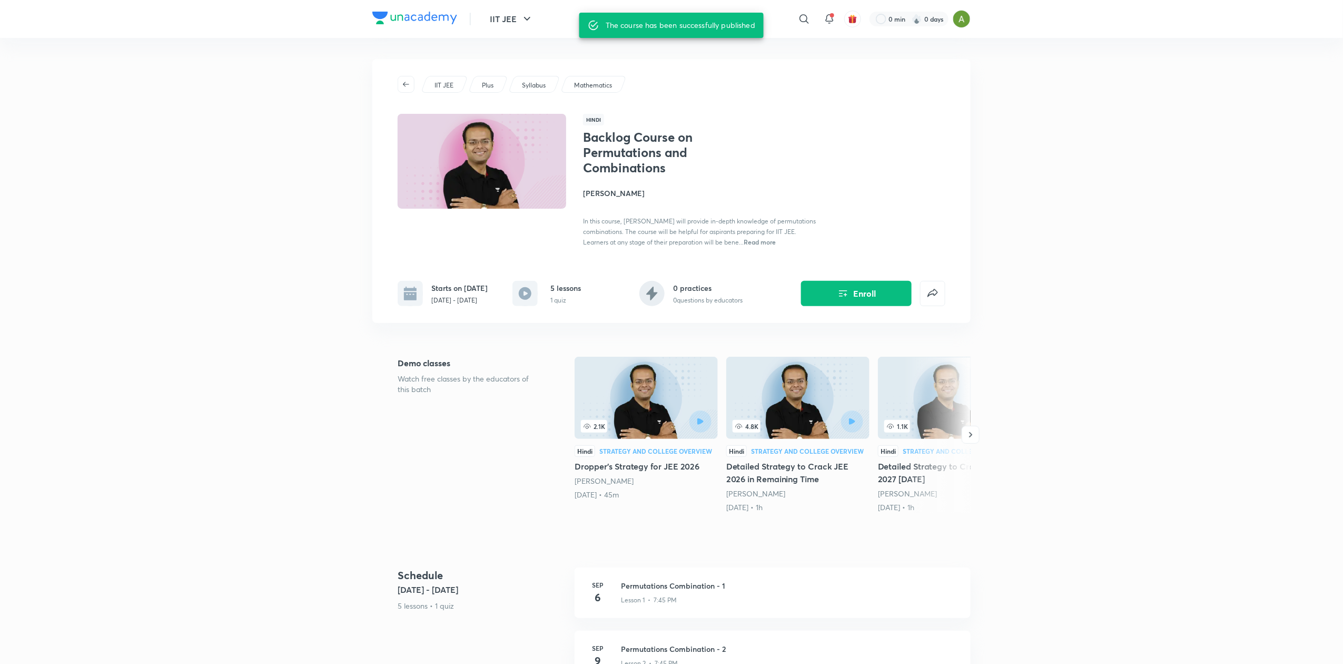
click at [645, 156] on h1 "Backlog Course on Permutations and Combinations" at bounding box center [669, 152] width 172 height 45
copy h1 "Backlog Course on Permutations and Combinations"
click at [467, 302] on p "Sep 6 - Sep 19, 2025" at bounding box center [459, 299] width 56 height 9
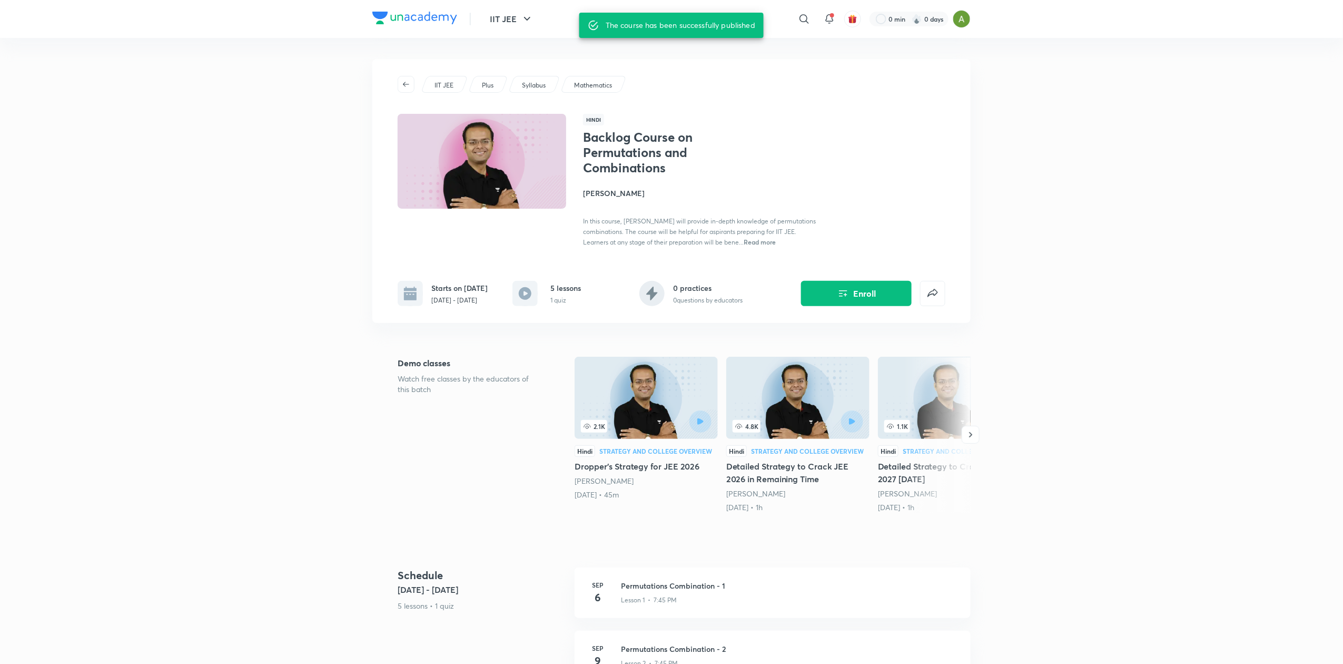
click at [467, 302] on p "Sep 6 - Sep 19, 2025" at bounding box center [459, 299] width 56 height 9
copy div "Sep 6 - Sep 19, 2025"
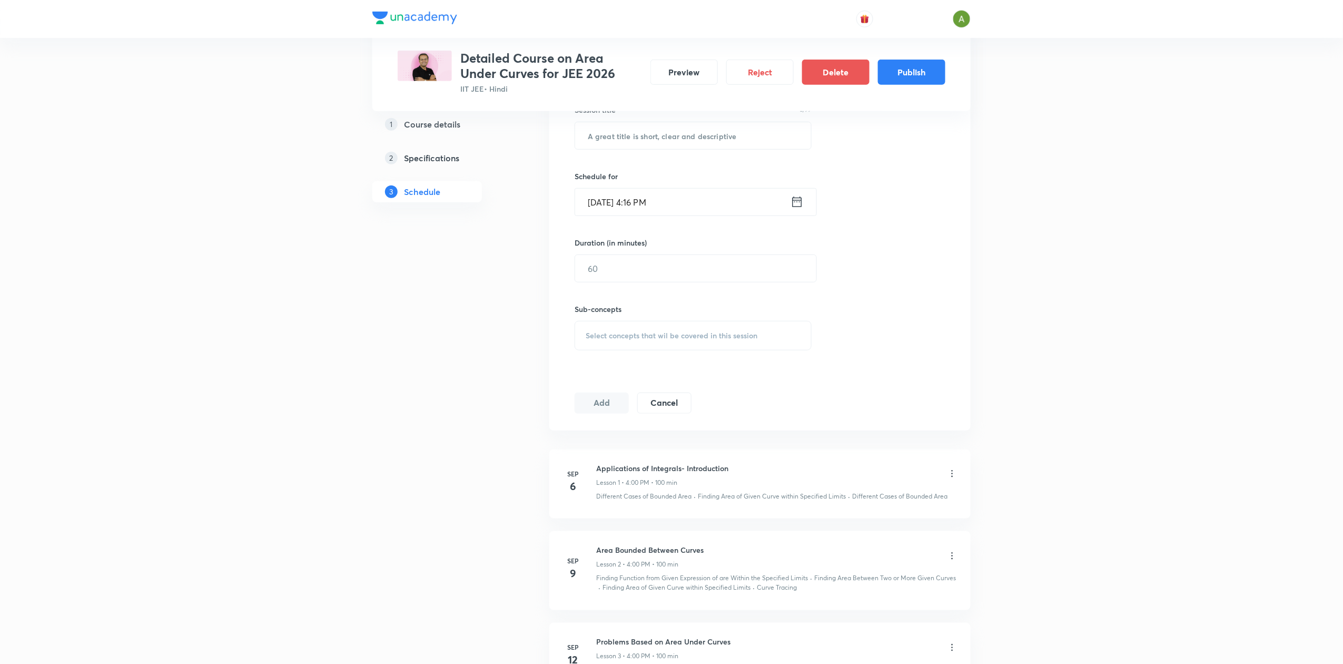
scroll to position [244, 0]
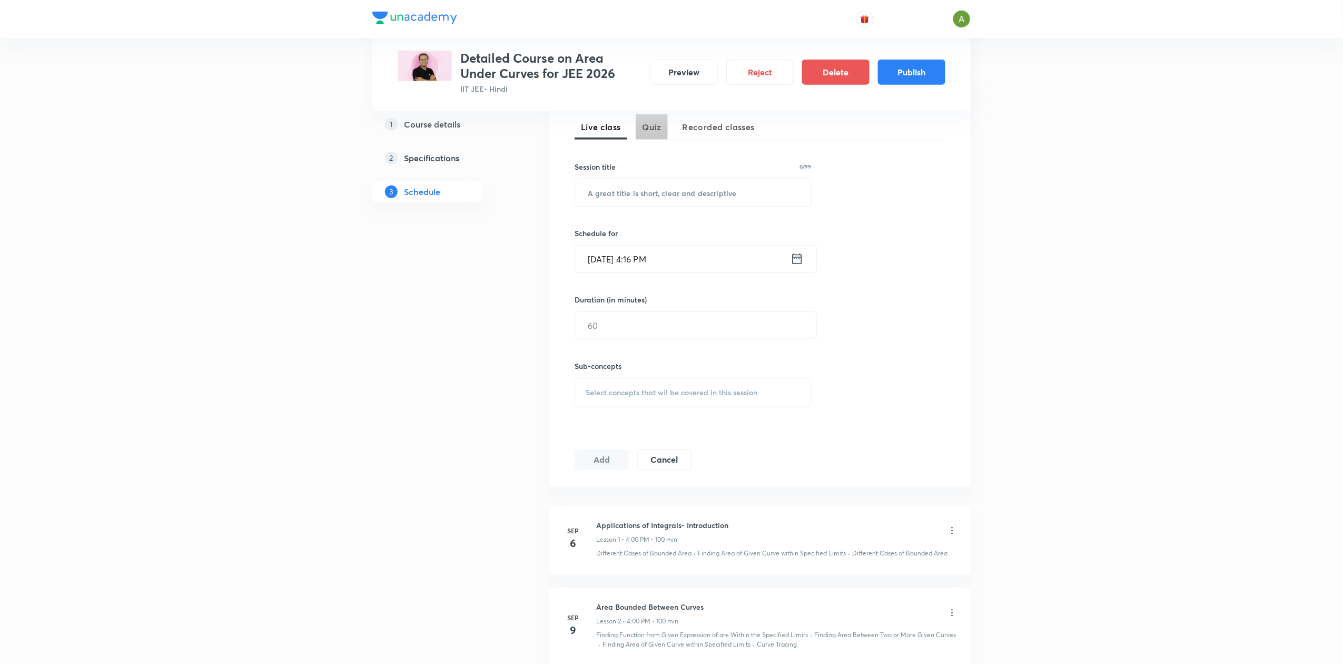
click at [644, 123] on span "Quiz" at bounding box center [651, 127] width 19 height 13
click at [635, 196] on input "text" at bounding box center [693, 192] width 236 height 27
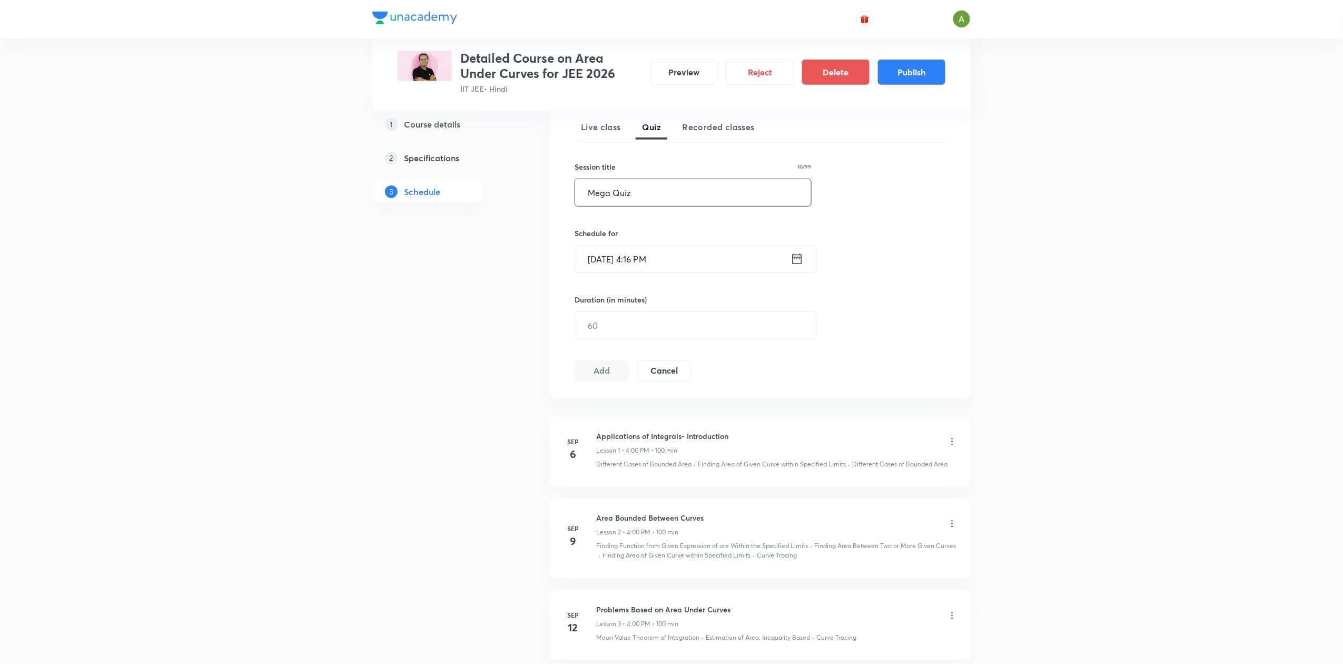
type input "Mega Quiz"
click at [640, 270] on input "Sep 1, 2025, 4:16 PM" at bounding box center [682, 258] width 215 height 27
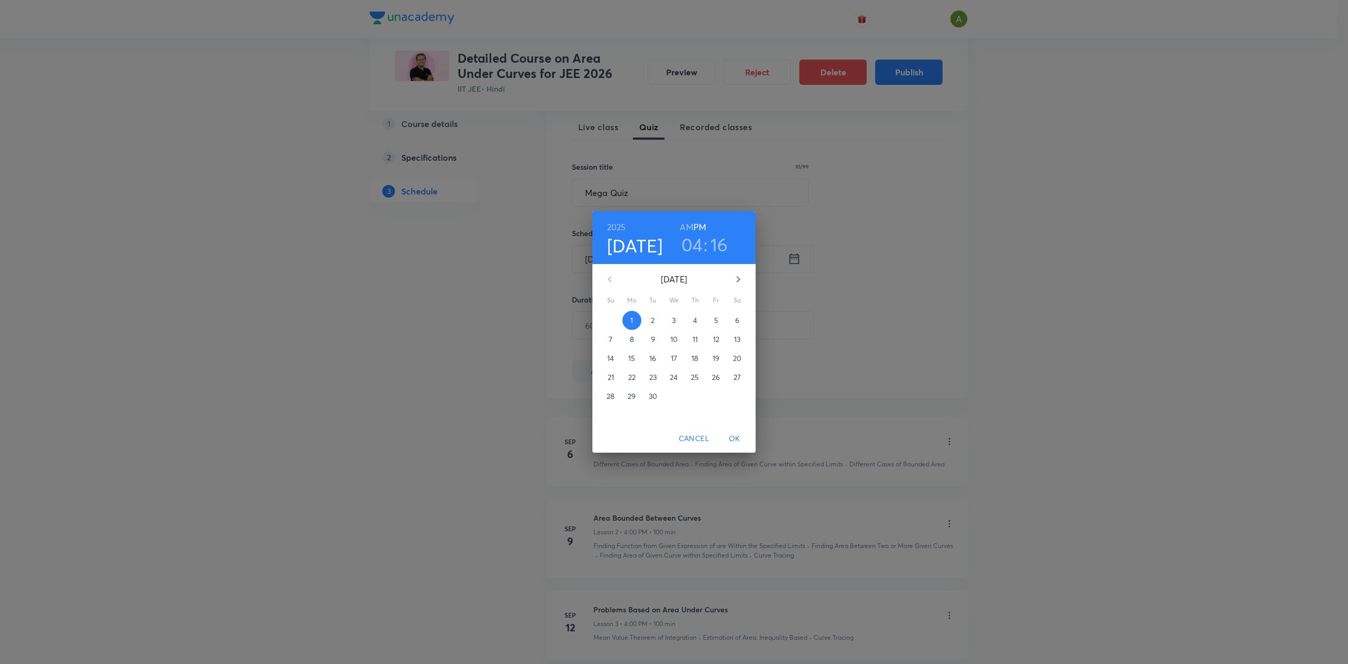
click at [614, 357] on p "14" at bounding box center [610, 358] width 7 height 11
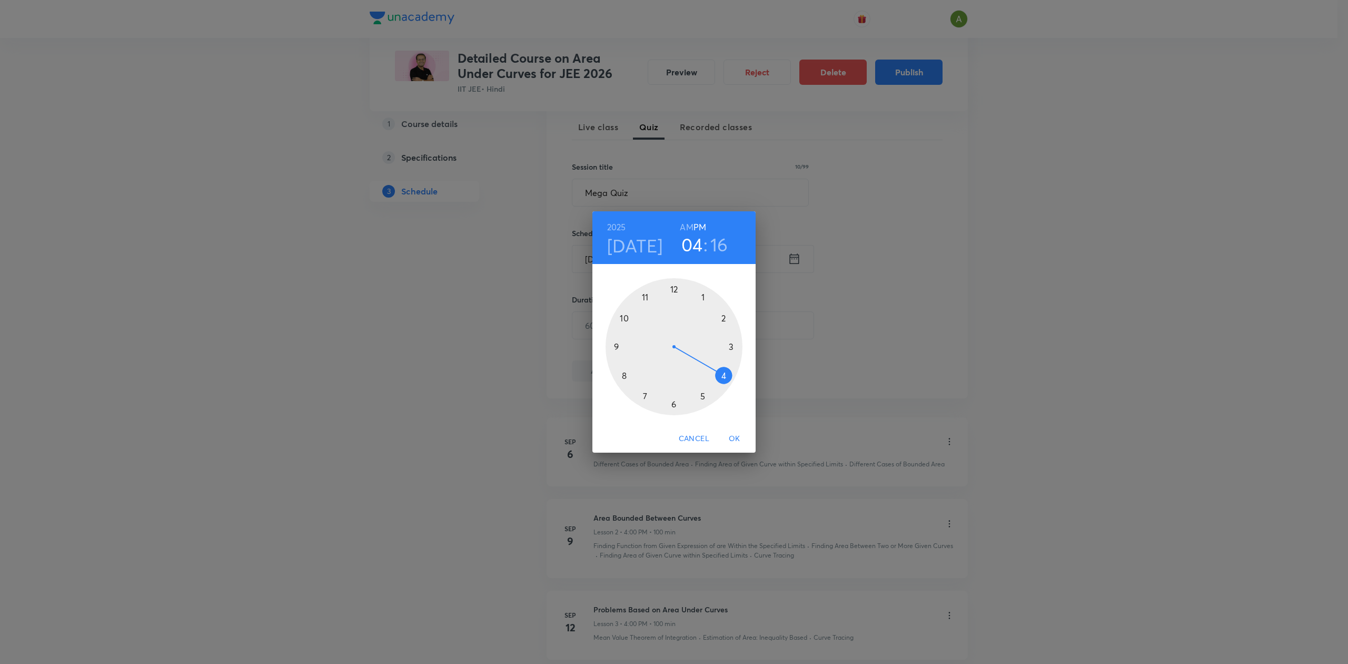
click at [629, 325] on div at bounding box center [674, 346] width 137 height 137
click at [673, 291] on div at bounding box center [674, 346] width 137 height 137
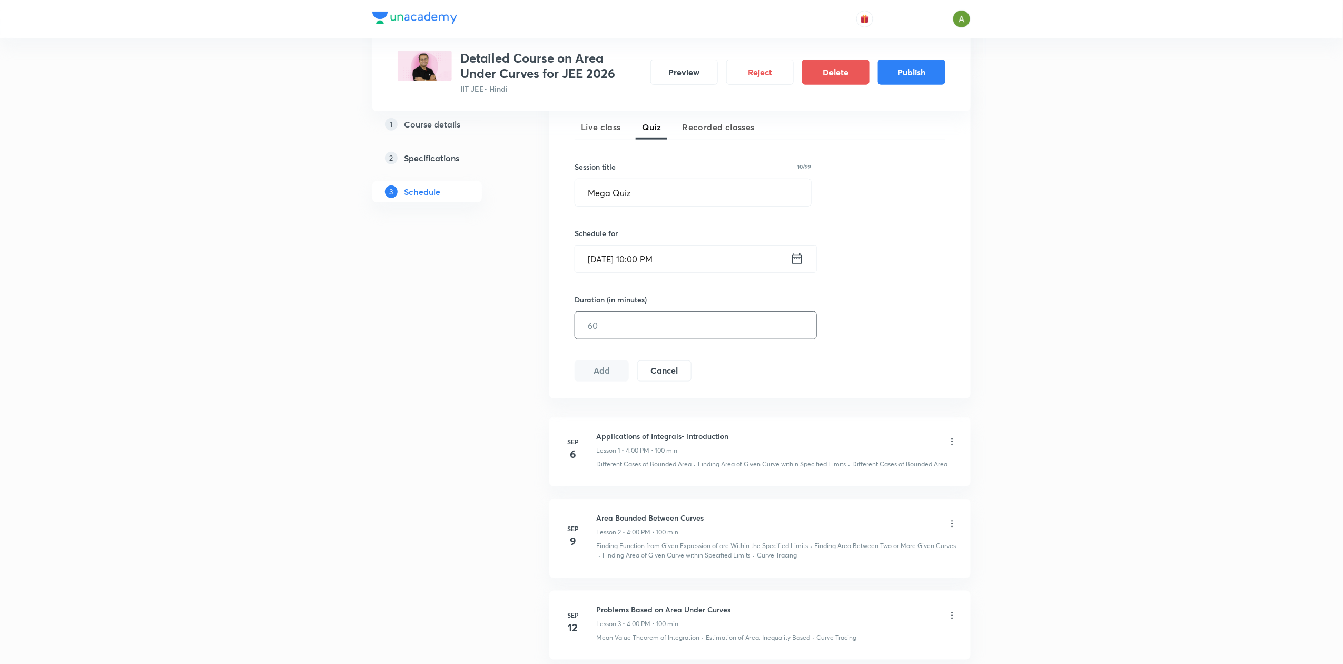
click at [698, 328] on input "text" at bounding box center [695, 325] width 241 height 27
type input "60"
click at [621, 370] on button "Add" at bounding box center [602, 369] width 54 height 21
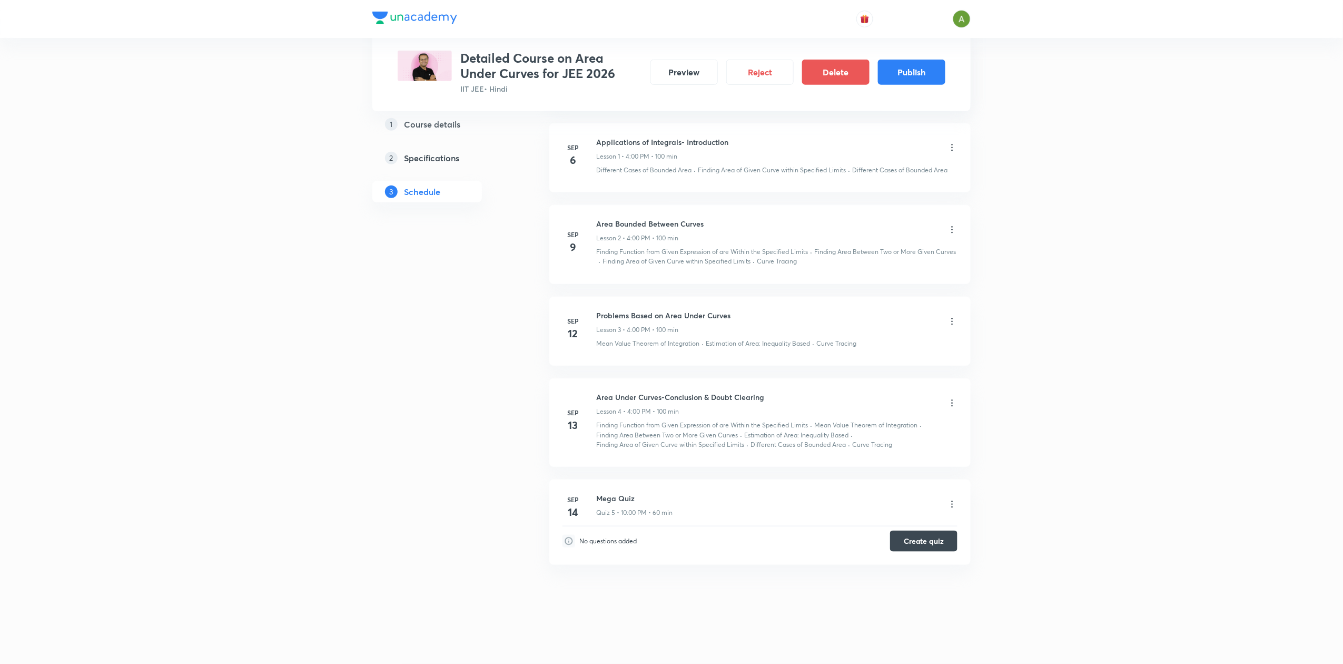
scroll to position [260, 0]
click at [909, 65] on button "Publish" at bounding box center [911, 70] width 67 height 25
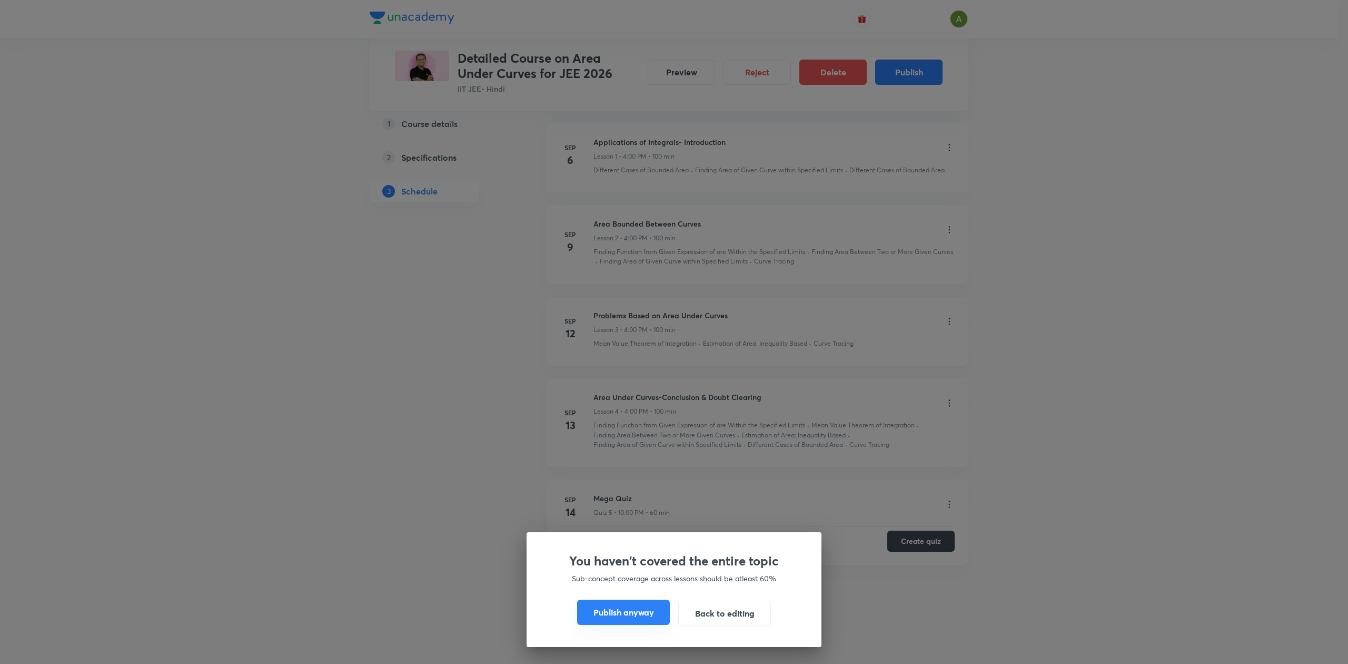
click at [650, 603] on button "Publish anyway" at bounding box center [623, 611] width 93 height 25
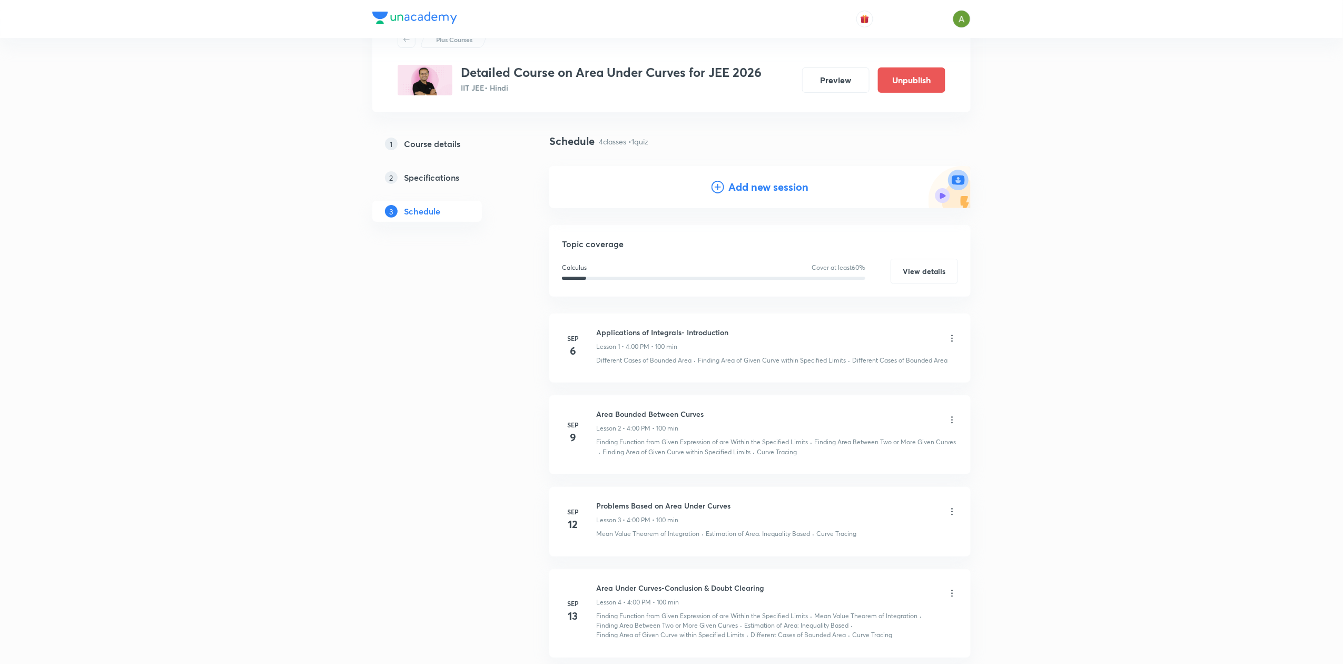
scroll to position [0, 0]
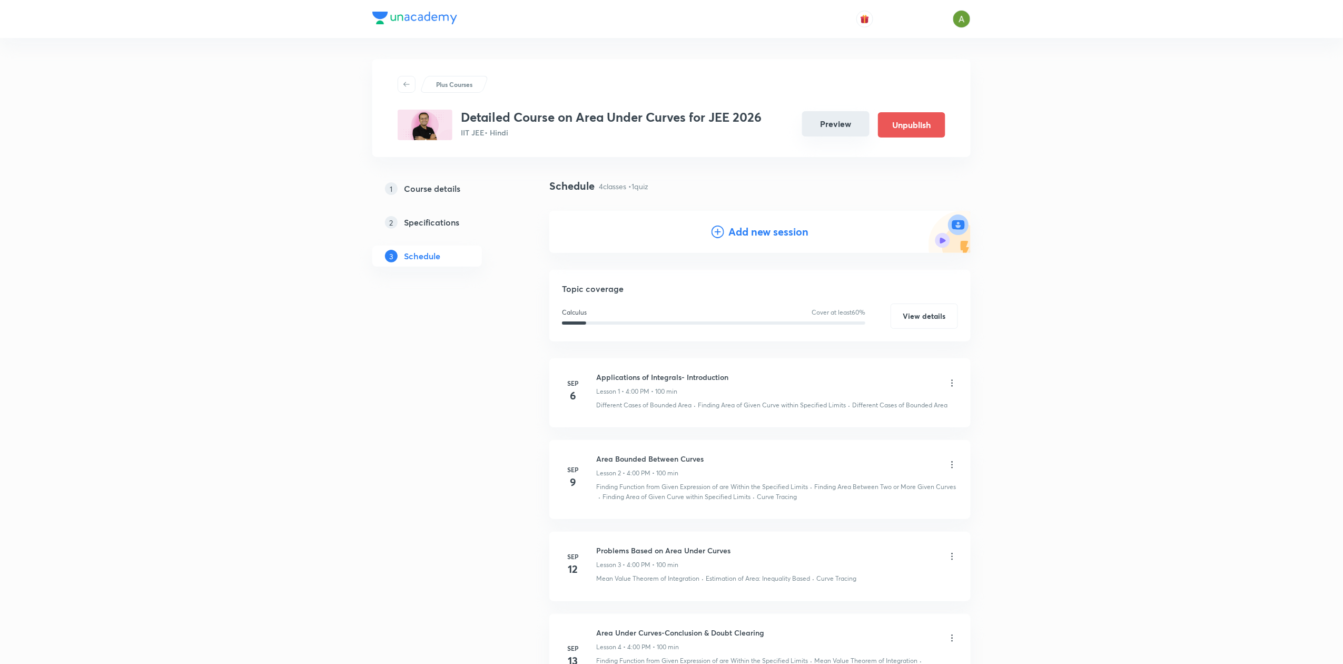
click at [826, 136] on button "Preview" at bounding box center [835, 123] width 67 height 25
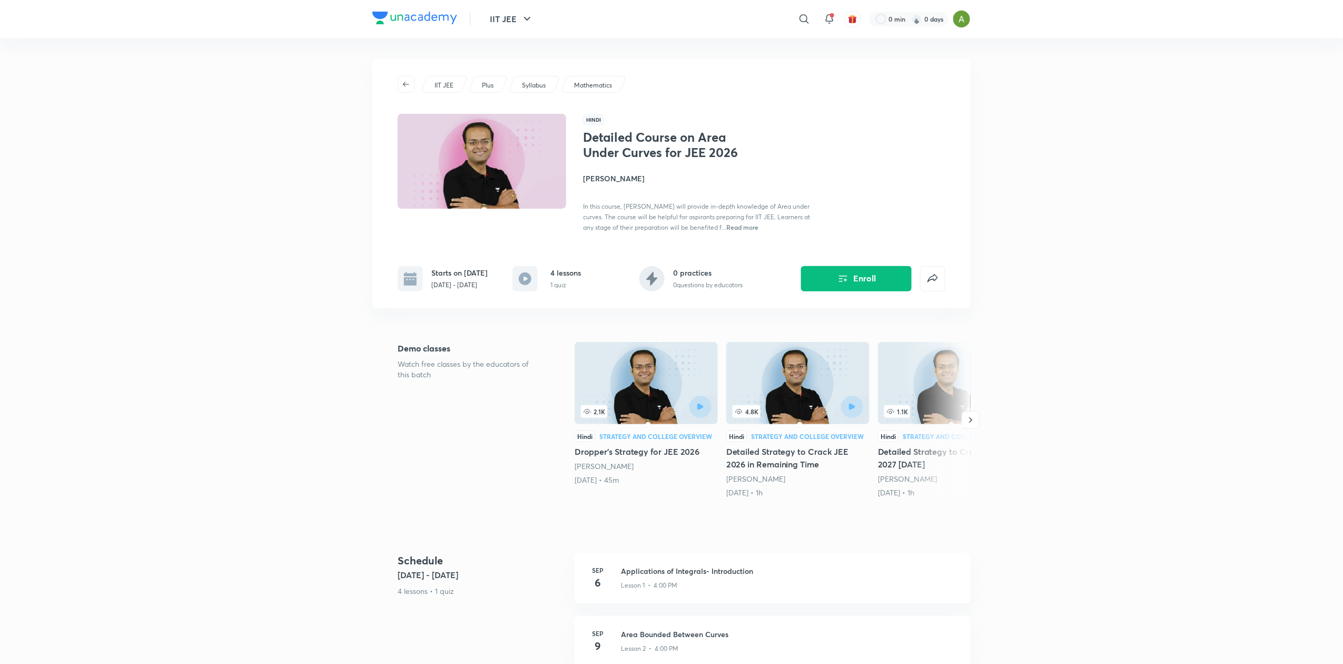
click at [644, 139] on h1 "Detailed Course on Area Under Curves for JEE 2026" at bounding box center [669, 145] width 172 height 31
copy h1 "Detailed Course on Area Under Curves for JEE 2026"
click at [471, 288] on p "Sep 6 - Sep 14, 2025" at bounding box center [459, 284] width 56 height 9
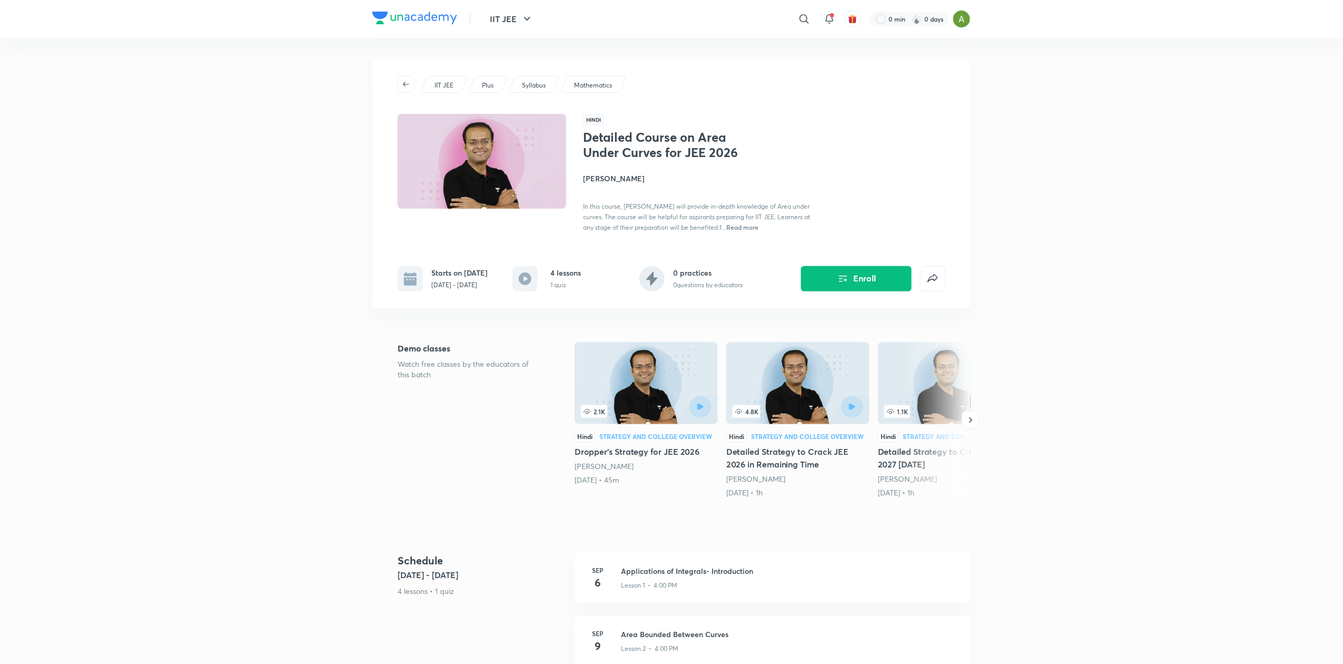
click at [471, 288] on p "Sep 6 - Sep 14, 2025" at bounding box center [459, 284] width 56 height 9
copy div "Sep 6 - Sep 14, 2025"
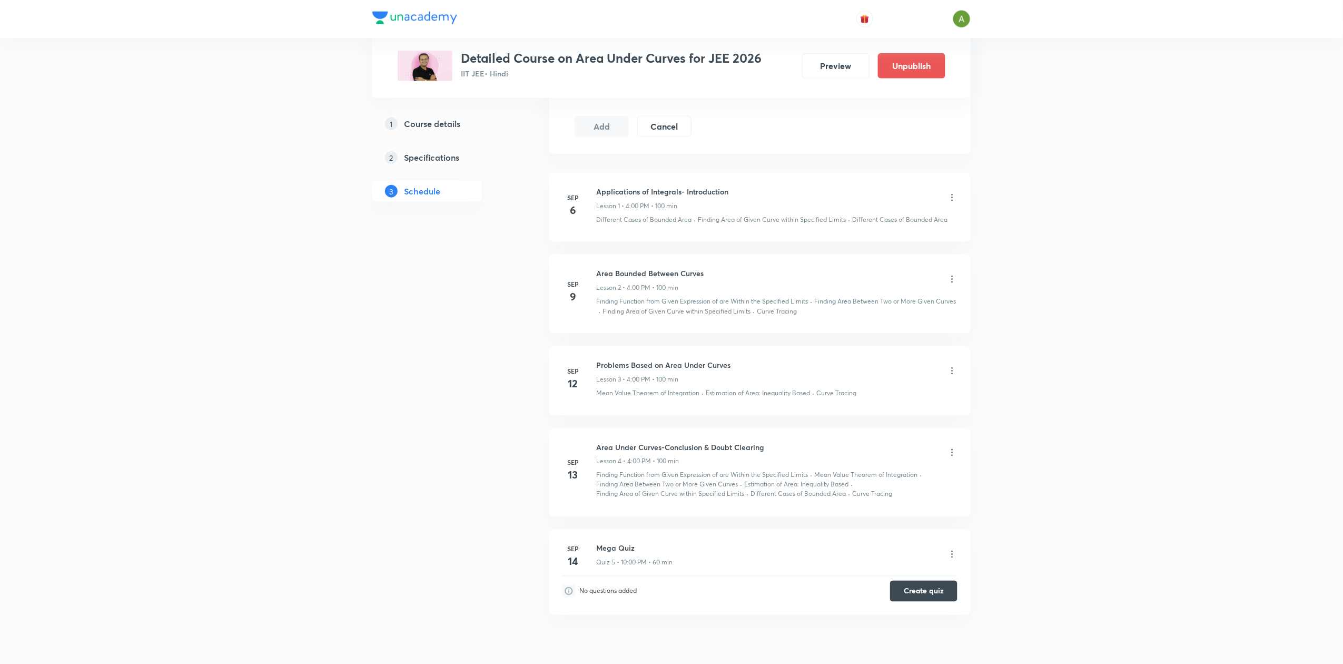
scroll to position [608, 0]
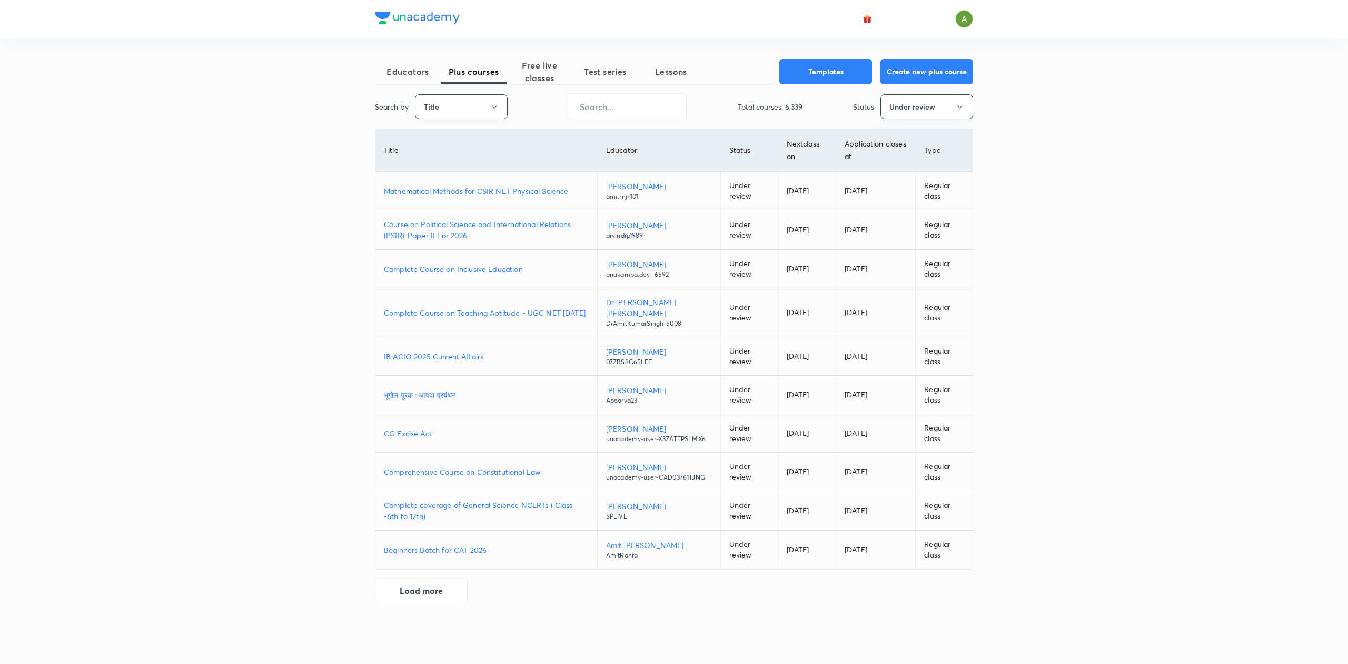
click at [472, 102] on button "Title" at bounding box center [461, 106] width 93 height 25
click at [460, 159] on span "Username" at bounding box center [461, 158] width 79 height 11
click at [611, 114] on input "text" at bounding box center [626, 106] width 119 height 27
paste input "unacademy-user-NAK0T1D0KL06"
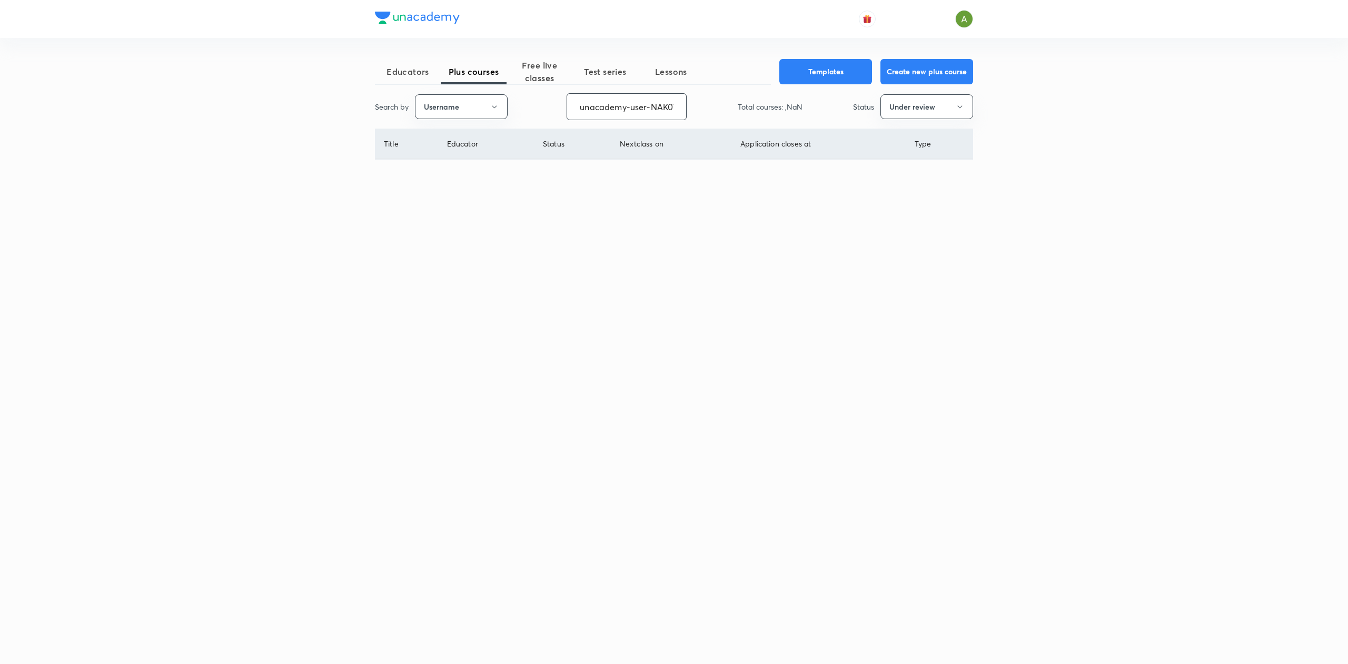
scroll to position [0, 41]
type input "unacademy-user-NAK0T1D0KL06"
click at [487, 175] on p "Course on Ray Optics for JEE 2026" at bounding box center [450, 177] width 132 height 11
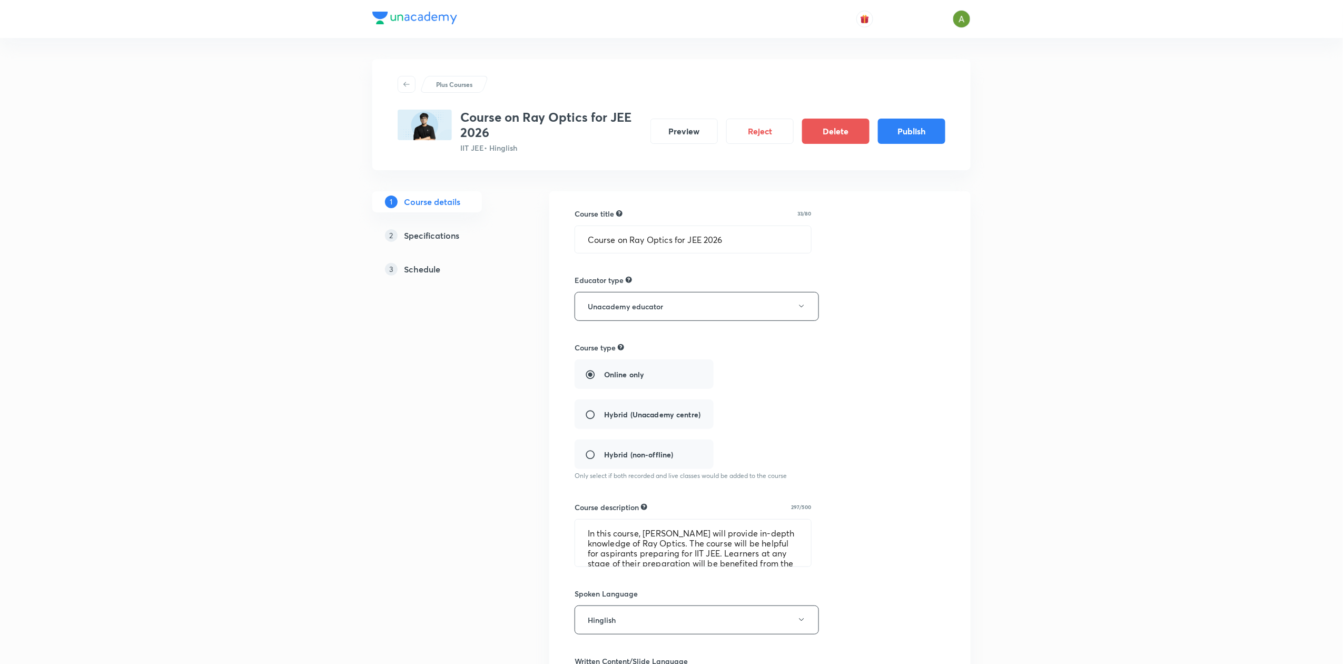
click at [433, 270] on h5 "Schedule" at bounding box center [422, 269] width 36 height 13
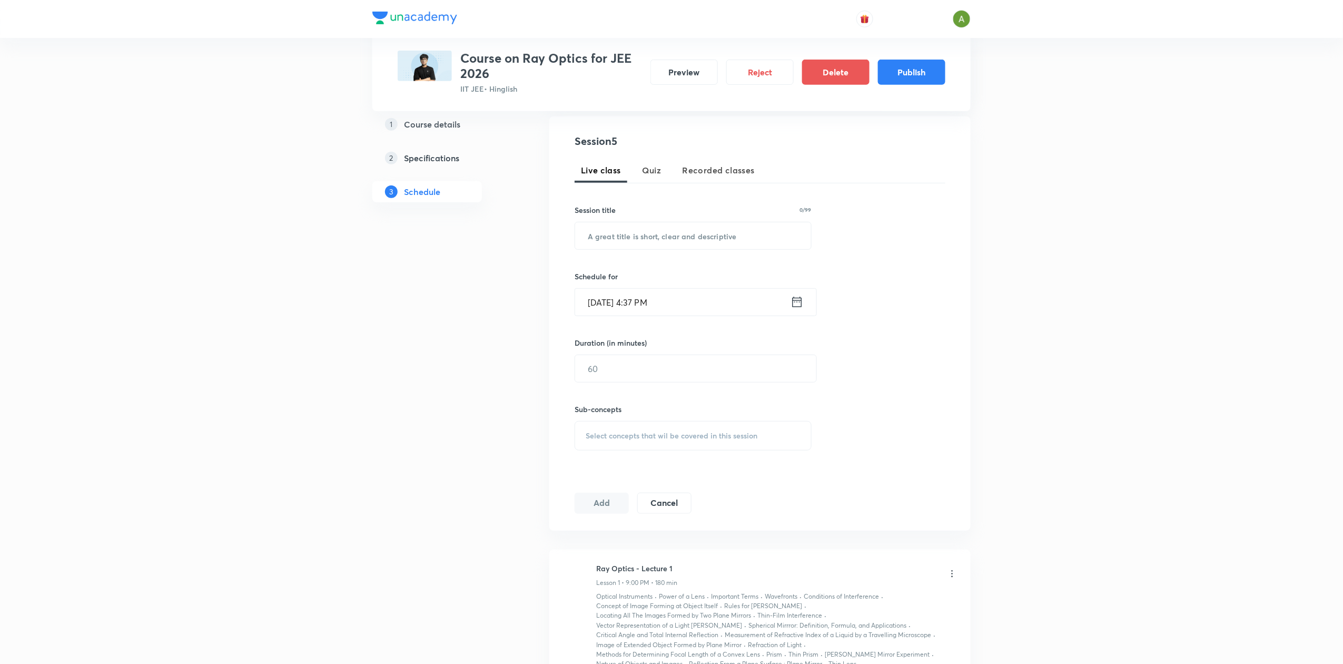
scroll to position [135, 0]
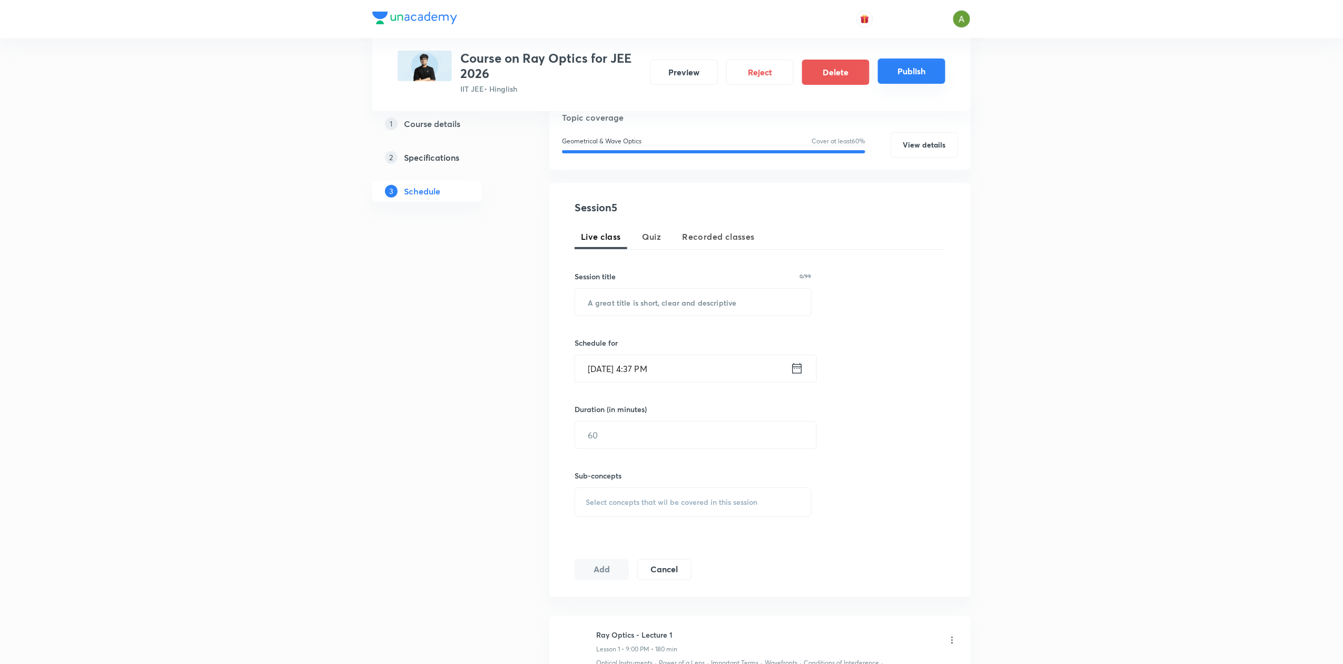
click at [913, 71] on button "Publish" at bounding box center [911, 70] width 67 height 25
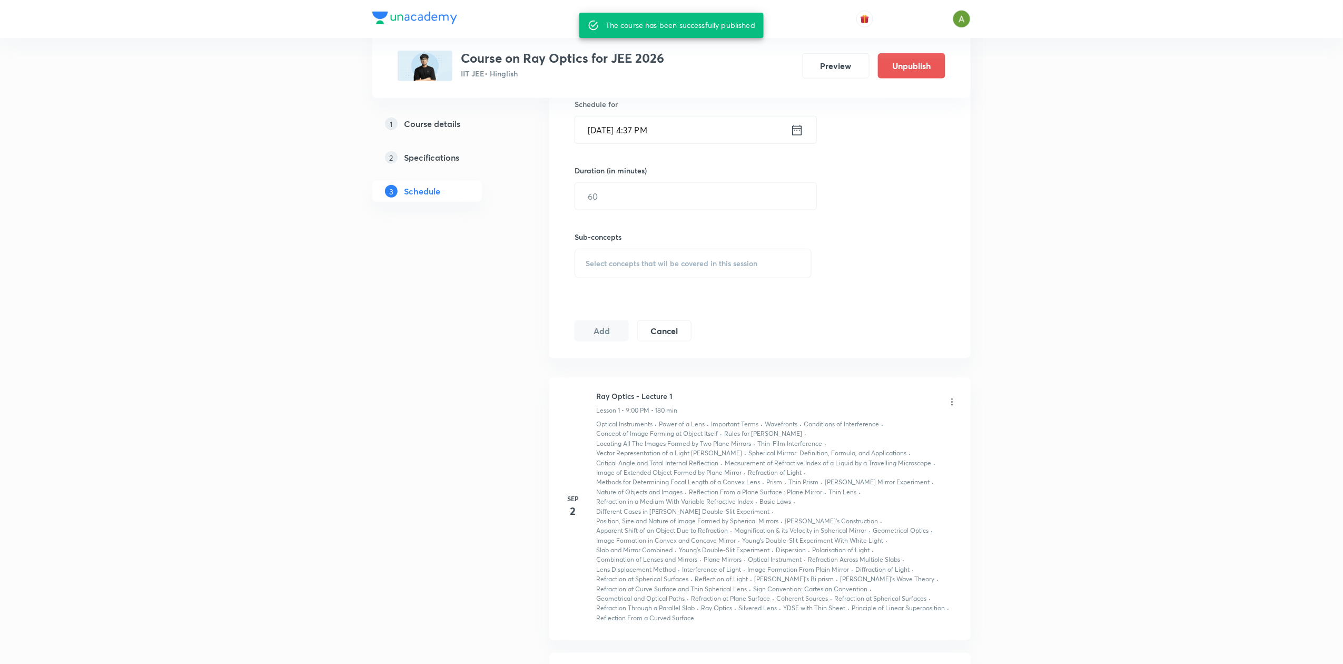
scroll to position [313, 0]
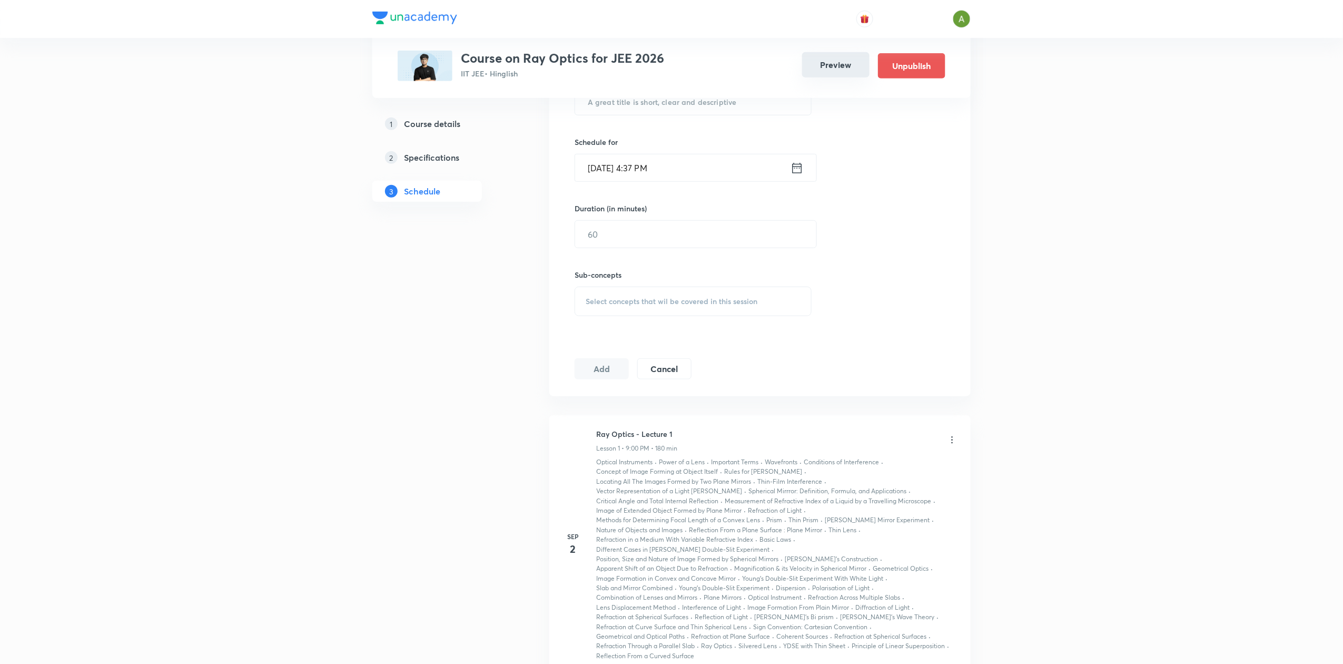
click at [841, 73] on button "Preview" at bounding box center [835, 64] width 67 height 25
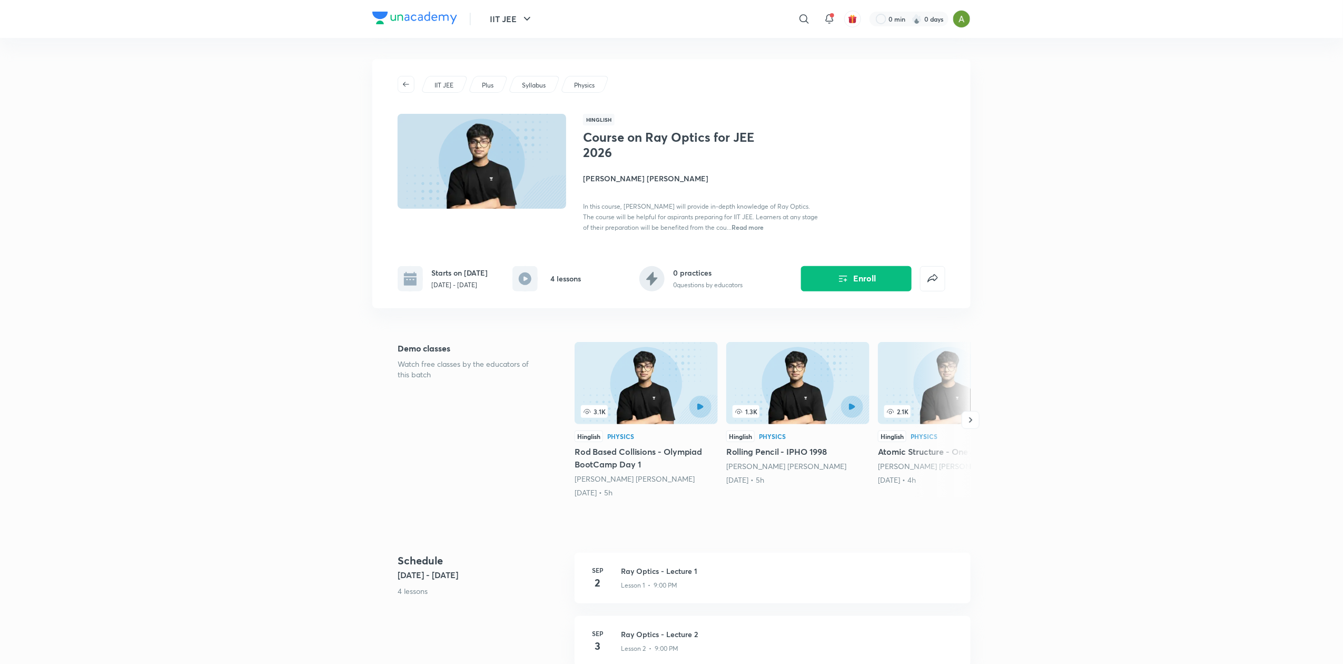
click at [613, 131] on h1 "Course on Ray Optics for JEE 2026" at bounding box center [669, 145] width 172 height 31
copy h1 "Course on Ray Optics for JEE 2026"
click at [466, 279] on div "Starts on [DATE] [DATE] - [DATE]" at bounding box center [459, 278] width 56 height 23
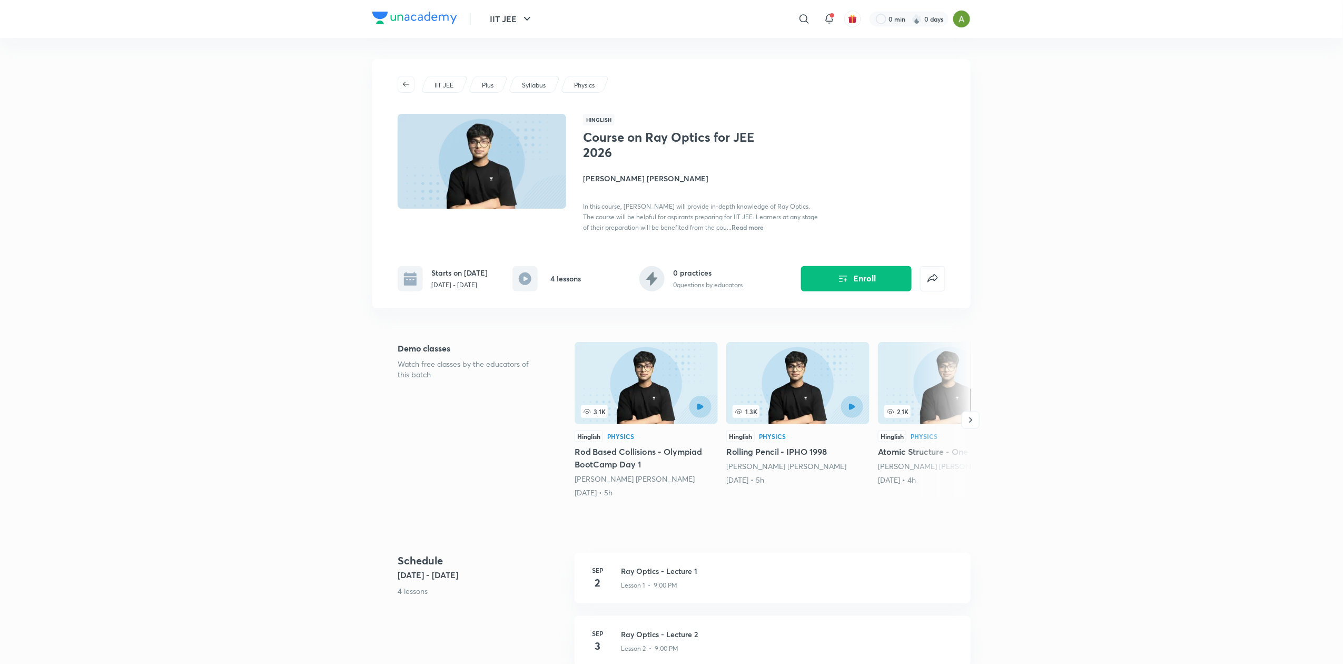
click at [466, 279] on div "Starts on [DATE] [DATE] - [DATE]" at bounding box center [459, 278] width 56 height 23
copy div "[DATE] - [DATE]"
